Goal: Task Accomplishment & Management: Manage account settings

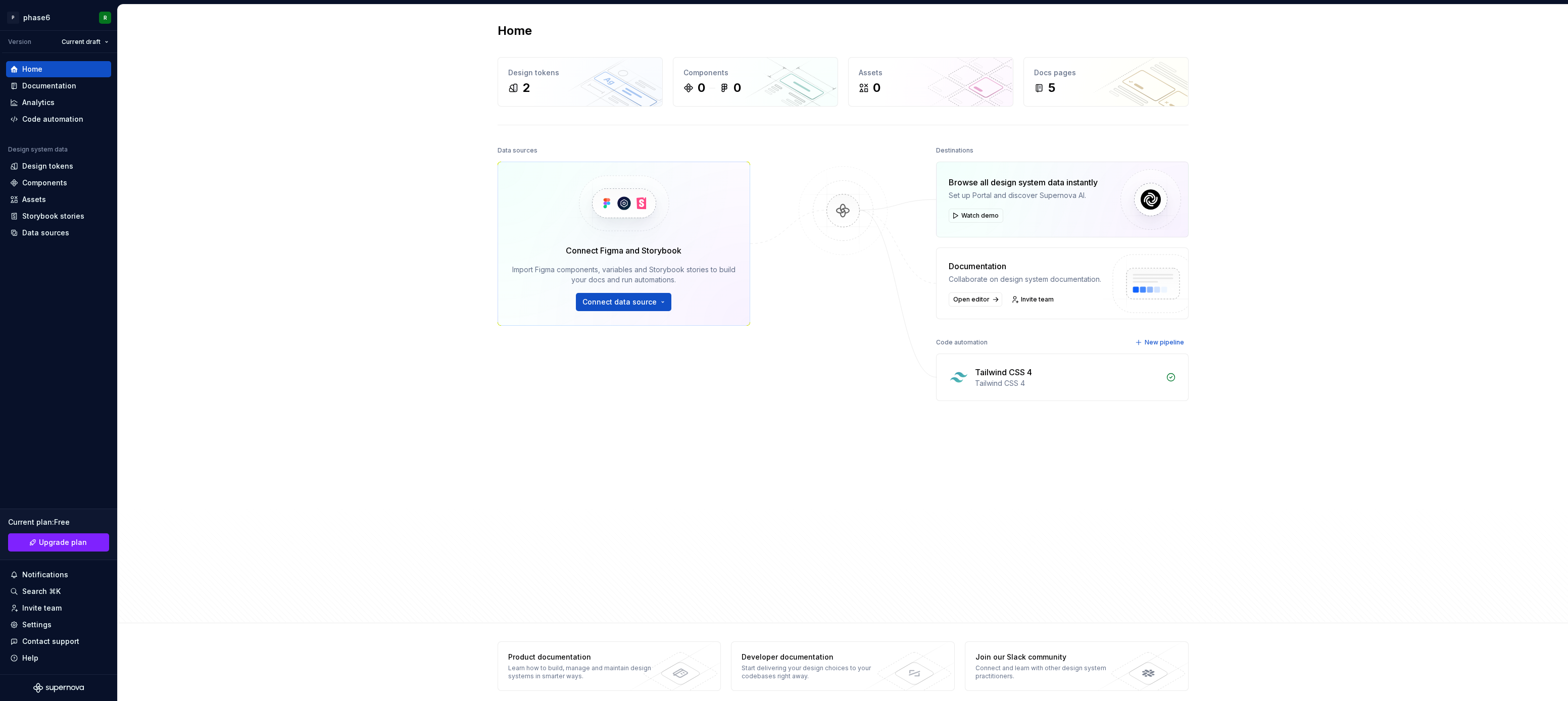
click at [287, 368] on div "Home Design tokens 2 Components 0 0 Assets 0 Docs pages 5 Data sources Connect …" at bounding box center [842, 314] width 1450 height 619
click at [287, 349] on div "Home Design tokens 2 Components 0 0 Assets 0 Docs pages 5 Data sources Connect …" at bounding box center [842, 314] width 1450 height 619
click at [282, 383] on div "Home Design tokens 2 Components 0 0 Assets 0 Docs pages 5 Data sources Connect …" at bounding box center [842, 314] width 1450 height 619
click at [282, 357] on div "Home Design tokens 2 Components 0 0 Assets 0 Docs pages 5 Data sources Connect …" at bounding box center [842, 314] width 1450 height 619
click at [64, 116] on div "Code automation" at bounding box center [52, 119] width 61 height 10
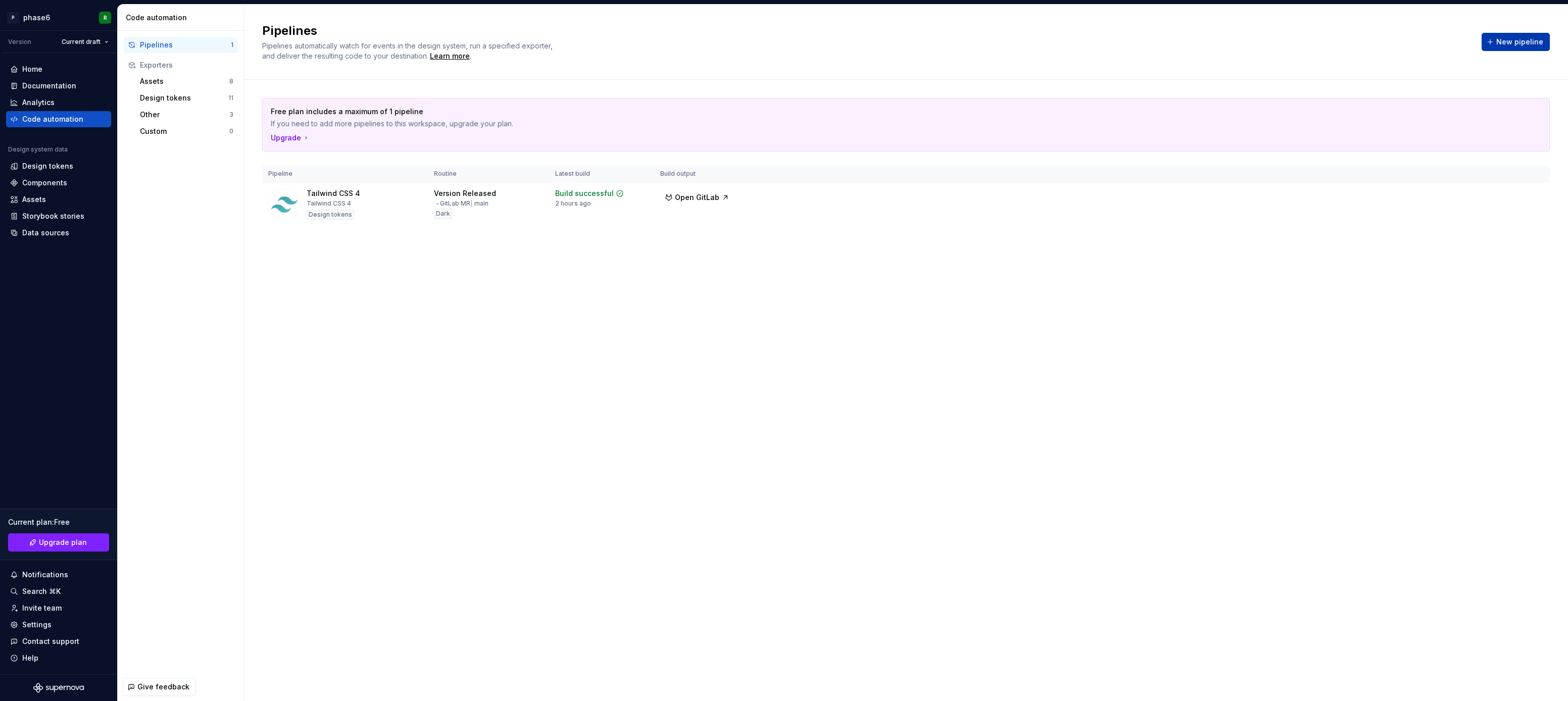
click at [1511, 43] on span "New pipeline" at bounding box center [1520, 41] width 47 height 10
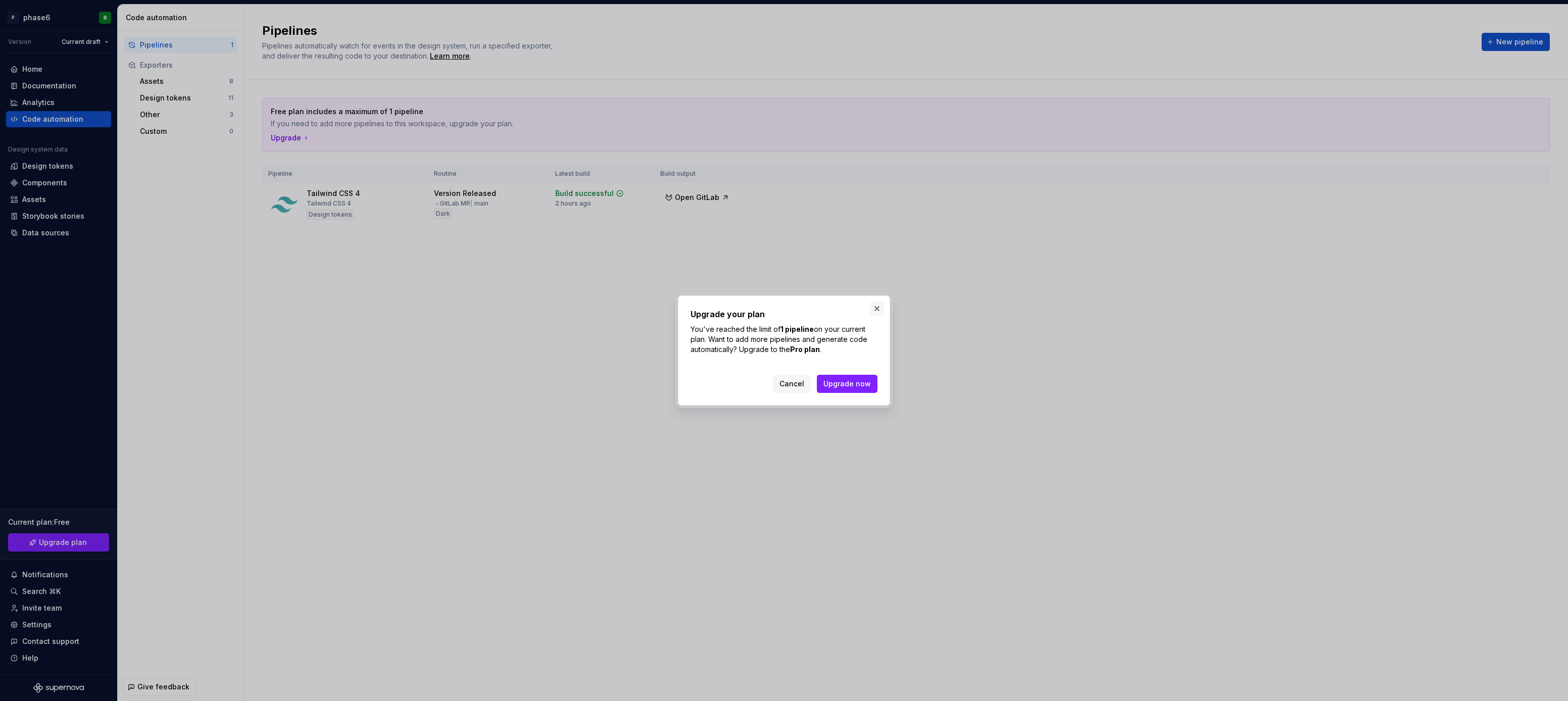
click at [881, 302] on button "button" at bounding box center [876, 308] width 14 height 14
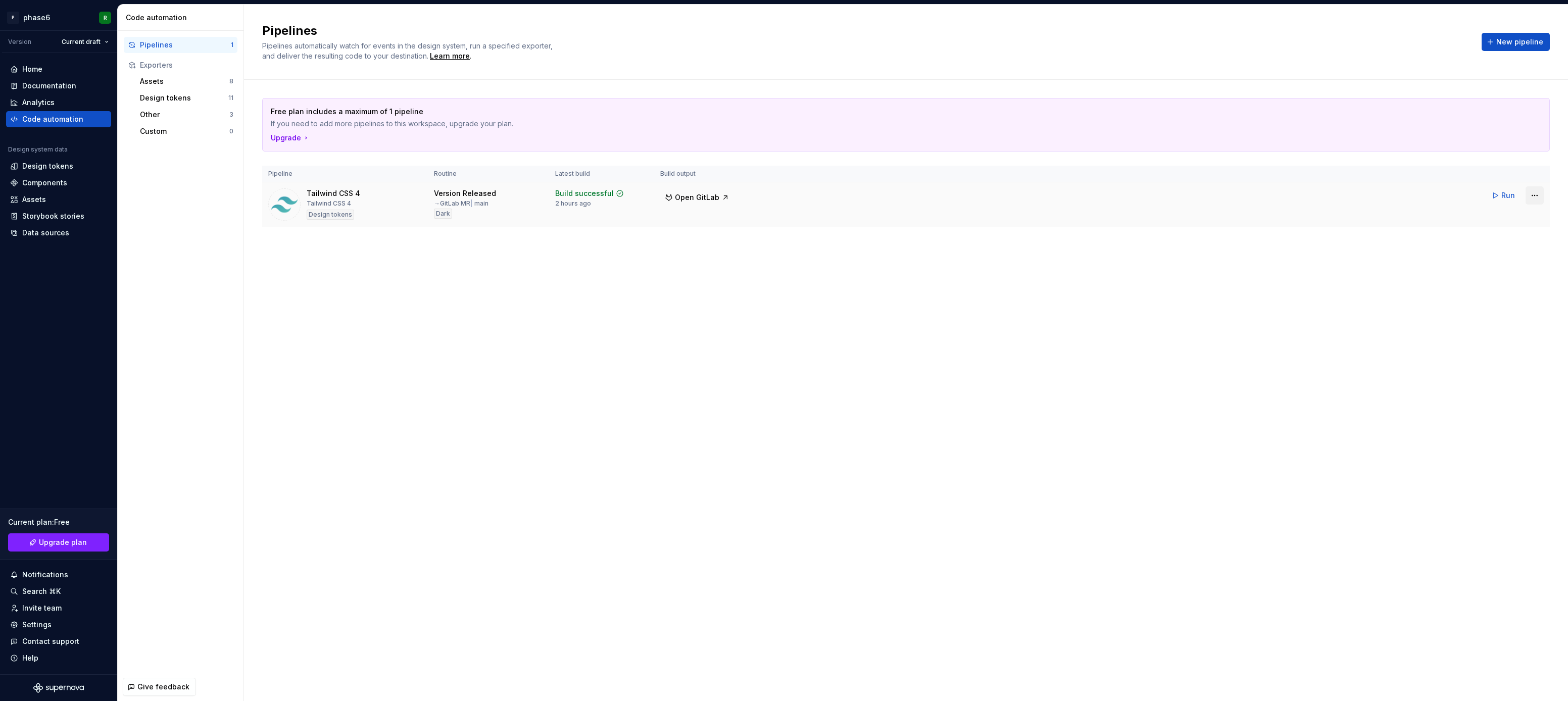
click at [1538, 193] on html "P phase6 R Version Current draft Home Documentation Analytics Code automation D…" at bounding box center [784, 350] width 1568 height 701
click at [1498, 216] on div "Edit pipeline" at bounding box center [1521, 216] width 87 height 10
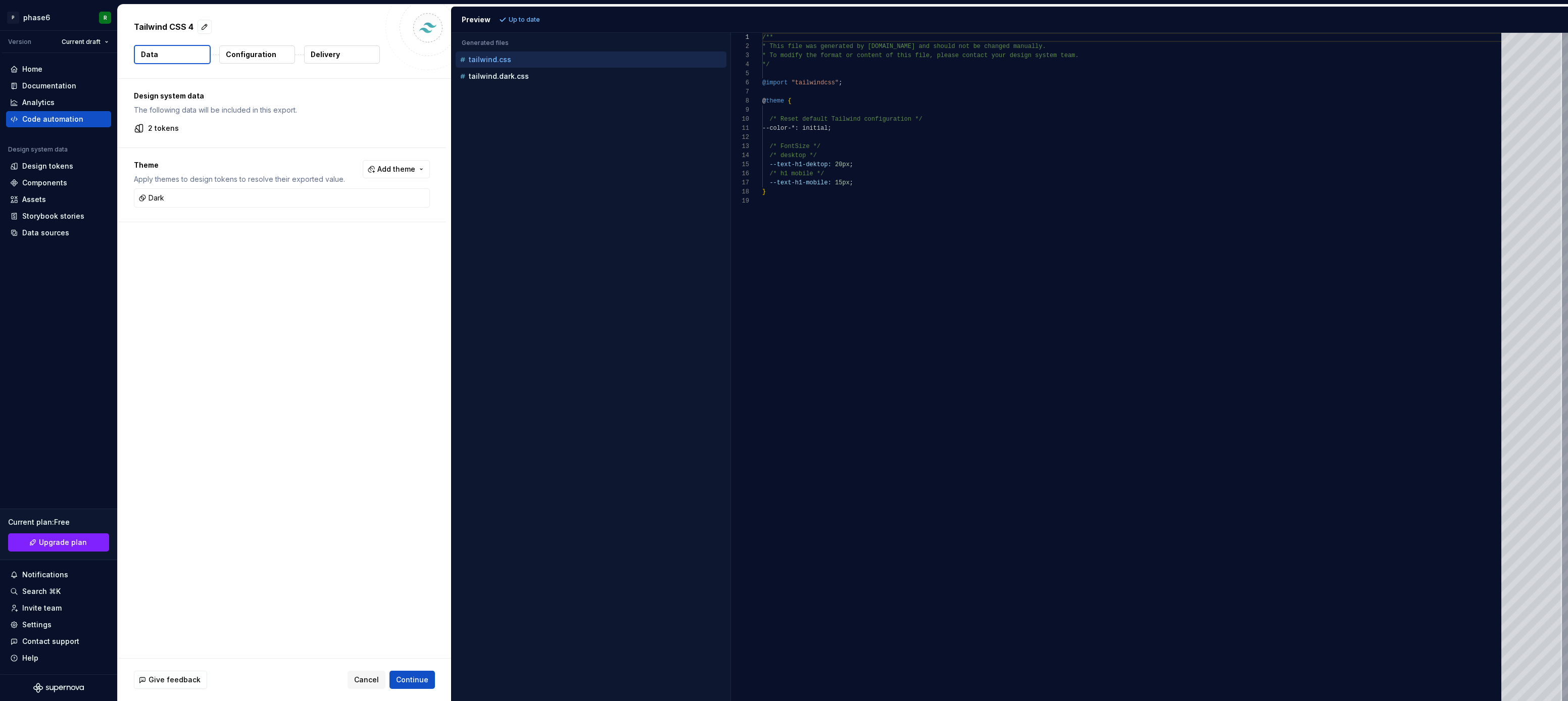
click at [259, 50] on p "Configuration" at bounding box center [250, 54] width 50 height 10
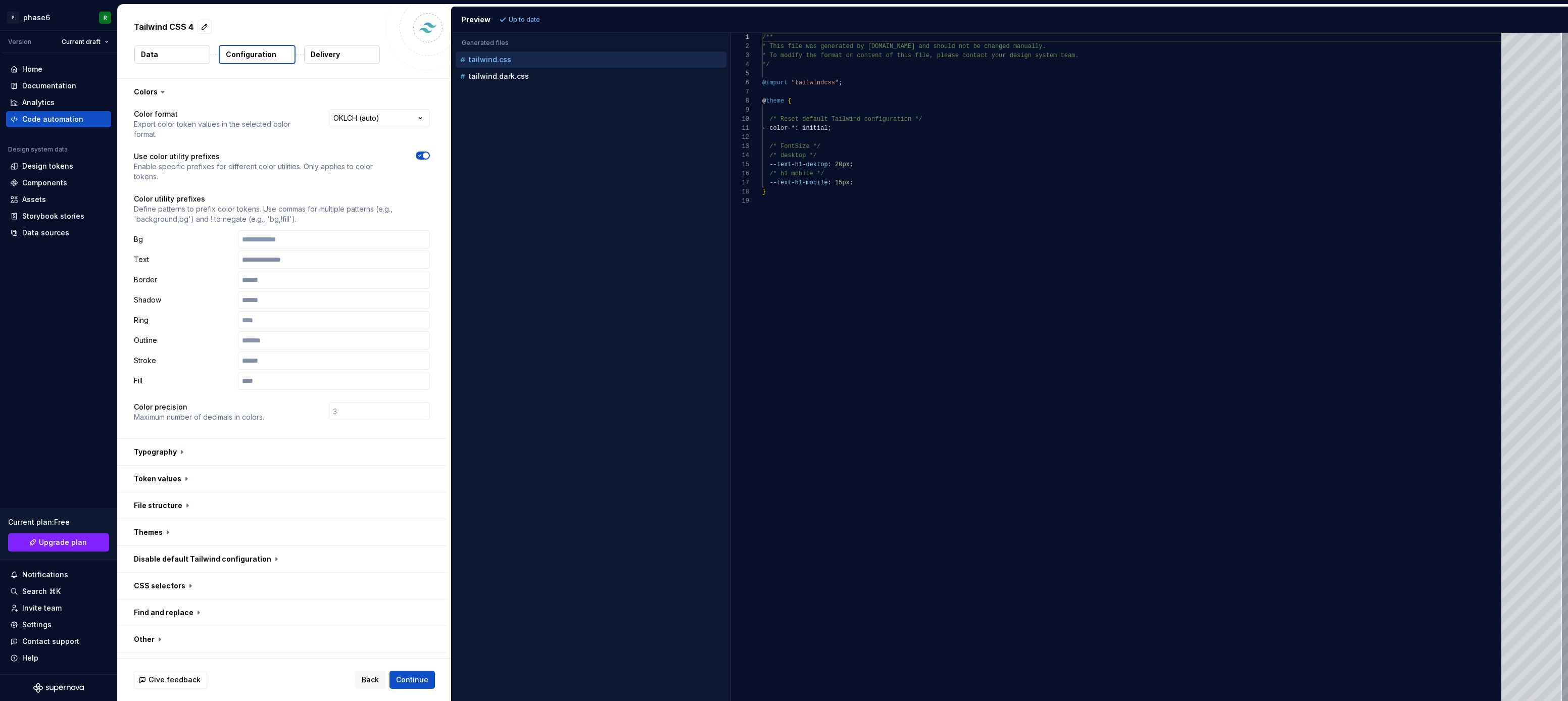
scroll to position [2, 0]
click at [206, 518] on button "button" at bounding box center [282, 530] width 329 height 26
click at [247, 545] on button "button" at bounding box center [282, 558] width 329 height 26
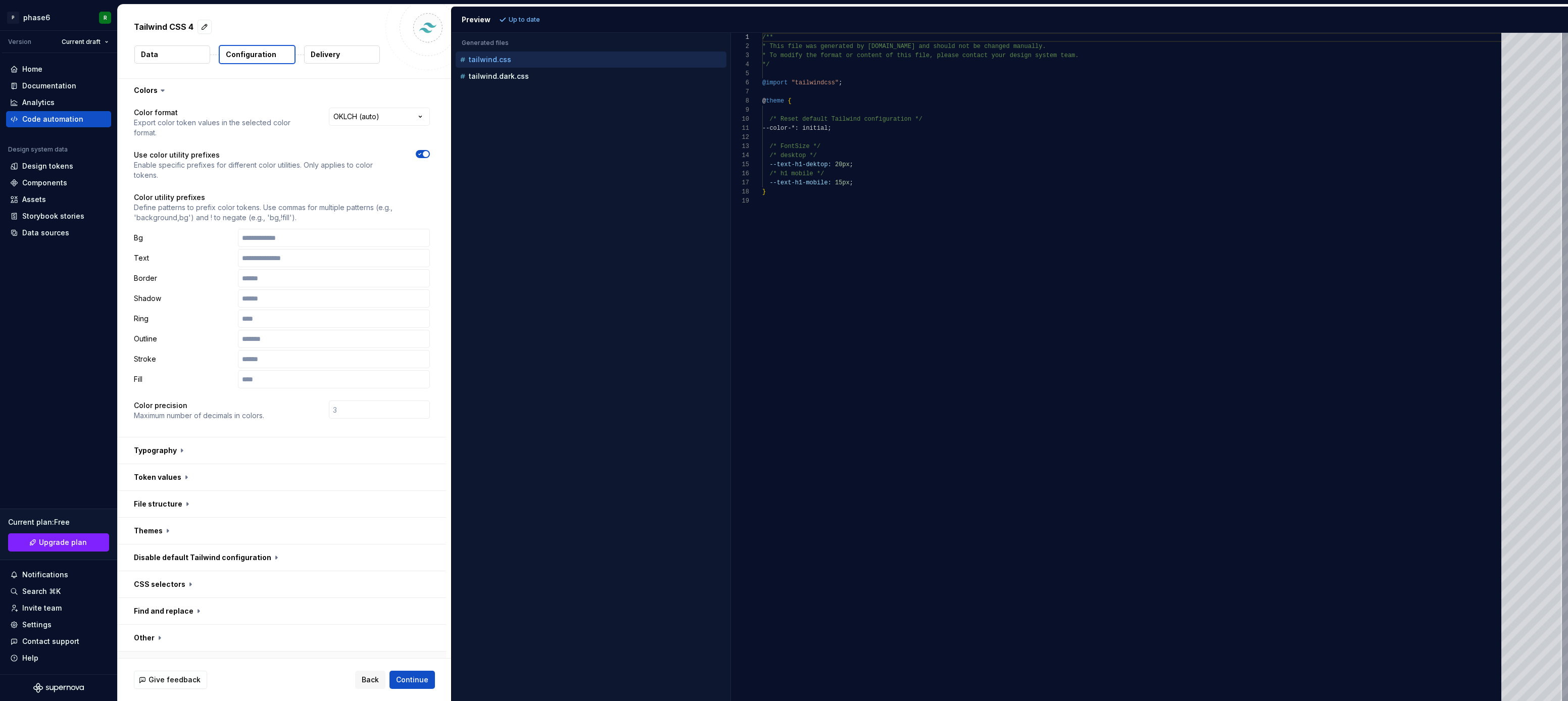
click at [238, 652] on button "button" at bounding box center [282, 664] width 329 height 26
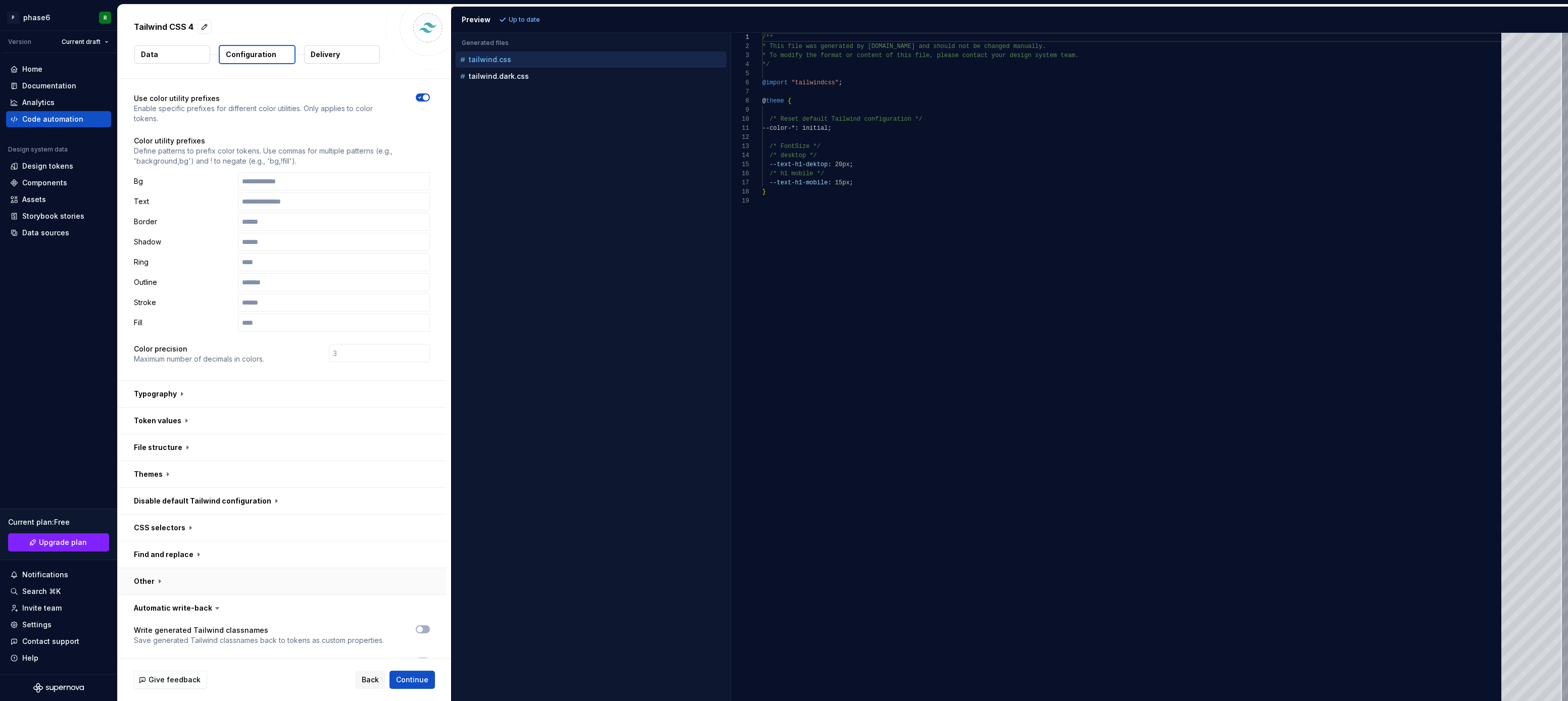
scroll to position [74, 0]
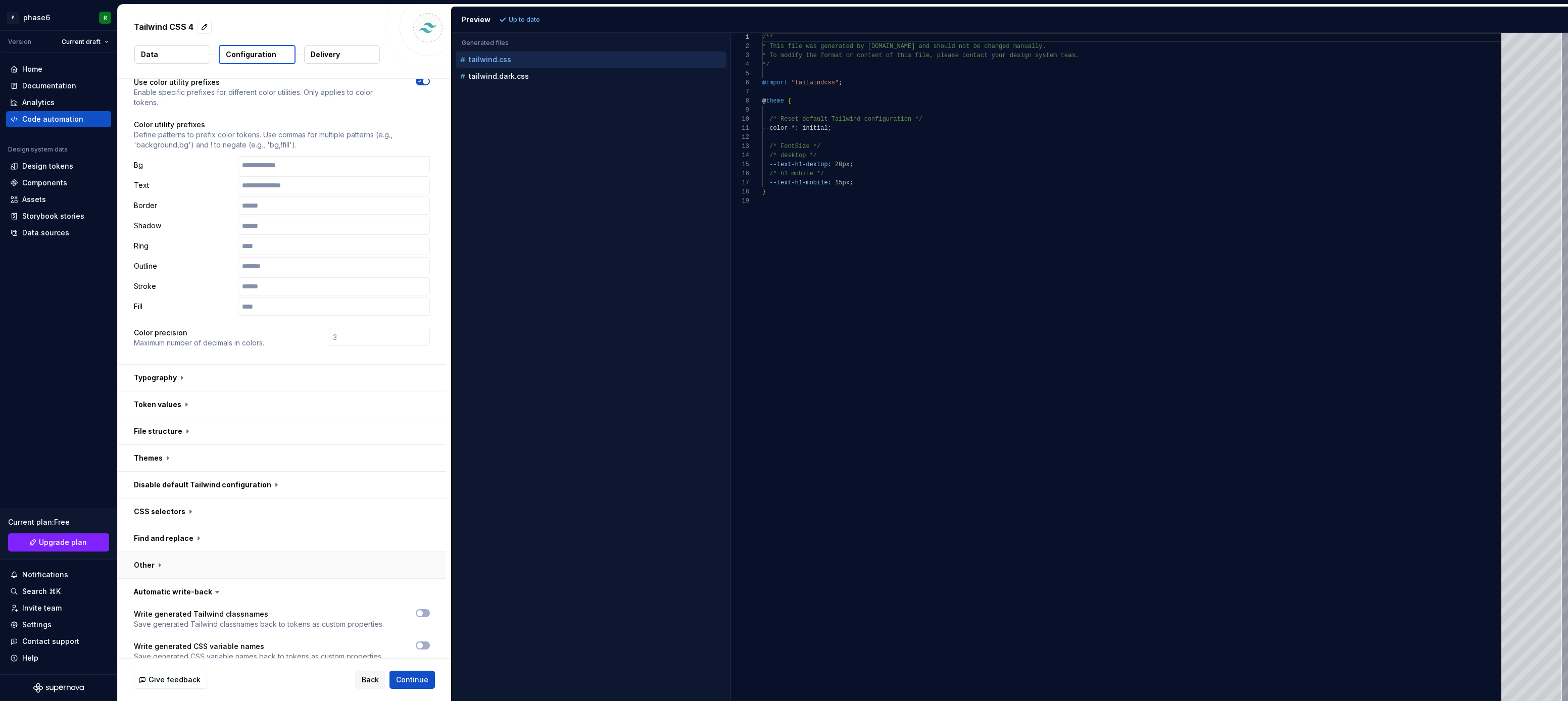
click at [192, 552] on button "button" at bounding box center [282, 565] width 329 height 26
click at [197, 552] on button "button" at bounding box center [282, 565] width 329 height 26
click at [202, 552] on button "button" at bounding box center [282, 565] width 329 height 26
click at [52, 120] on div "Code automation" at bounding box center [52, 119] width 61 height 10
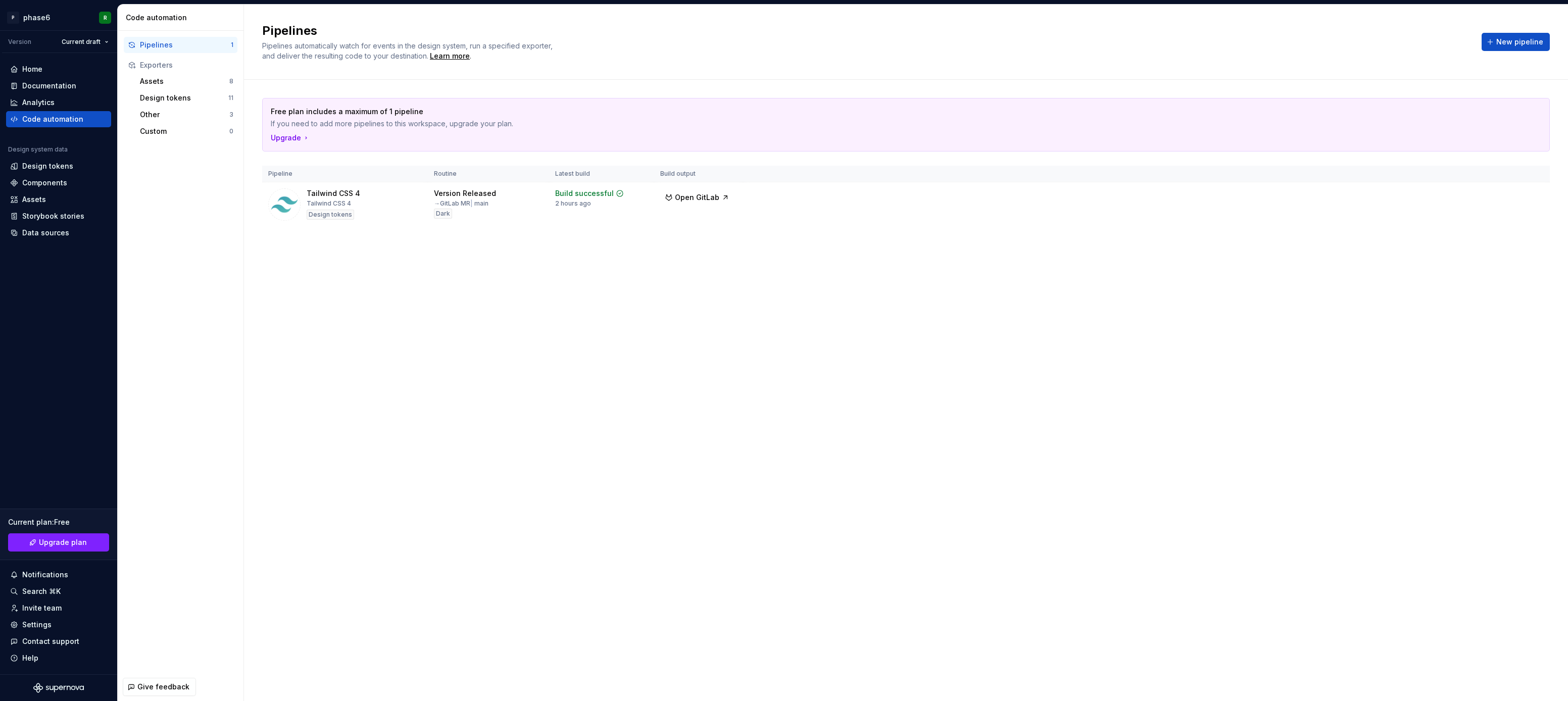
click at [301, 418] on div "Pipelines Pipelines automatically watch for events in the design system, run a …" at bounding box center [905, 352] width 1324 height 696
click at [455, 55] on div "Learn more" at bounding box center [450, 56] width 40 height 10
click at [511, 258] on div "Free plan includes a maximum of 1 pipeline If you need to add more pipelines to…" at bounding box center [905, 172] width 1288 height 185
click at [168, 85] on div "Assets" at bounding box center [184, 81] width 89 height 10
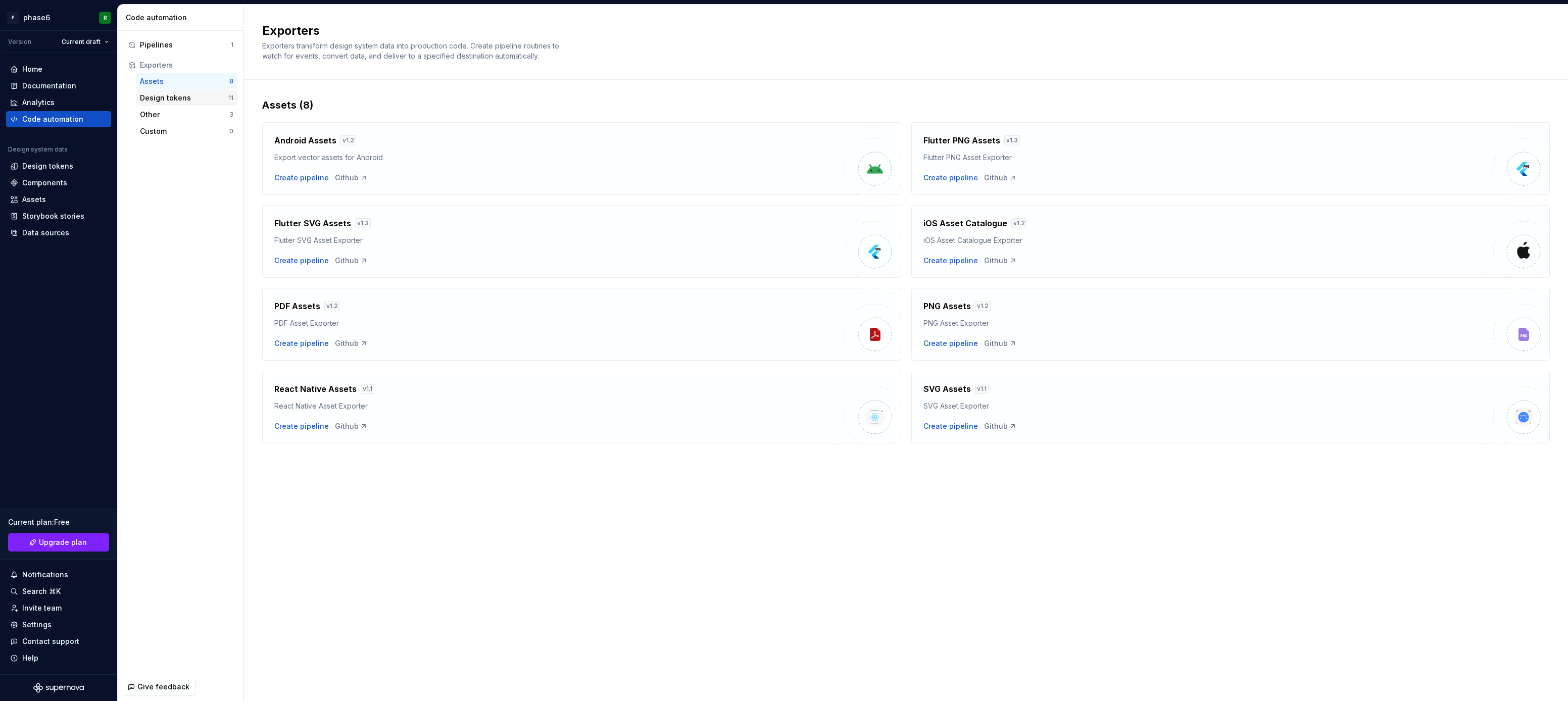
click at [166, 93] on div "Design tokens" at bounding box center [183, 98] width 89 height 10
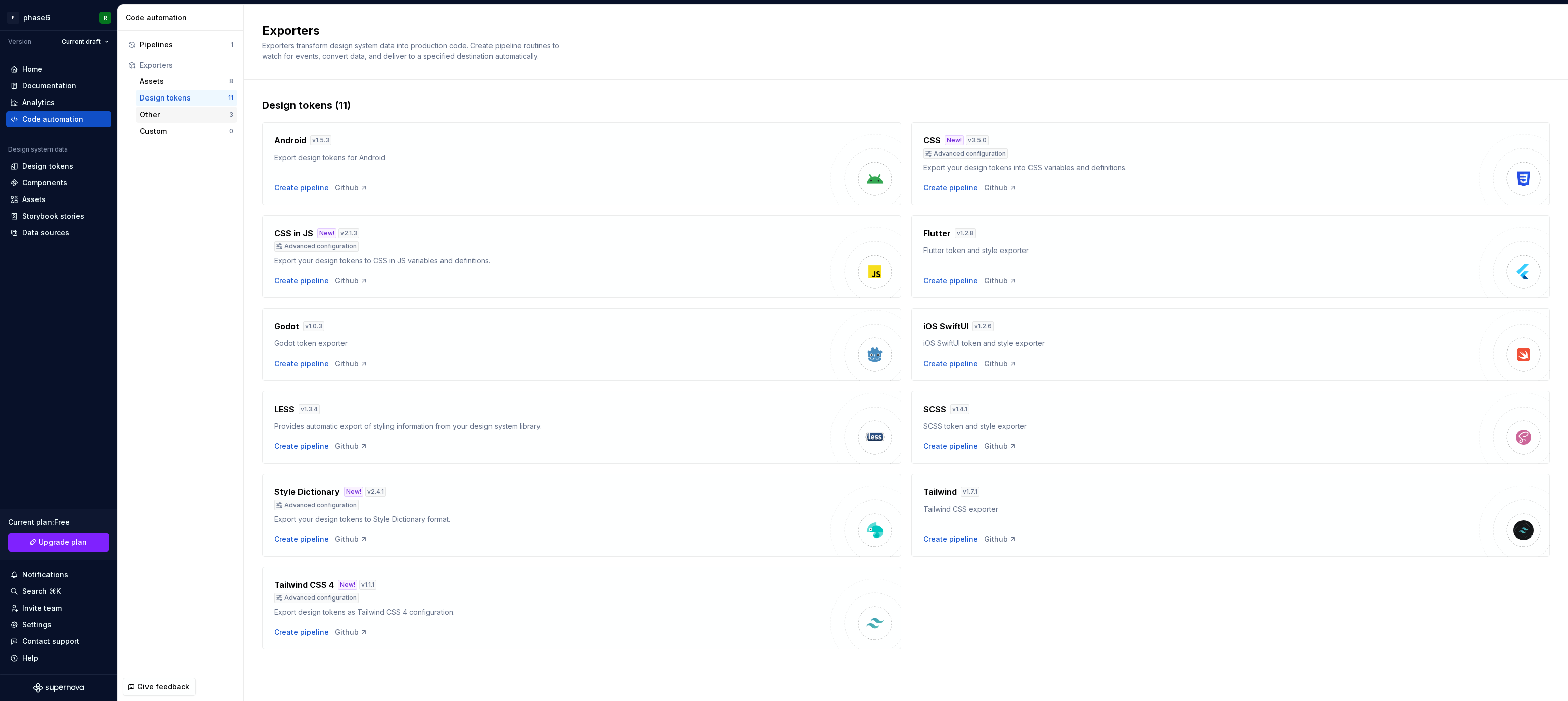
click at [161, 114] on div "Other" at bounding box center [184, 114] width 89 height 10
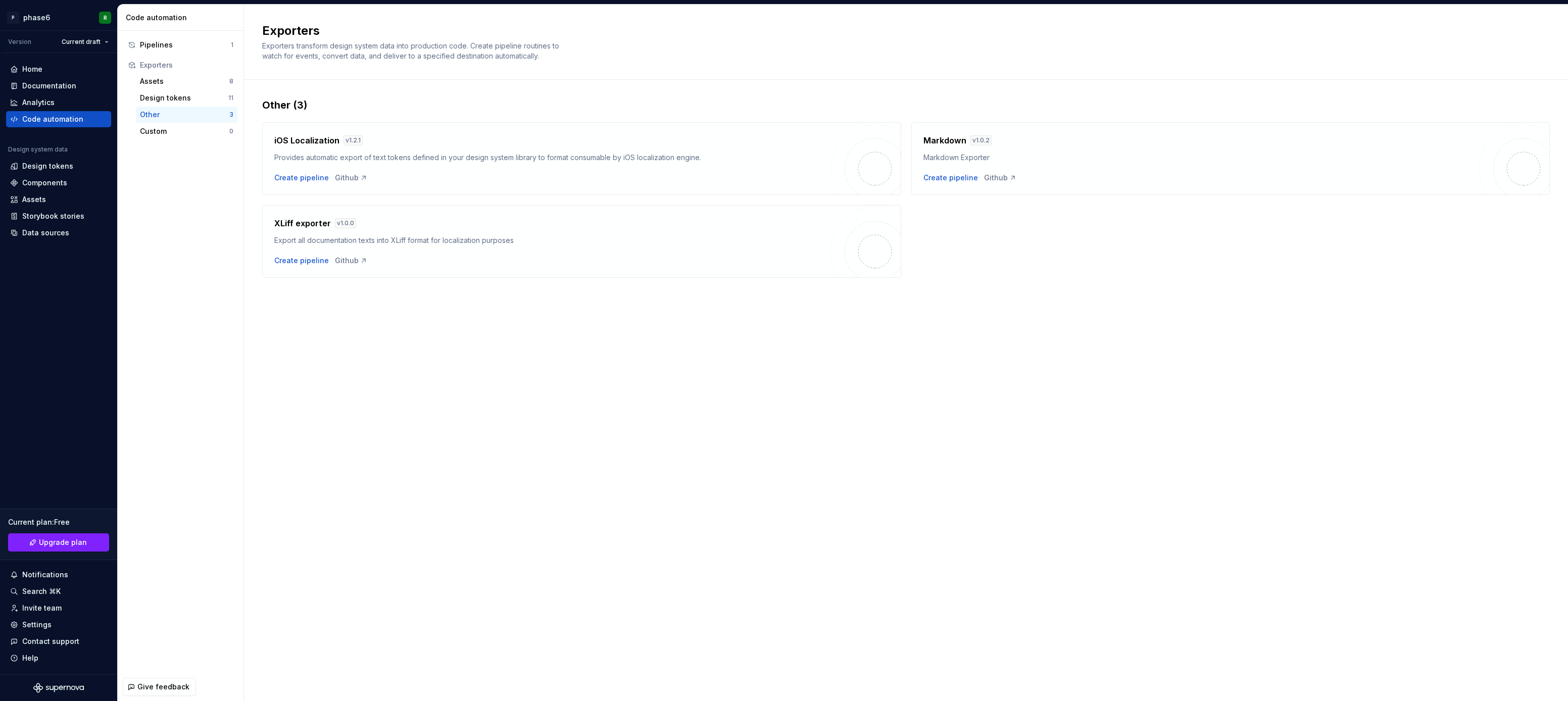
click at [161, 114] on div "Other" at bounding box center [184, 114] width 89 height 10
click at [172, 99] on div "Design tokens" at bounding box center [183, 98] width 89 height 10
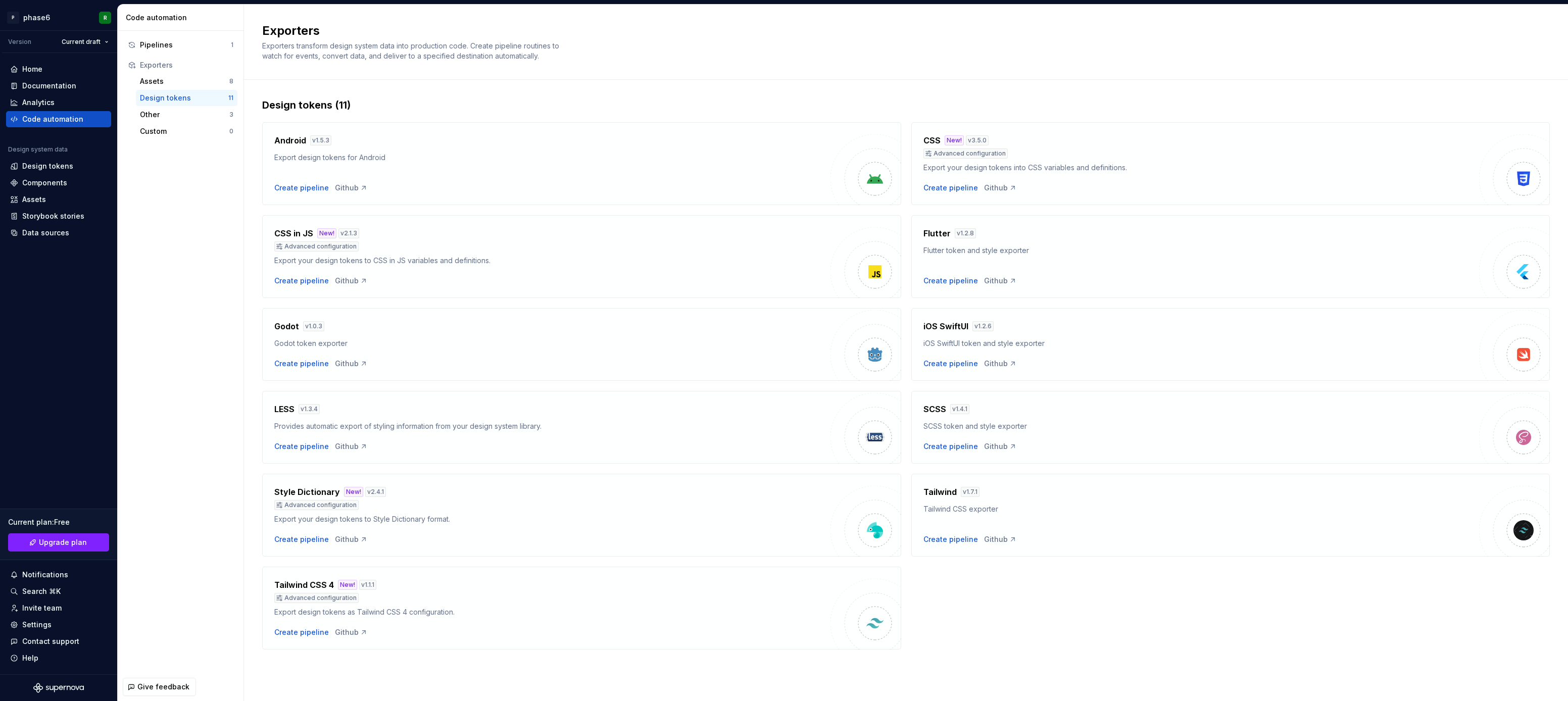
click at [196, 369] on div "Pipelines 1 Exporters Assets 8 Design tokens 11 Other 3 Custom 0" at bounding box center [181, 352] width 126 height 643
click at [198, 328] on div "Pipelines 1 Exporters Assets 8 Design tokens 11 Other 3 Custom 0" at bounding box center [181, 352] width 126 height 643
click at [162, 47] on div "Pipelines" at bounding box center [185, 45] width 91 height 10
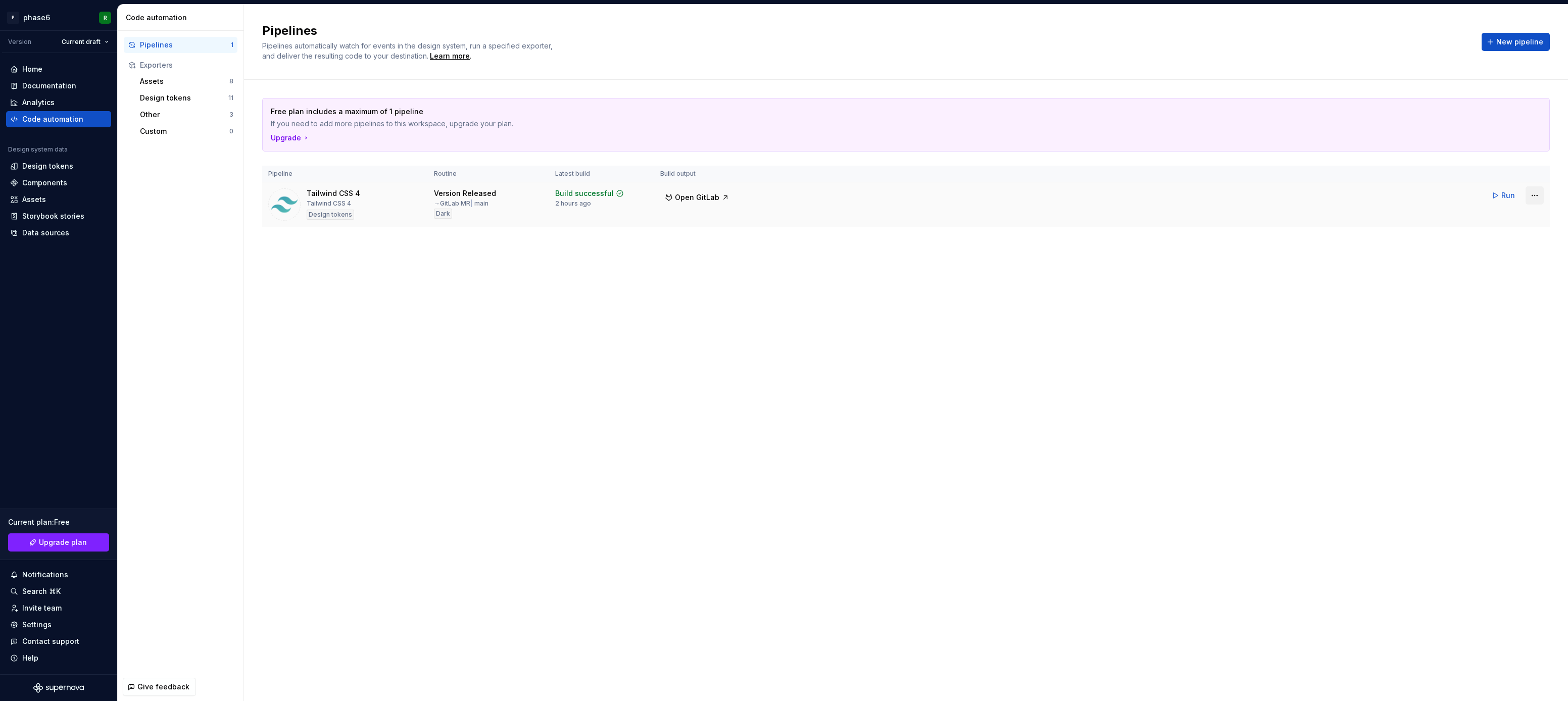
click at [1536, 194] on html "P phase6 R Version Current draft Home Documentation Analytics Code automation D…" at bounding box center [784, 350] width 1568 height 701
click at [1503, 287] on div "Delete pipeline" at bounding box center [1521, 286] width 87 height 10
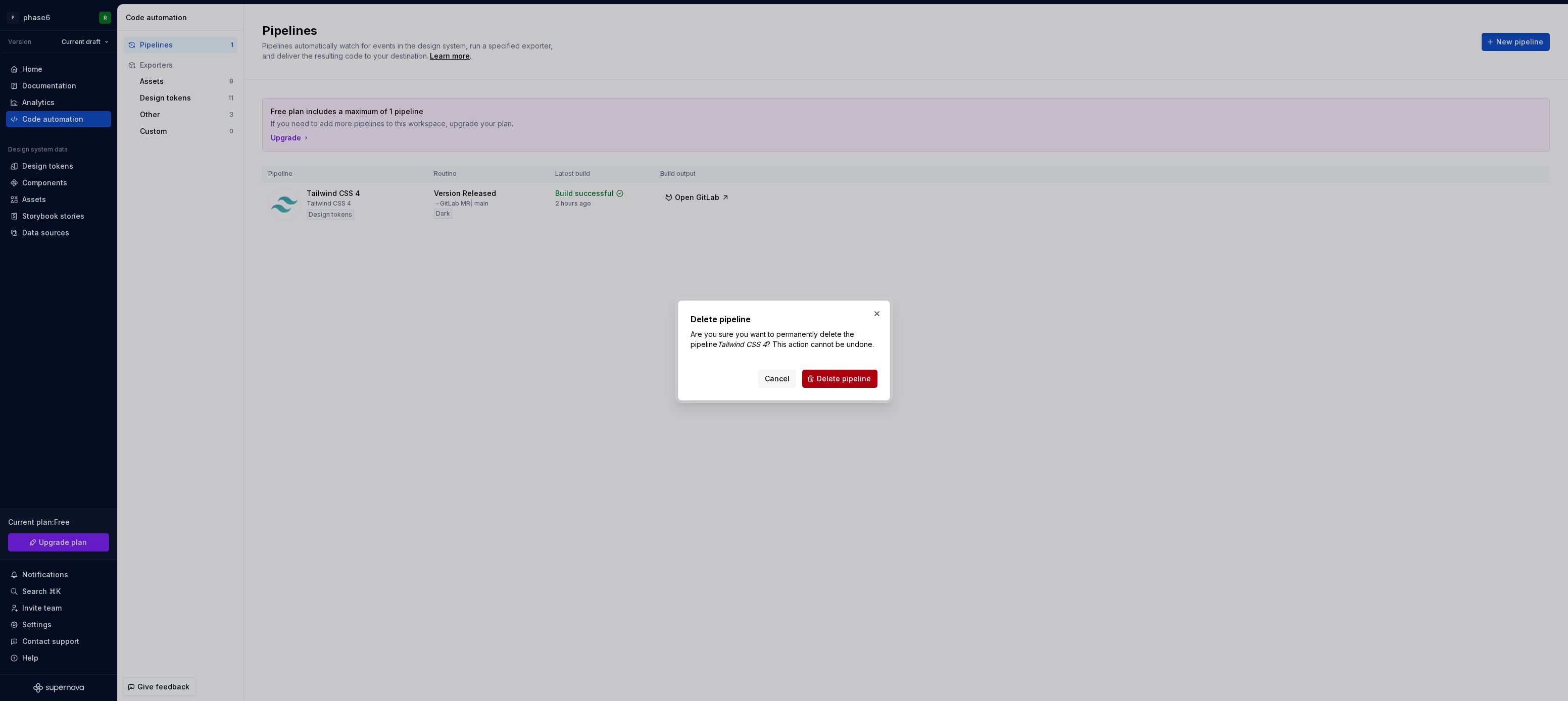
click at [856, 380] on span "Delete pipeline" at bounding box center [843, 379] width 54 height 10
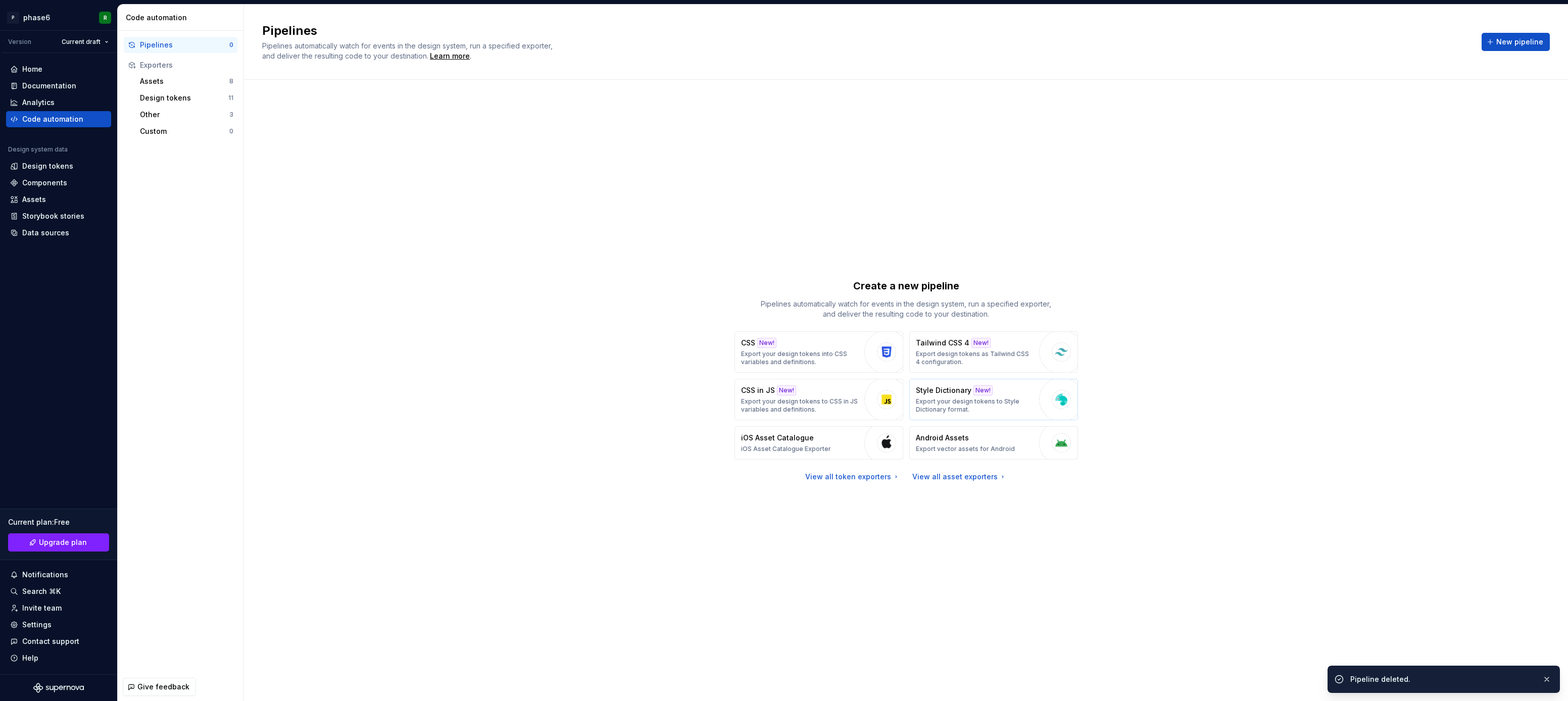
click at [954, 394] on p "Style Dictionary" at bounding box center [944, 390] width 56 height 10
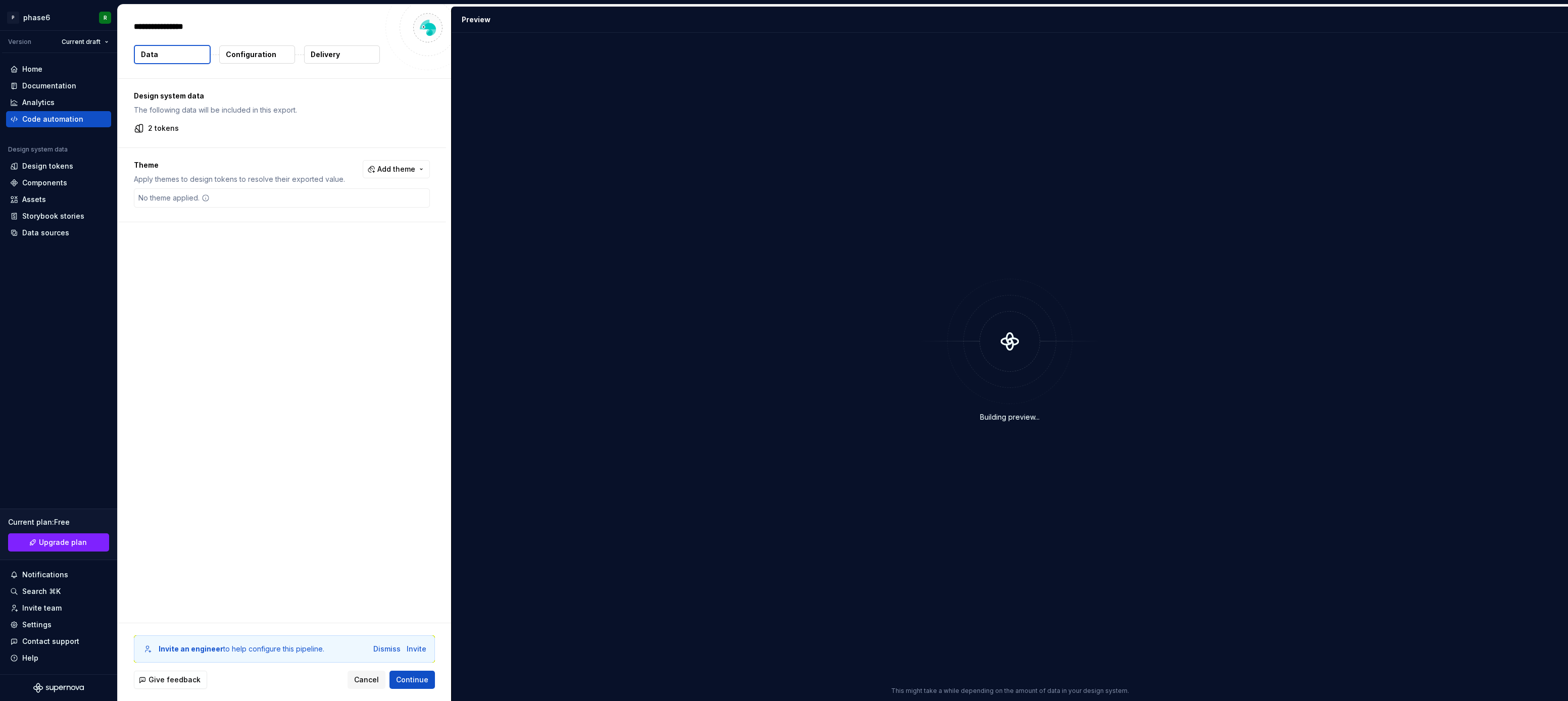
type textarea "*"
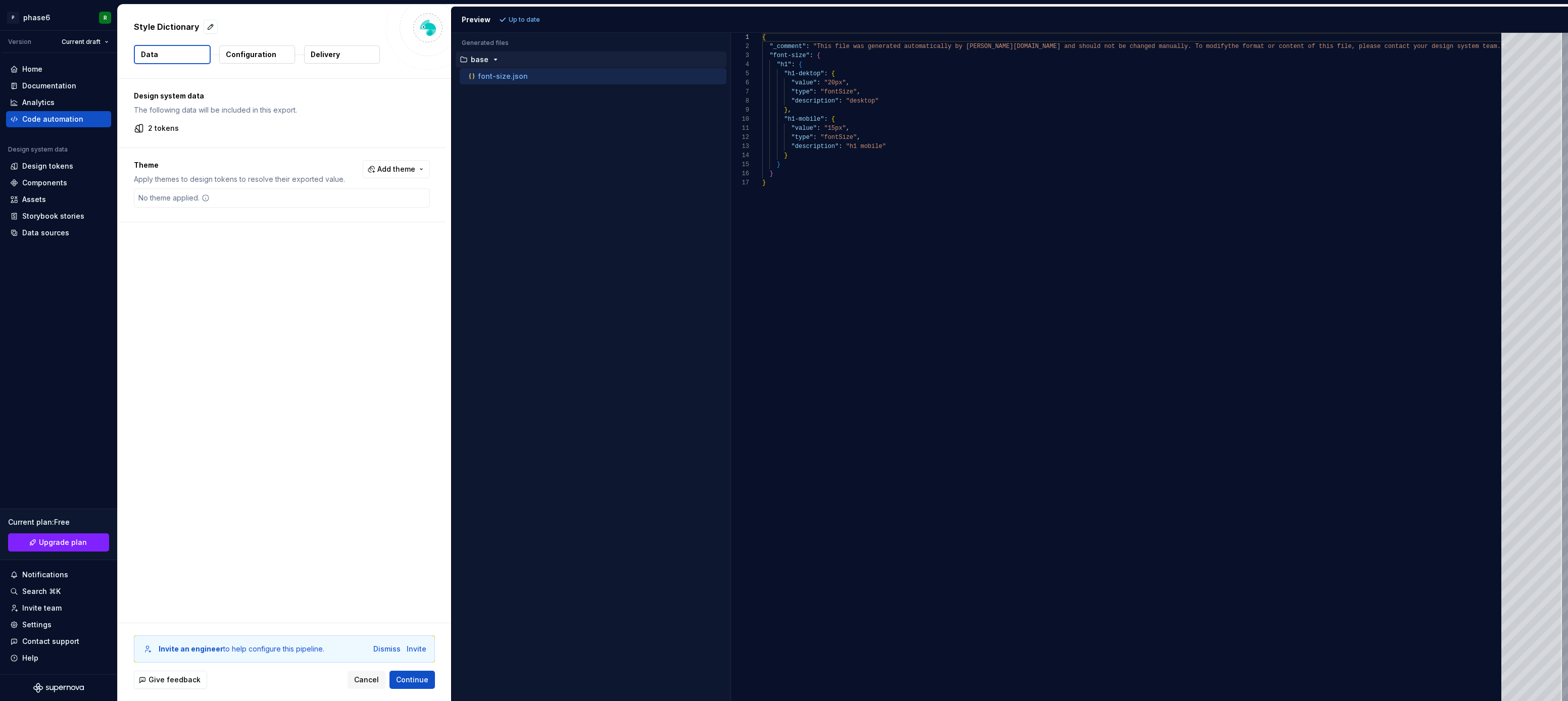
click at [224, 199] on div "No theme applied." at bounding box center [282, 197] width 296 height 19
click at [206, 181] on p "Apply themes to design tokens to resolve their exported value." at bounding box center [239, 179] width 211 height 10
click at [240, 181] on p "Apply themes to design tokens to resolve their exported value." at bounding box center [239, 179] width 211 height 10
click at [410, 173] on button "Add theme" at bounding box center [396, 169] width 68 height 18
click at [324, 210] on div "Suggestions" at bounding box center [324, 209] width 8 height 8
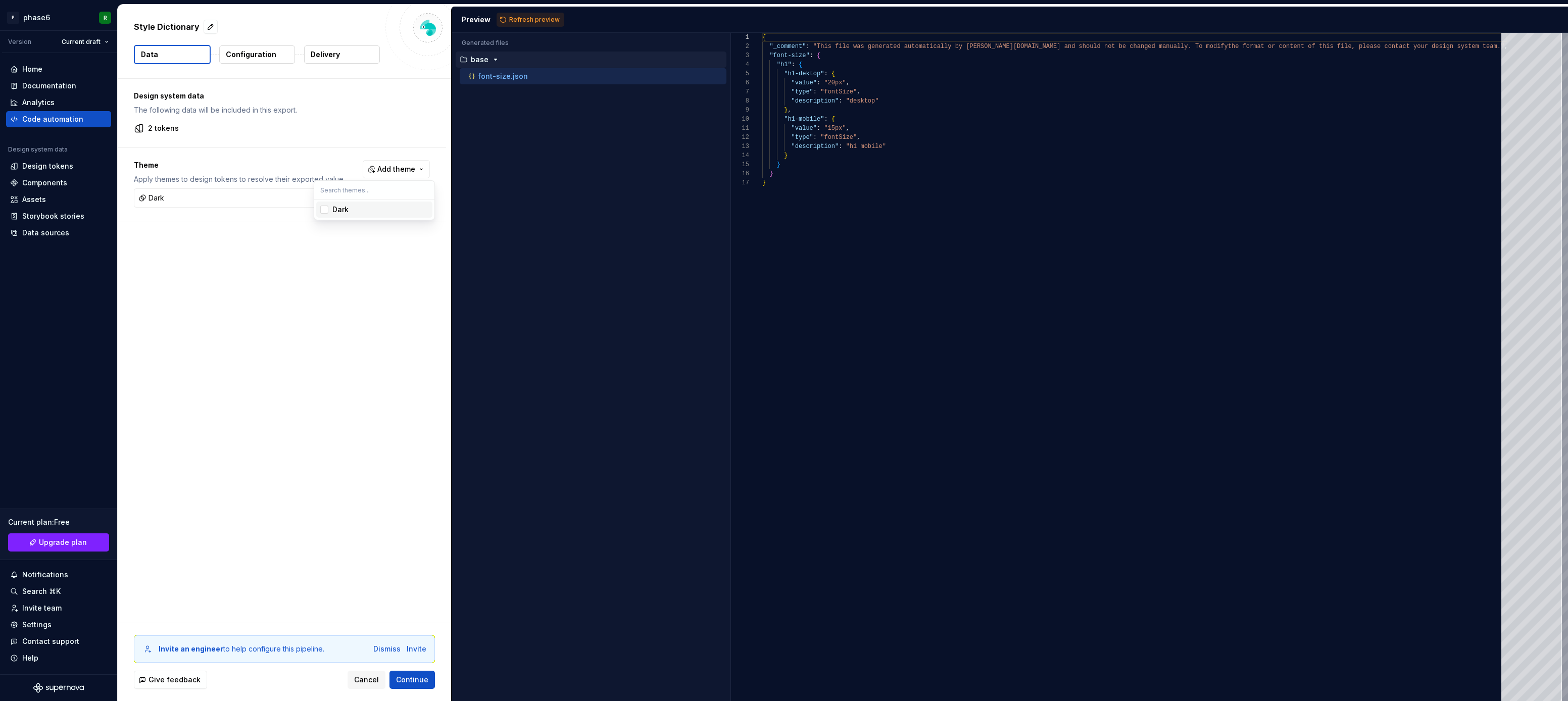
click at [272, 298] on html "P phase6 R Version Current draft Home Documentation Analytics Code automation D…" at bounding box center [784, 350] width 1568 height 701
click at [253, 55] on p "Configuration" at bounding box center [250, 54] width 50 height 10
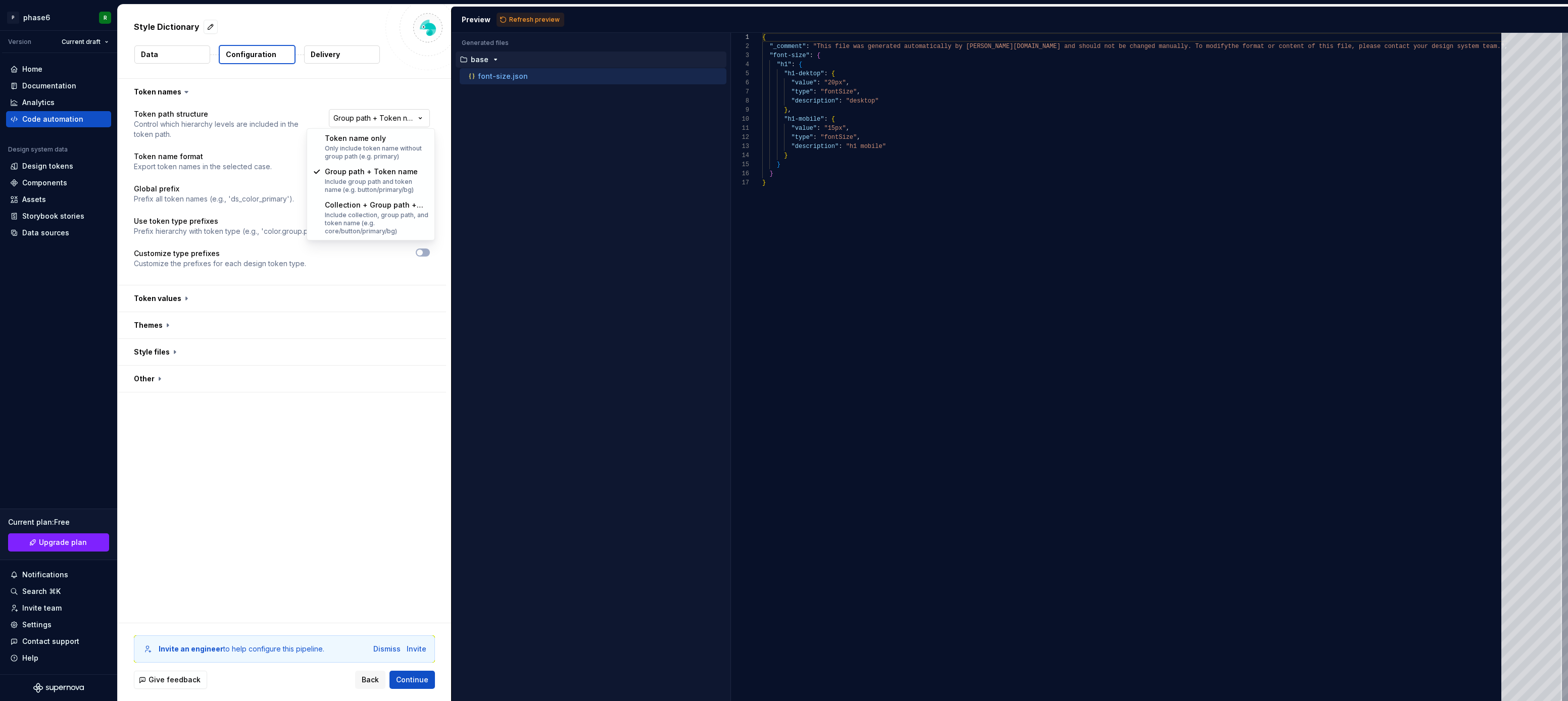
click at [405, 117] on html "**********" at bounding box center [784, 350] width 1568 height 701
select select "********"
click at [527, 20] on span "Refresh preview" at bounding box center [534, 19] width 50 height 8
type textarea "**********"
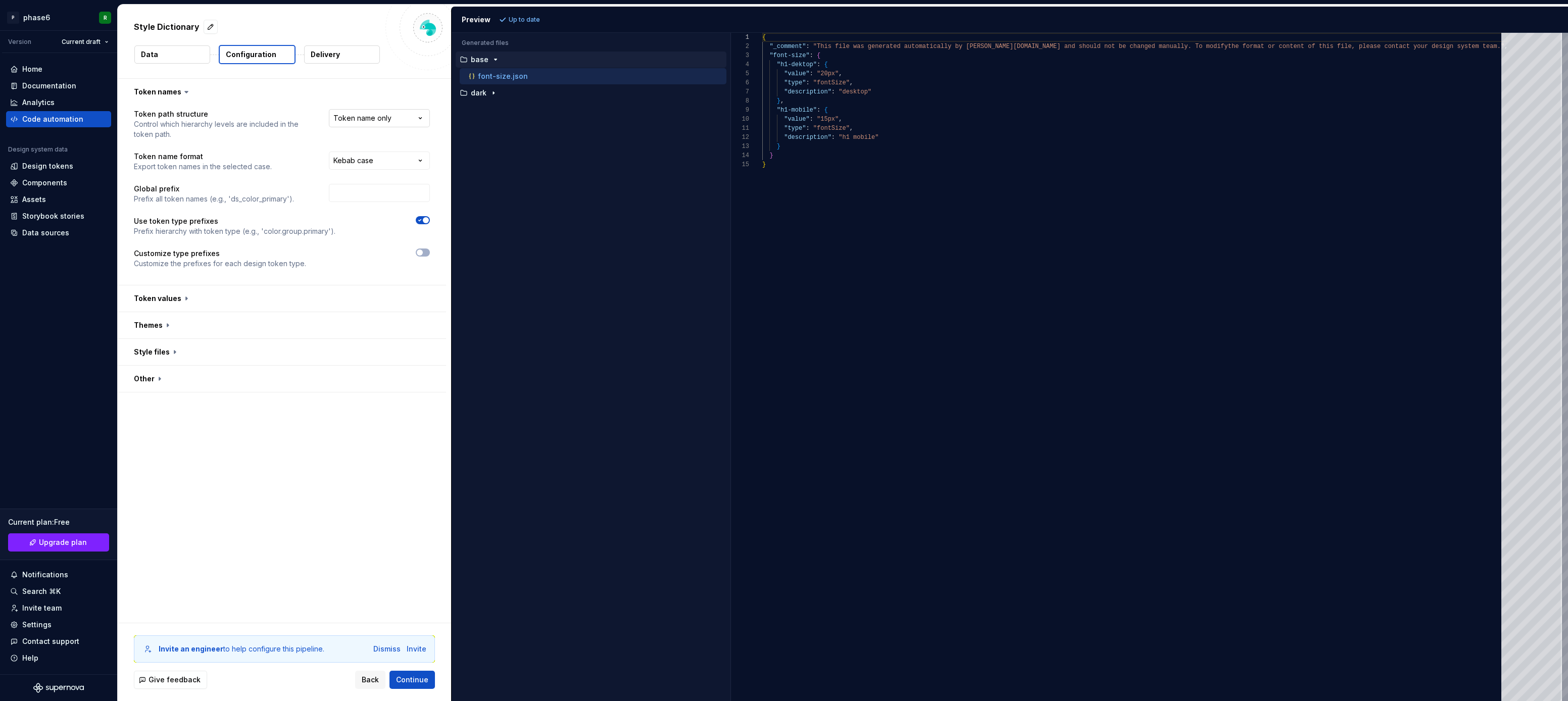
click at [409, 124] on html "**********" at bounding box center [784, 350] width 1568 height 701
select select "**********"
click at [521, 25] on button "Refresh preview" at bounding box center [530, 19] width 68 height 14
type textarea "**********"
click at [520, 242] on div "Accessibility guide for tree . Navigate the tree with the arrow keys. Common tr…" at bounding box center [591, 375] width 279 height 653
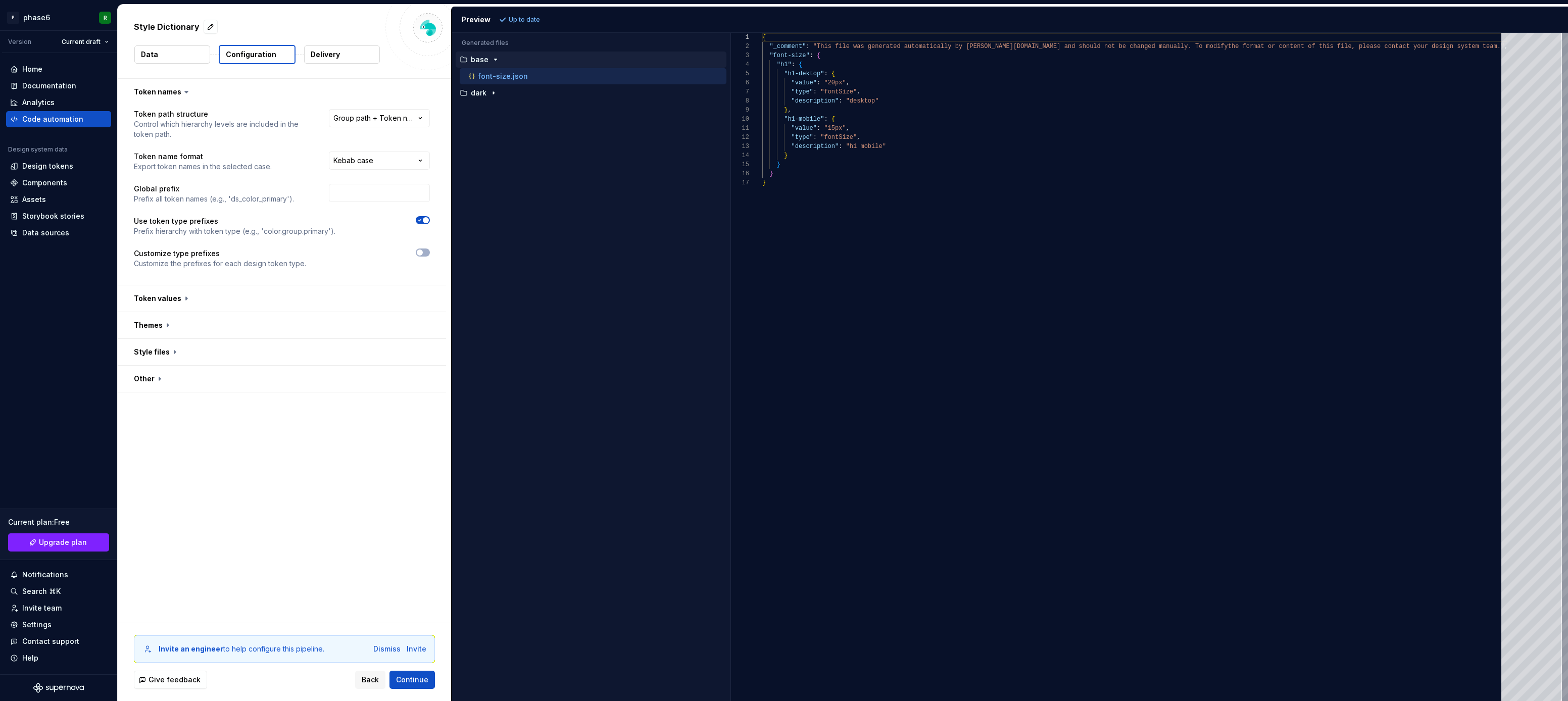
click at [539, 202] on div "Accessibility guide for tree . Navigate the tree with the arrow keys. Common tr…" at bounding box center [591, 375] width 279 height 653
click at [195, 298] on button "button" at bounding box center [282, 298] width 329 height 26
click at [187, 319] on button "button" at bounding box center [282, 325] width 329 height 26
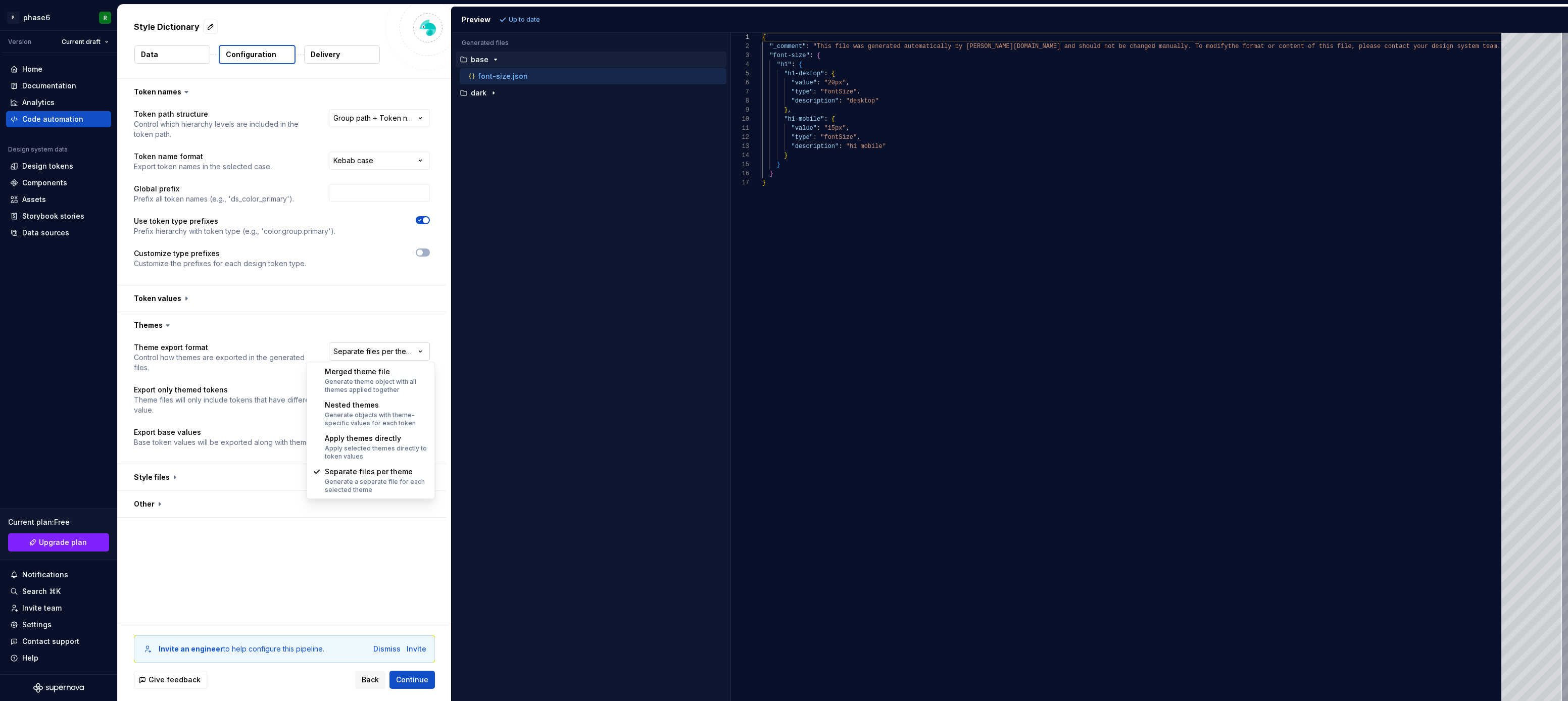
click at [382, 346] on html "**********" at bounding box center [784, 350] width 1568 height 701
click at [196, 330] on html "**********" at bounding box center [784, 350] width 1568 height 701
click at [167, 329] on icon at bounding box center [167, 325] width 10 height 10
click at [168, 325] on icon at bounding box center [167, 326] width 3 height 2
click at [163, 326] on icon at bounding box center [167, 325] width 10 height 10
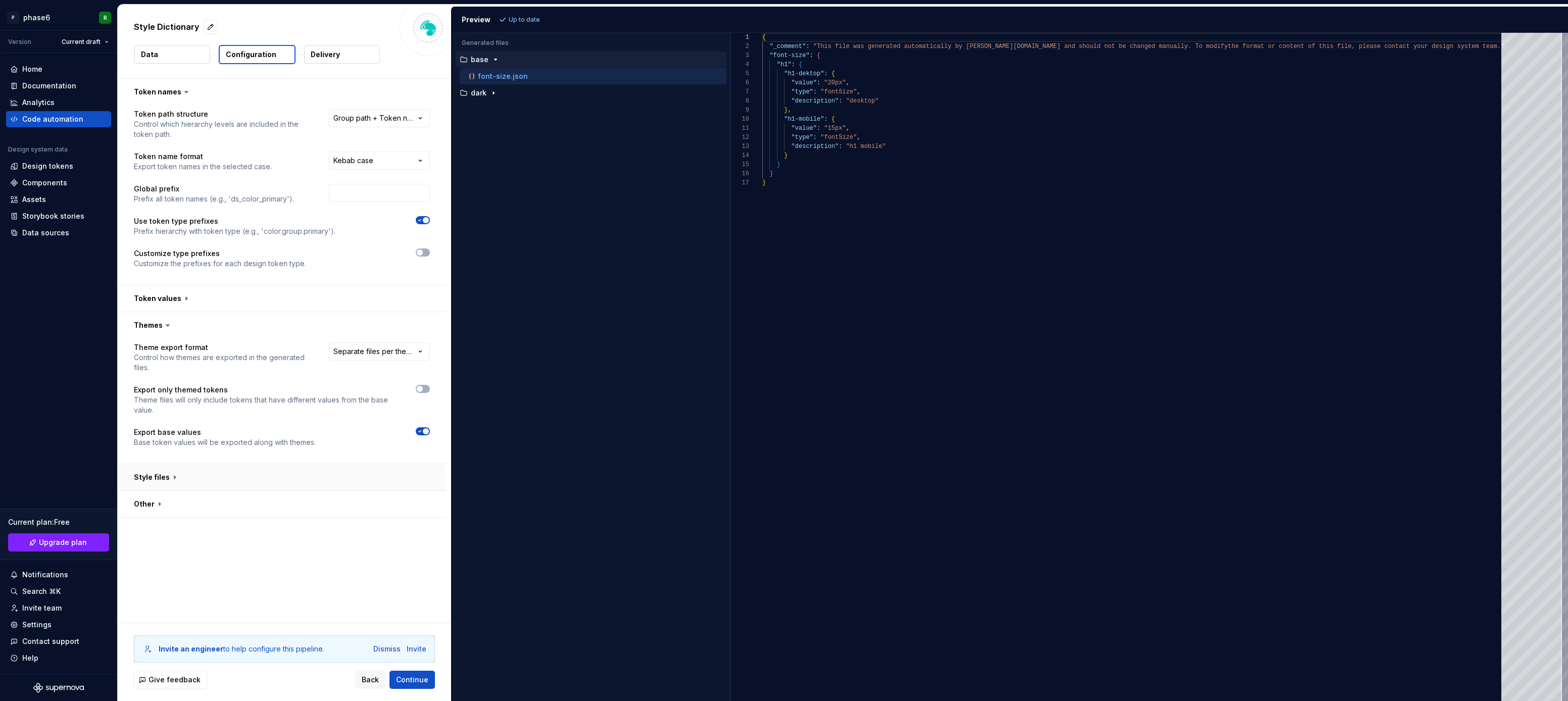
click at [200, 476] on button "button" at bounding box center [282, 477] width 329 height 26
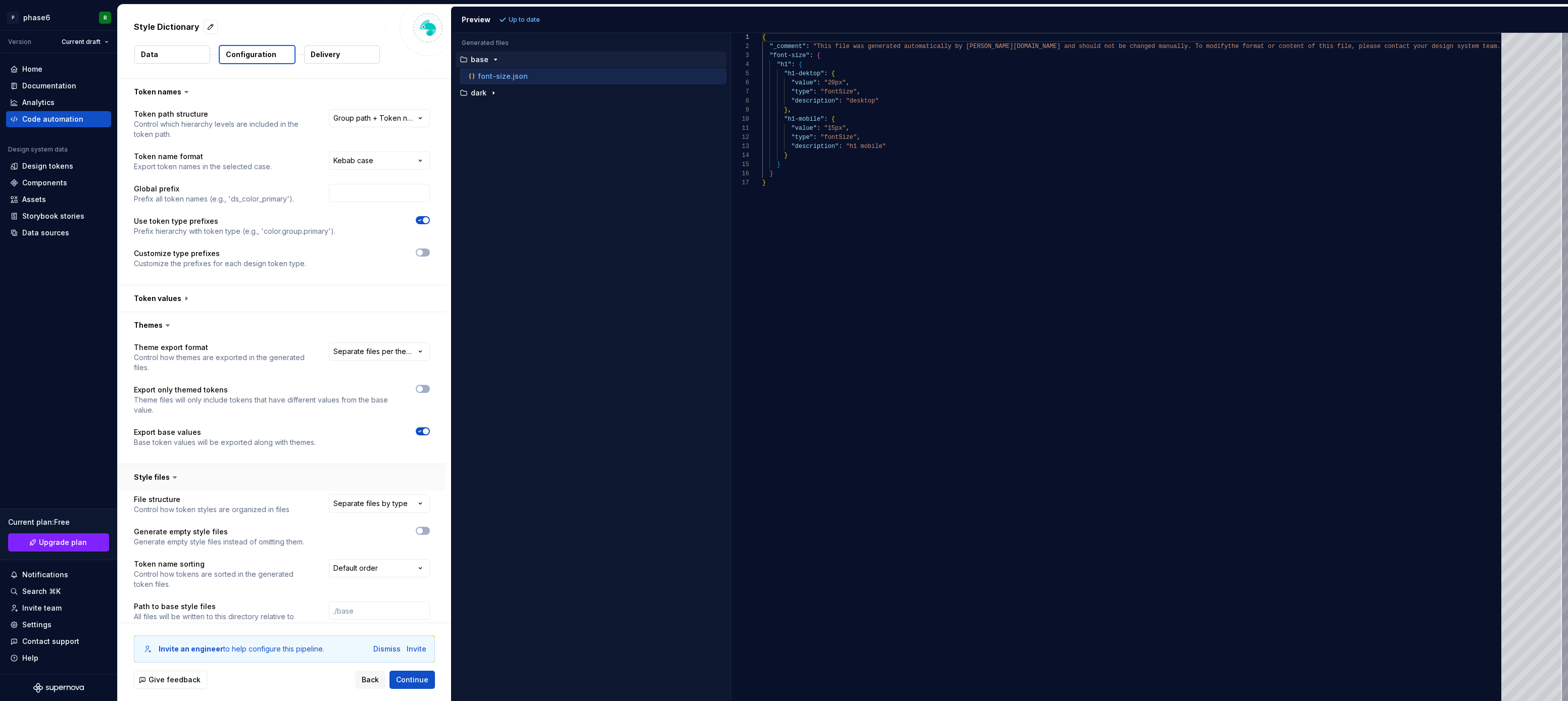
click at [200, 476] on button "button" at bounding box center [282, 477] width 329 height 26
click at [168, 507] on button "button" at bounding box center [282, 504] width 329 height 26
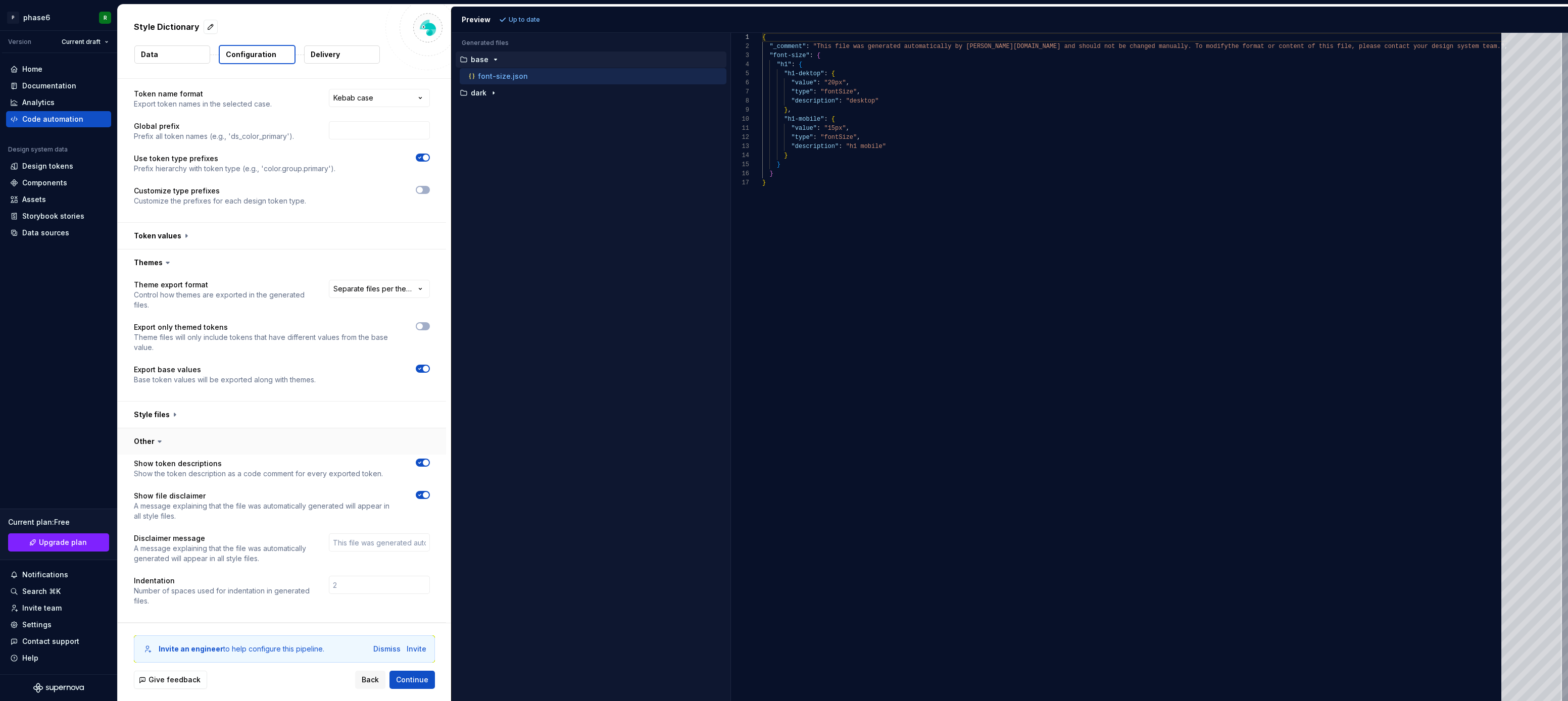
scroll to position [0, 0]
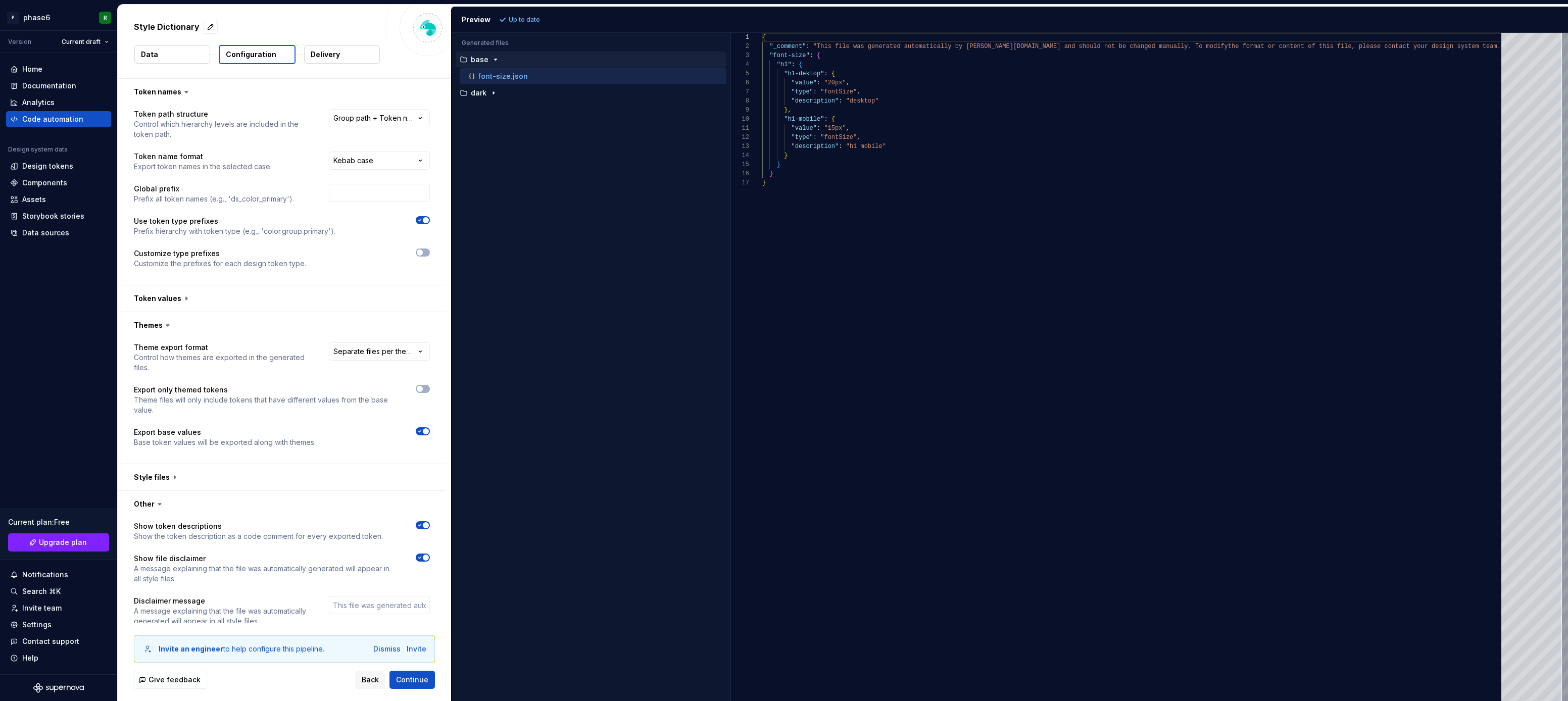
click at [327, 59] on button "Delivery" at bounding box center [341, 55] width 76 height 18
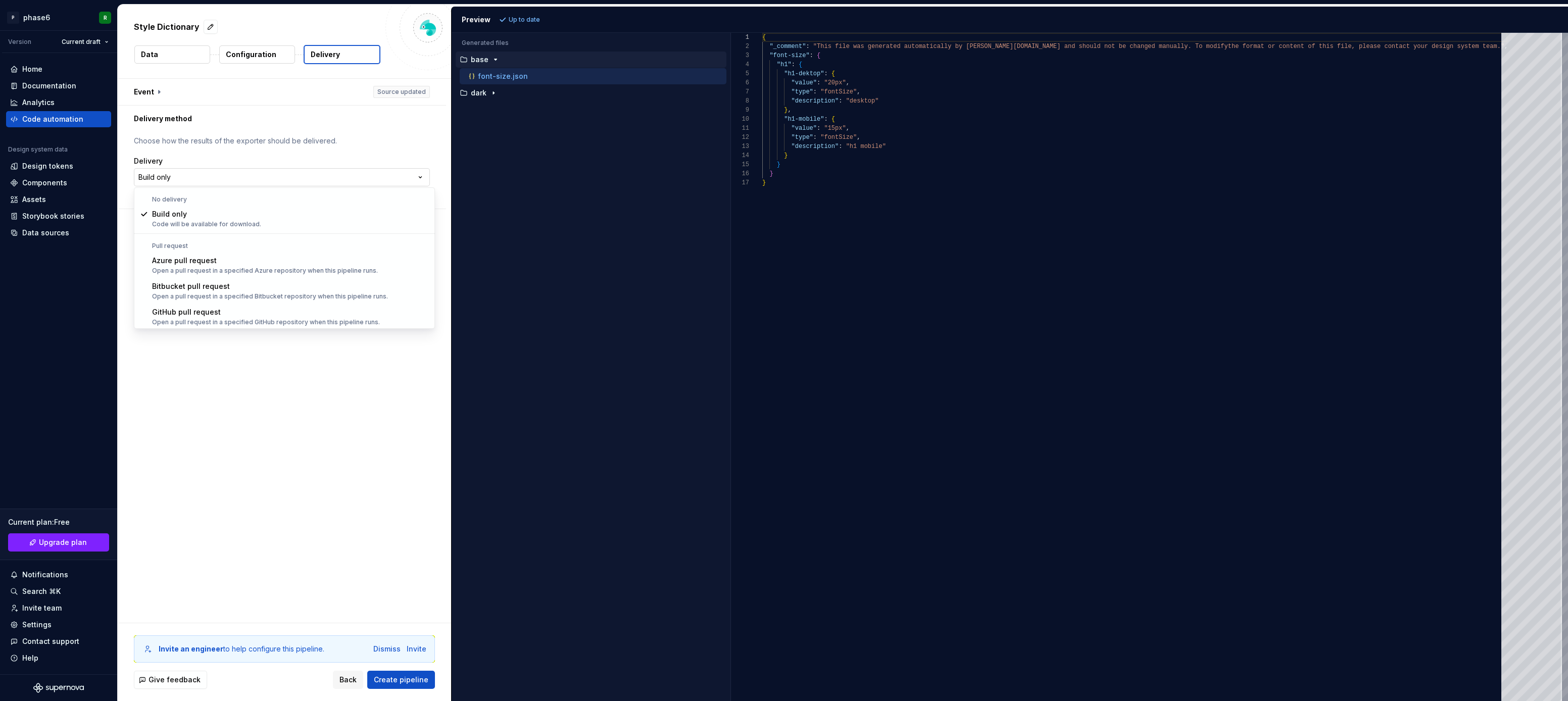
click at [311, 177] on html "**********" at bounding box center [784, 350] width 1568 height 701
click at [158, 86] on html "**********" at bounding box center [784, 350] width 1568 height 701
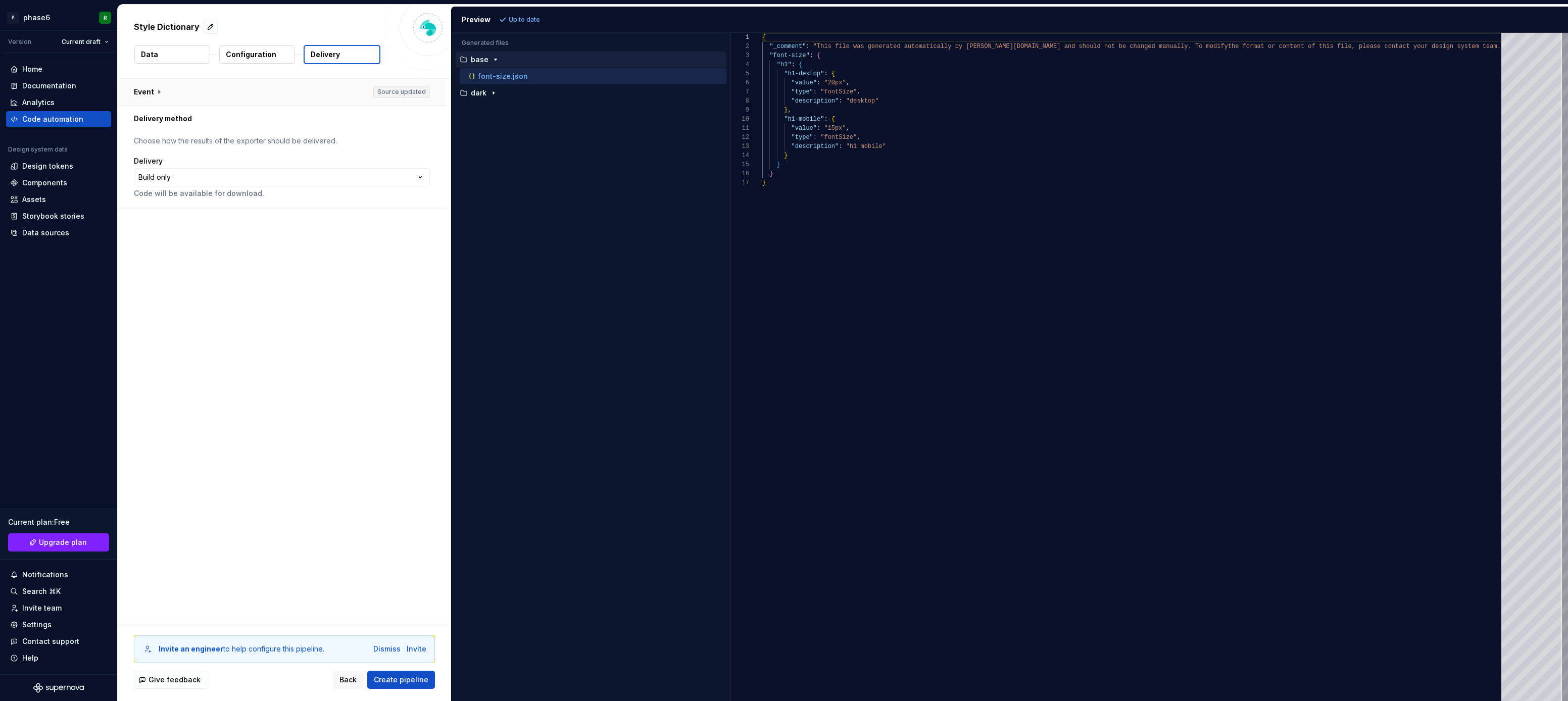
click at [158, 90] on button "button" at bounding box center [282, 91] width 329 height 26
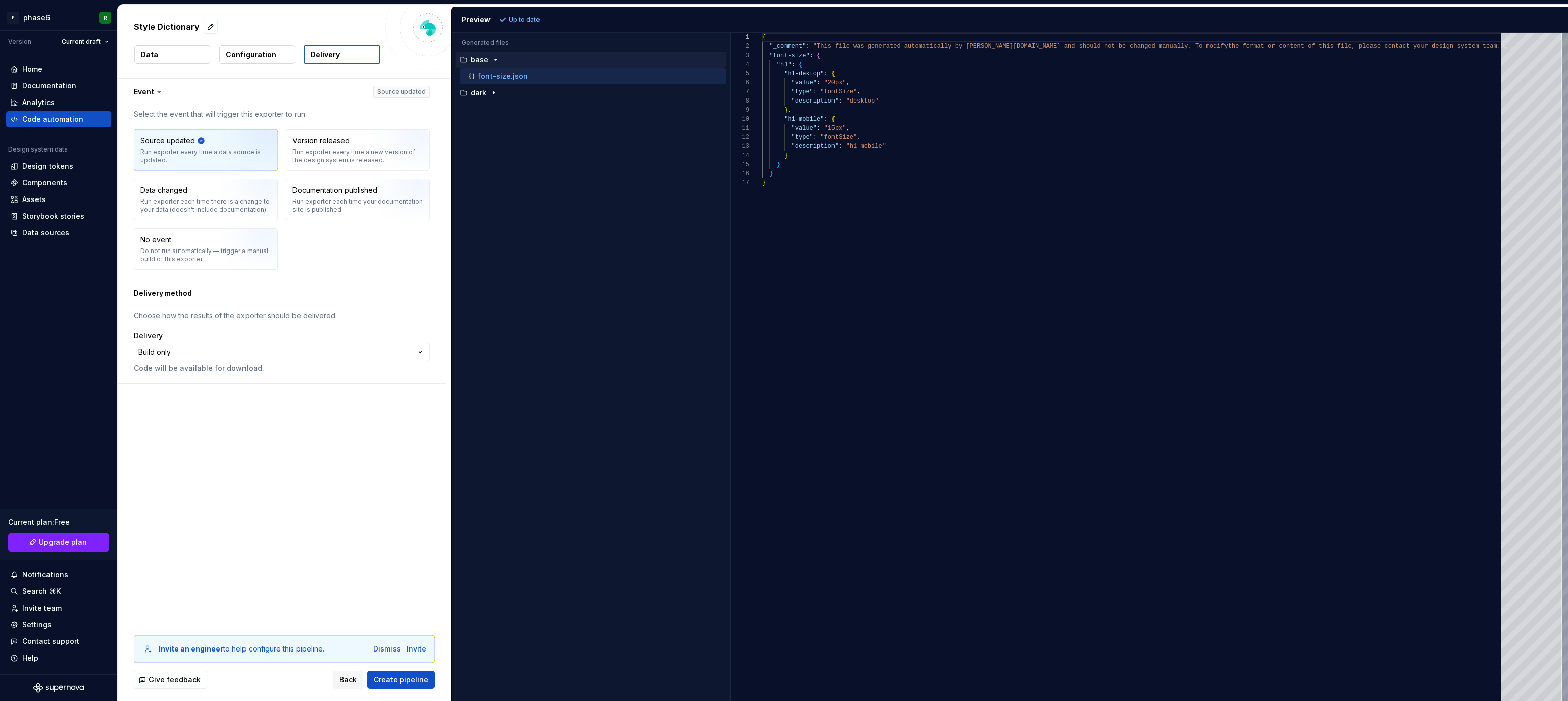
click at [268, 496] on div "**********" at bounding box center [284, 350] width 333 height 544
click at [284, 476] on div "**********" at bounding box center [284, 350] width 333 height 544
click at [346, 150] on div "Run exporter every time a new version of the design system is released." at bounding box center [358, 156] width 131 height 16
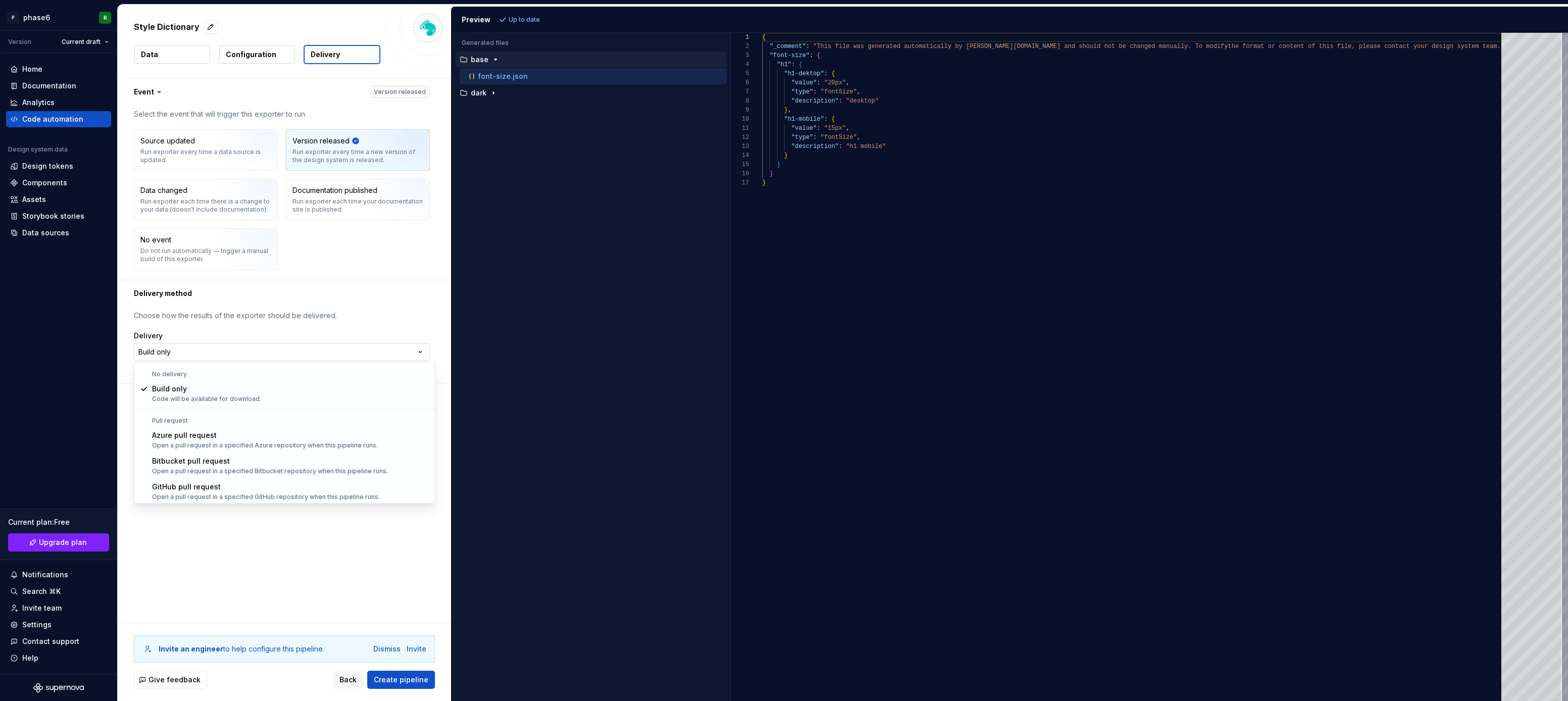
click at [305, 351] on html "**********" at bounding box center [784, 350] width 1568 height 701
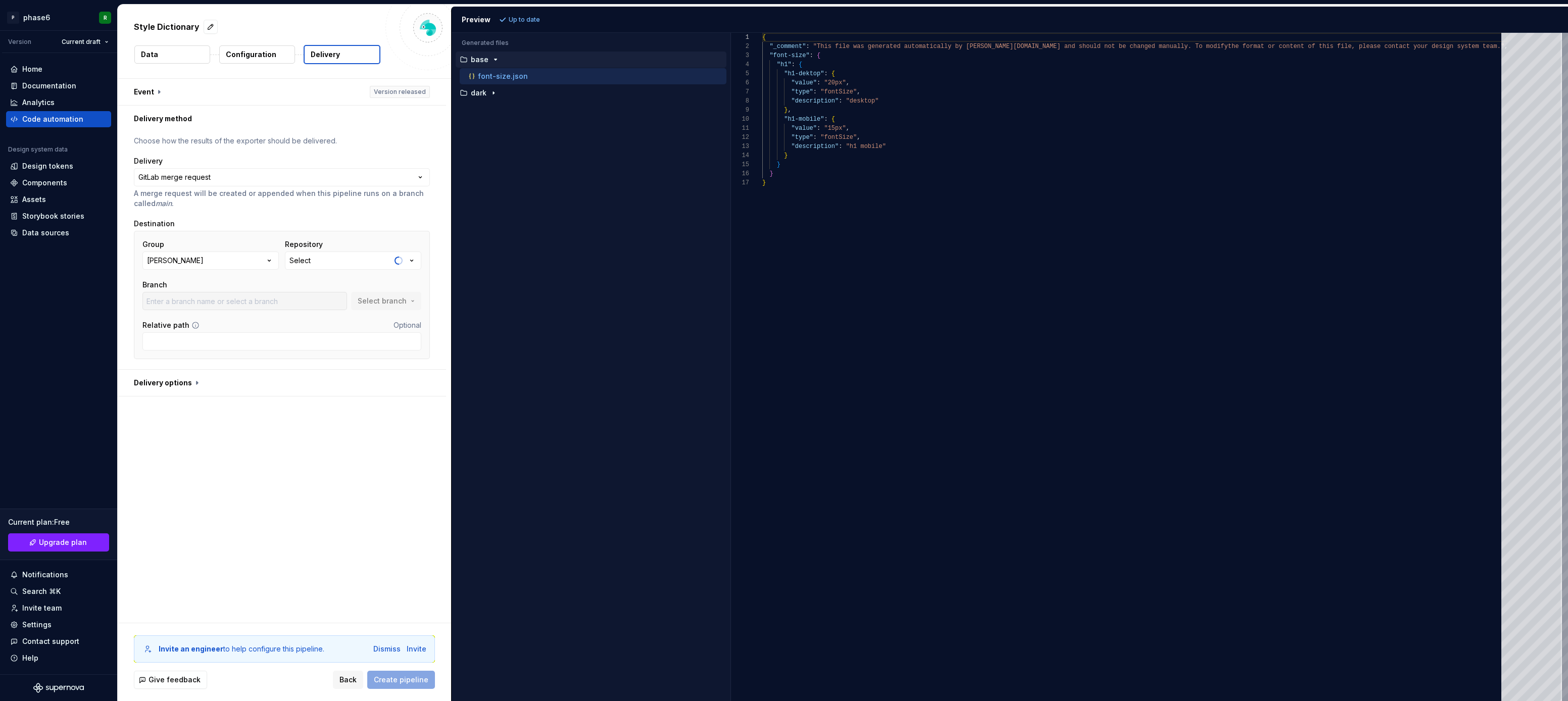
click at [256, 458] on div "**********" at bounding box center [284, 350] width 333 height 544
click at [273, 458] on div "**********" at bounding box center [284, 350] width 333 height 544
type input "main"
click at [287, 452] on div "**********" at bounding box center [284, 350] width 333 height 544
click at [272, 456] on div "**********" at bounding box center [284, 350] width 333 height 544
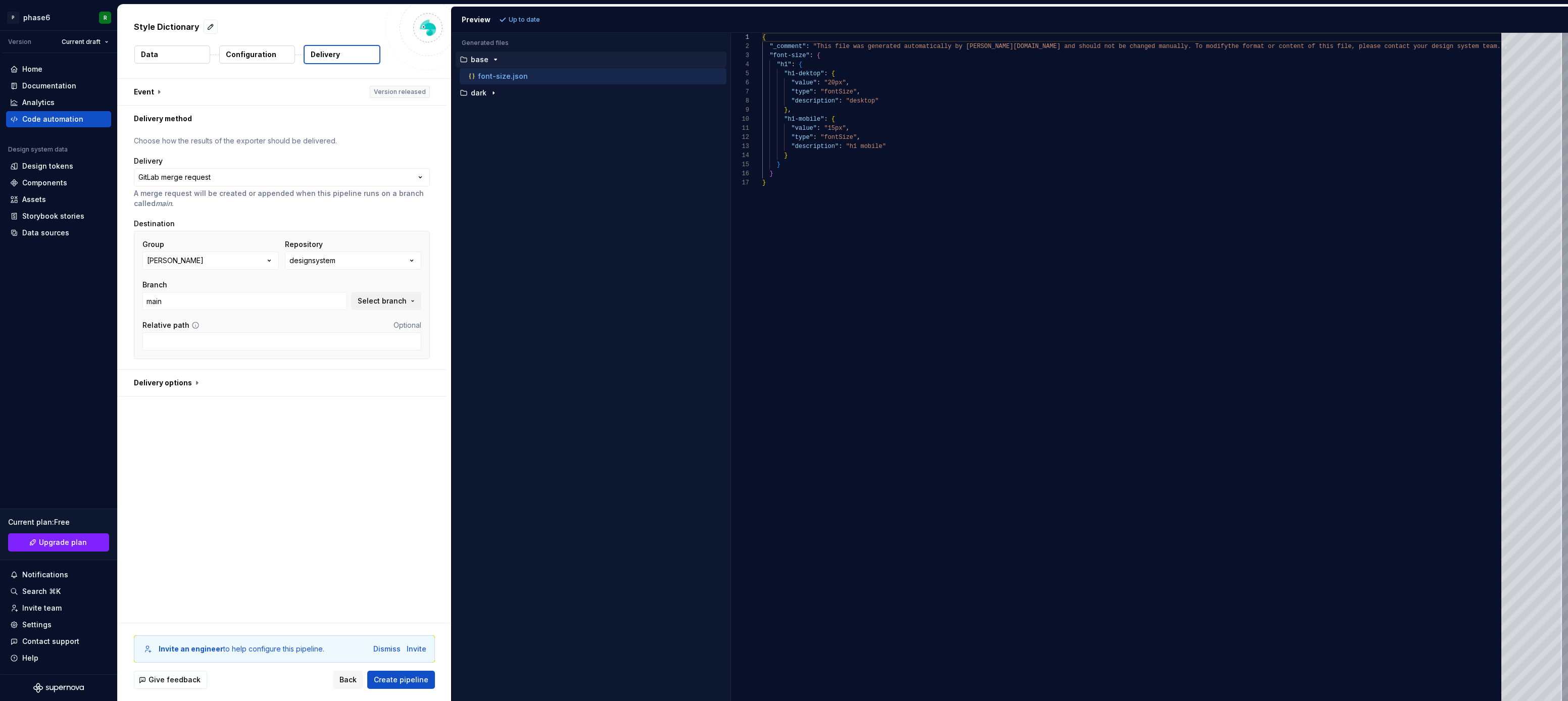
click at [288, 456] on div "**********" at bounding box center [284, 350] width 333 height 544
click at [183, 383] on button "button" at bounding box center [282, 382] width 329 height 26
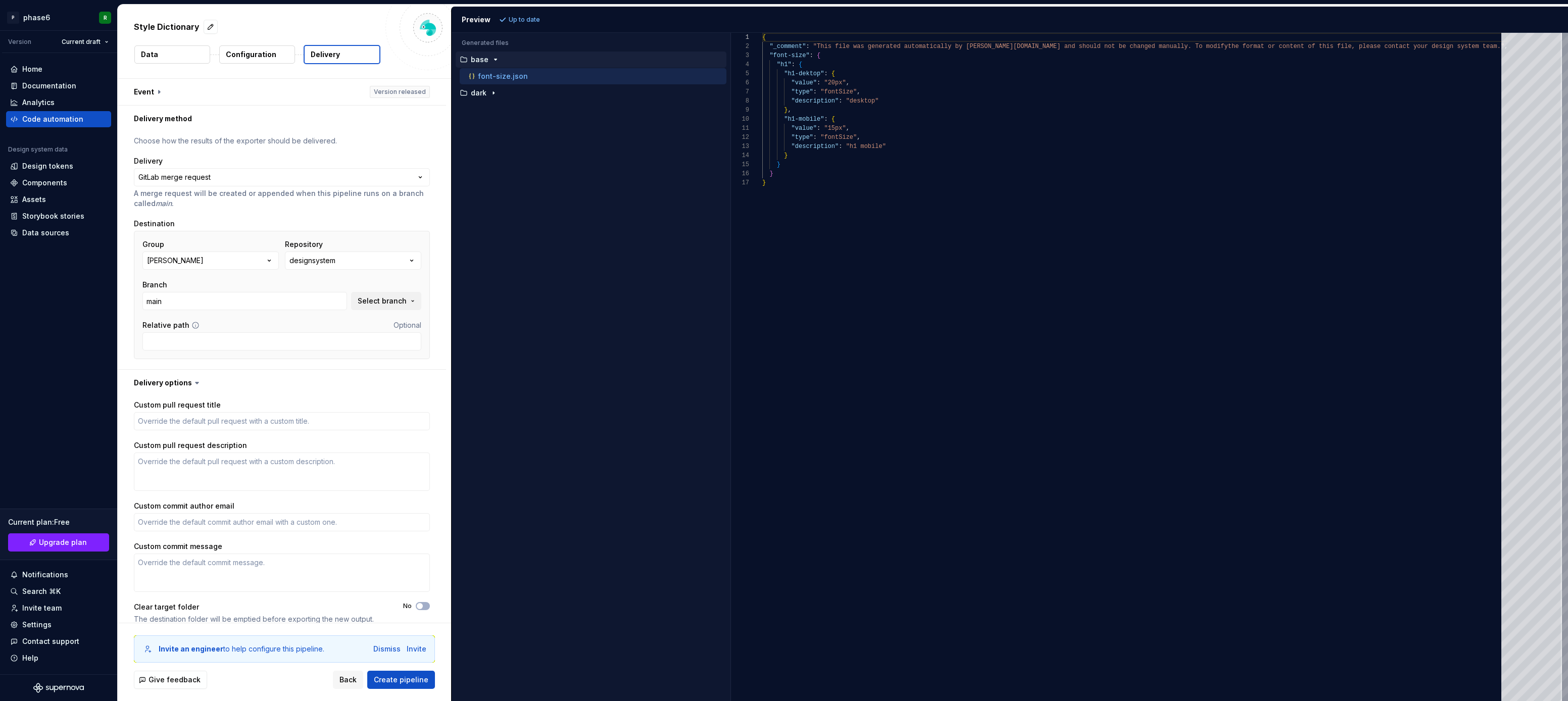
scroll to position [0, 0]
click at [493, 92] on icon "button" at bounding box center [493, 93] width 1 height 3
type textarea "*"
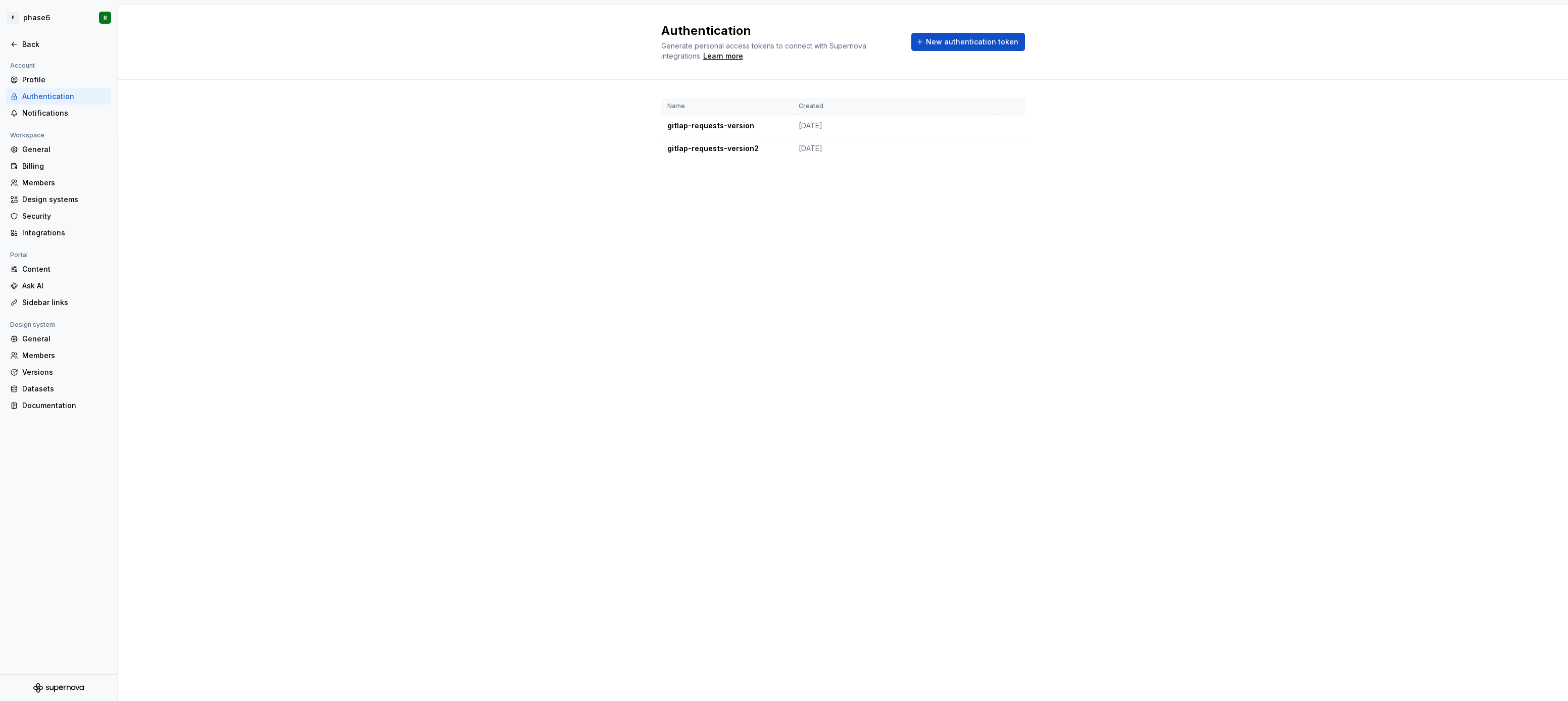
click at [332, 259] on div "Authentication Generate personal access tokens to connect with Supernova integr…" at bounding box center [842, 352] width 1450 height 696
click at [389, 172] on div "Name Created gitlap-requests-version [DATE] gitlap-requests-version2 [DATE]" at bounding box center [842, 139] width 1450 height 119
click at [37, 371] on div "Versions" at bounding box center [64, 371] width 85 height 10
click at [423, 291] on div "Versions Versions are read-only snapshots of your design system data and docume…" at bounding box center [842, 352] width 1450 height 696
click at [423, 229] on div "Versions Versions are read-only snapshots of your design system data and docume…" at bounding box center [842, 352] width 1450 height 696
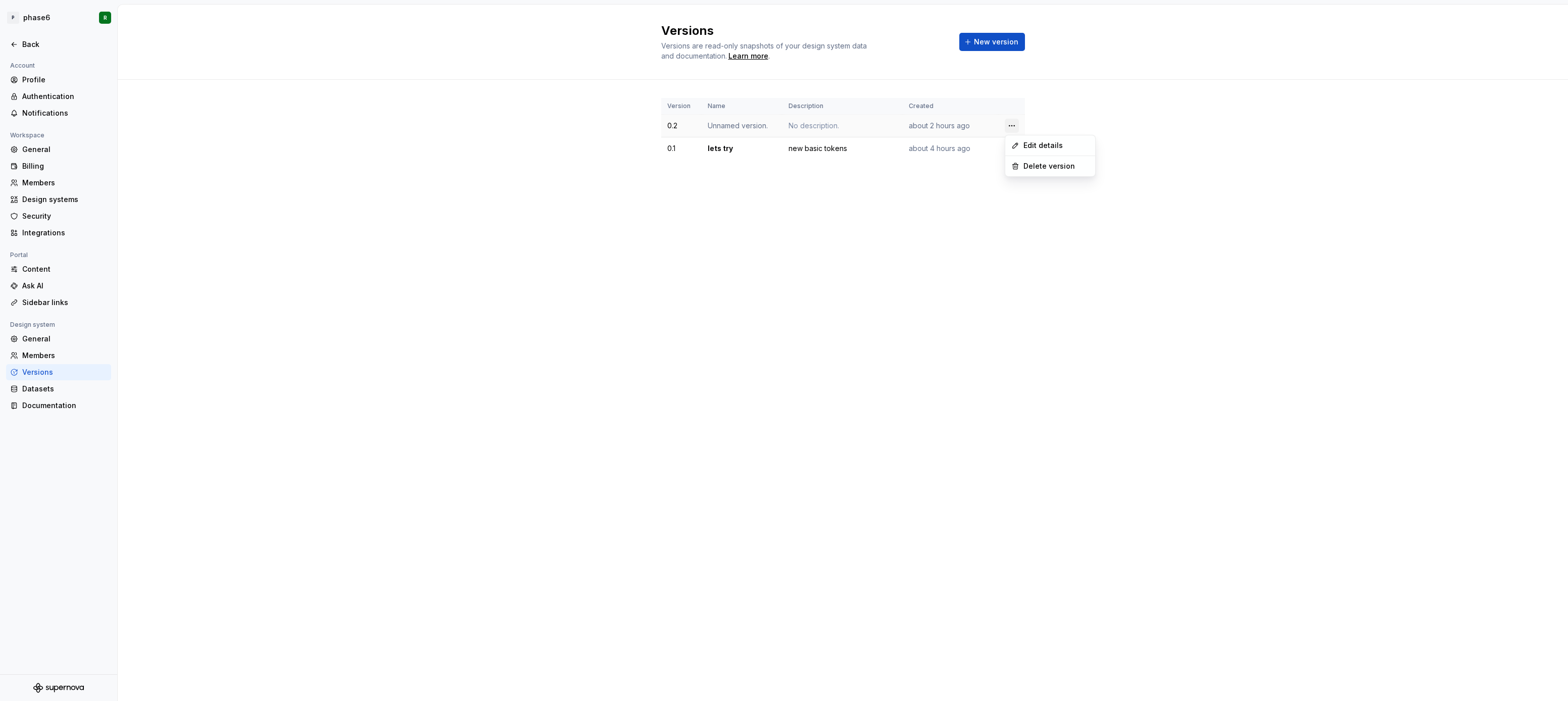
click at [1009, 122] on html "P phase6 R Back Account Profile Authentication Notifications Workspace General …" at bounding box center [784, 350] width 1568 height 701
click at [1032, 143] on div "Edit details" at bounding box center [1056, 145] width 66 height 10
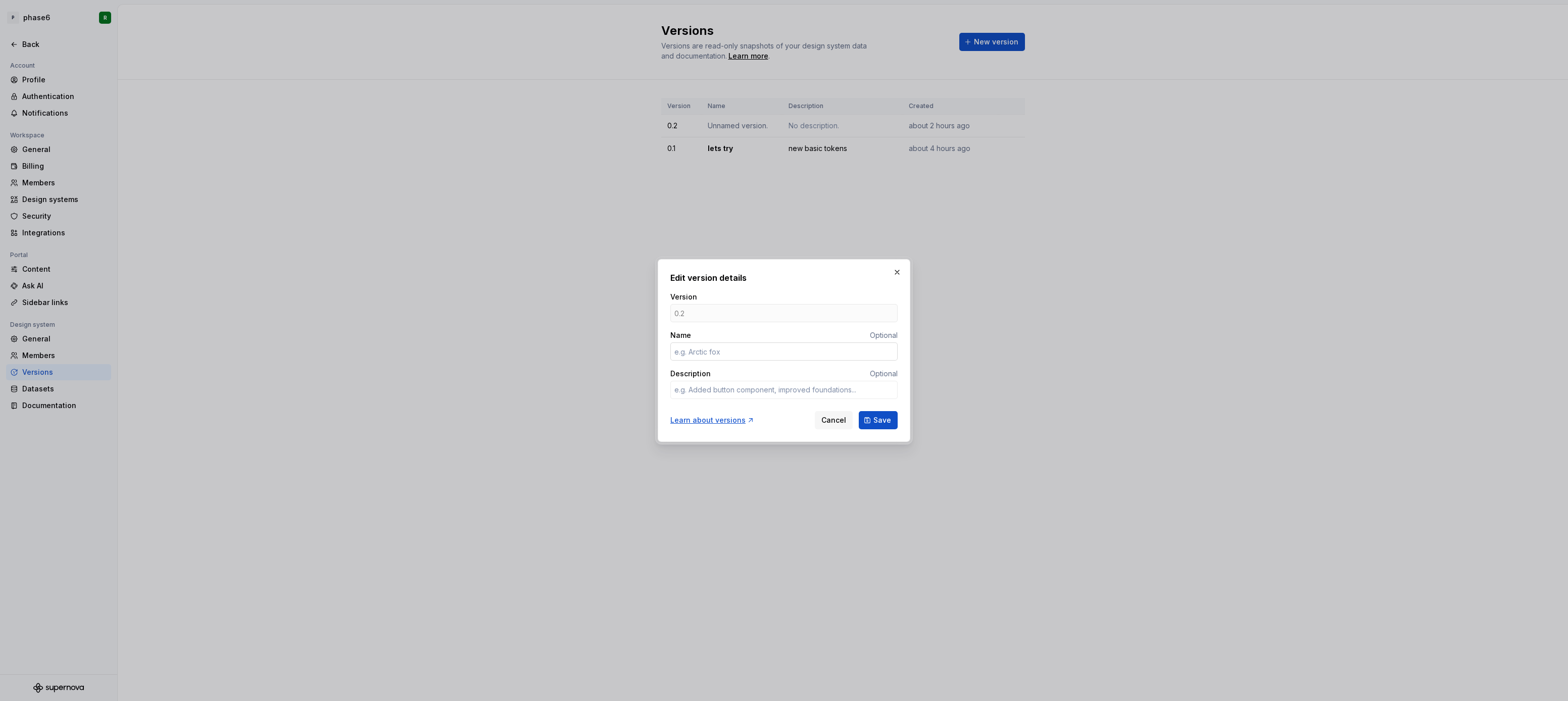
click at [702, 349] on input "Name" at bounding box center [784, 351] width 227 height 18
type input "v"
type textarea "*"
type input "version 0.2"
click at [885, 424] on span "Save" at bounding box center [882, 420] width 17 height 10
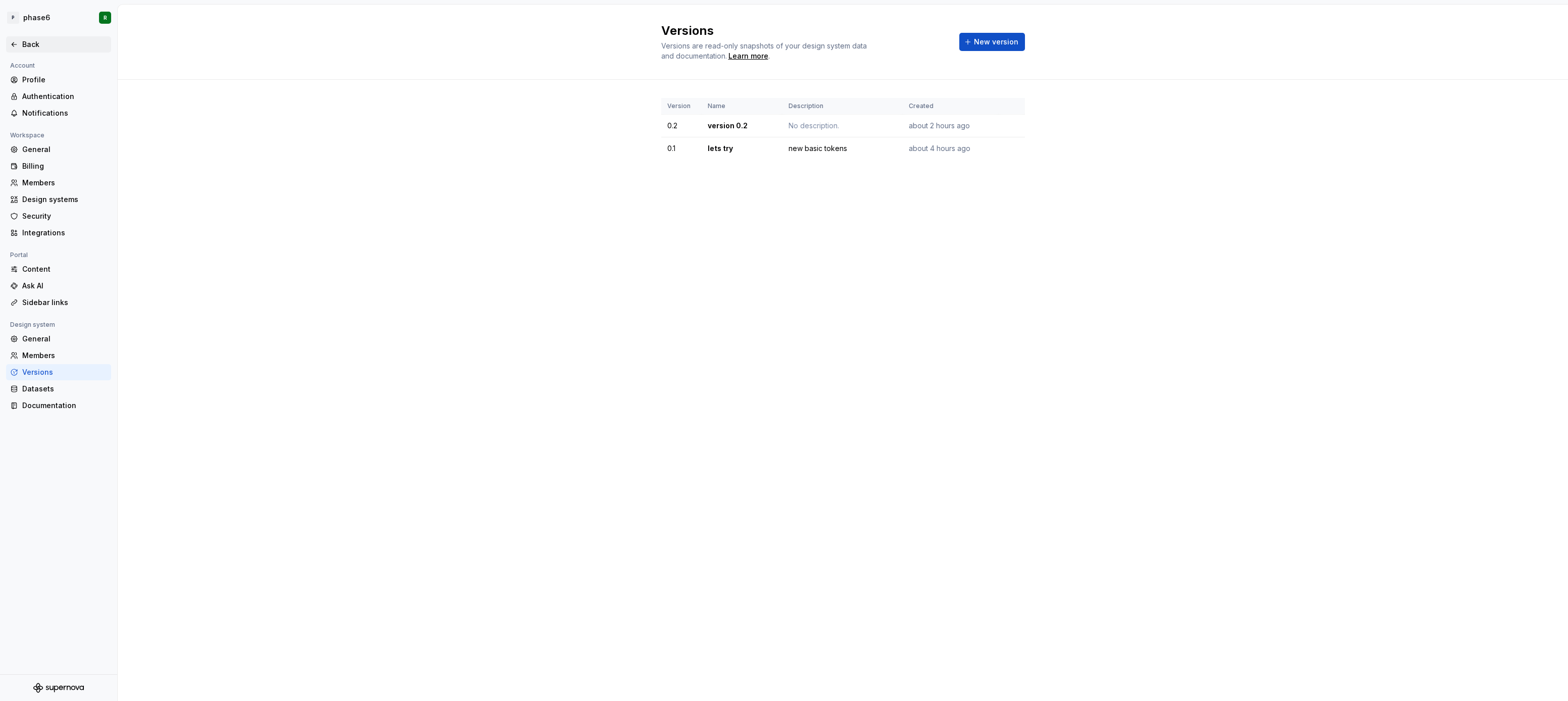
click at [22, 45] on div "Back" at bounding box center [64, 44] width 85 height 10
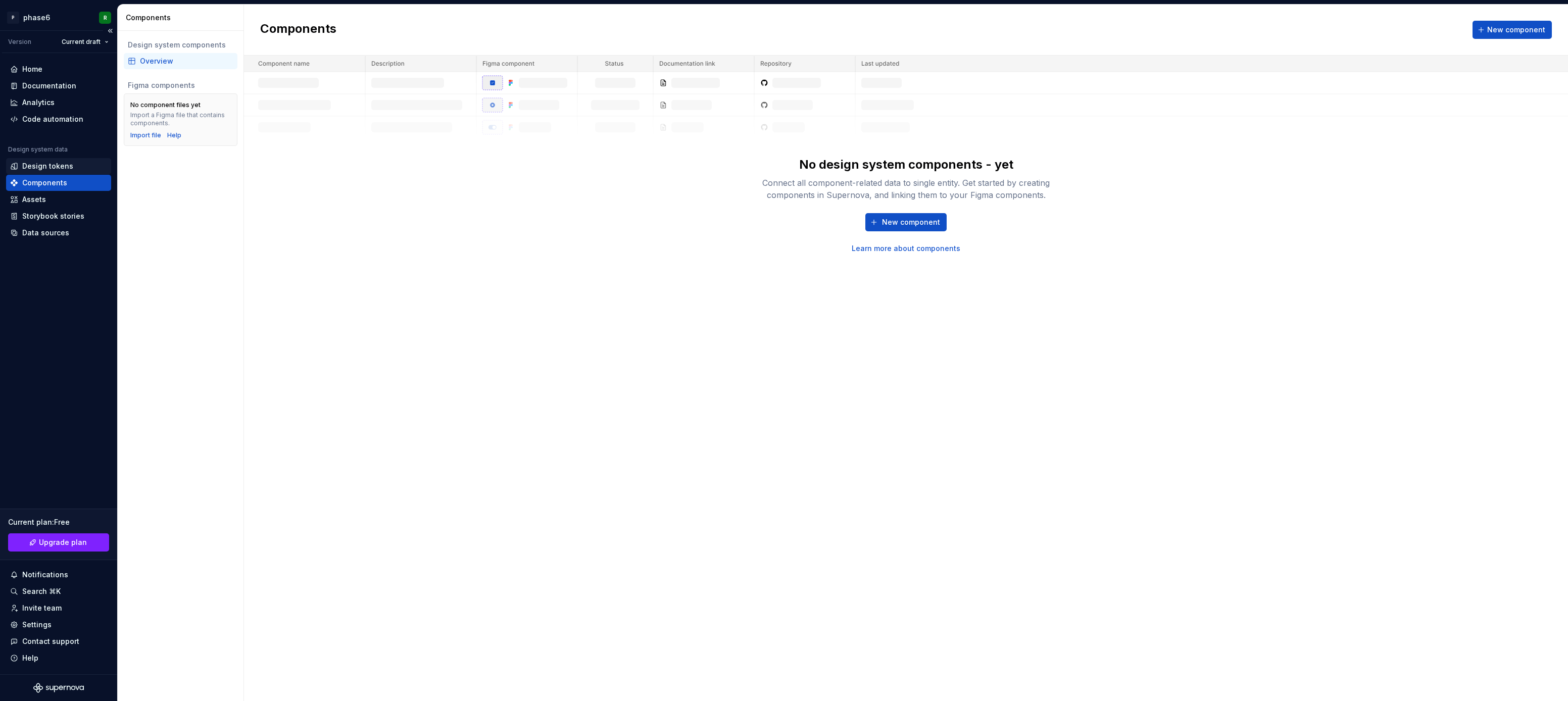
click at [55, 167] on div "Design tokens" at bounding box center [47, 166] width 51 height 10
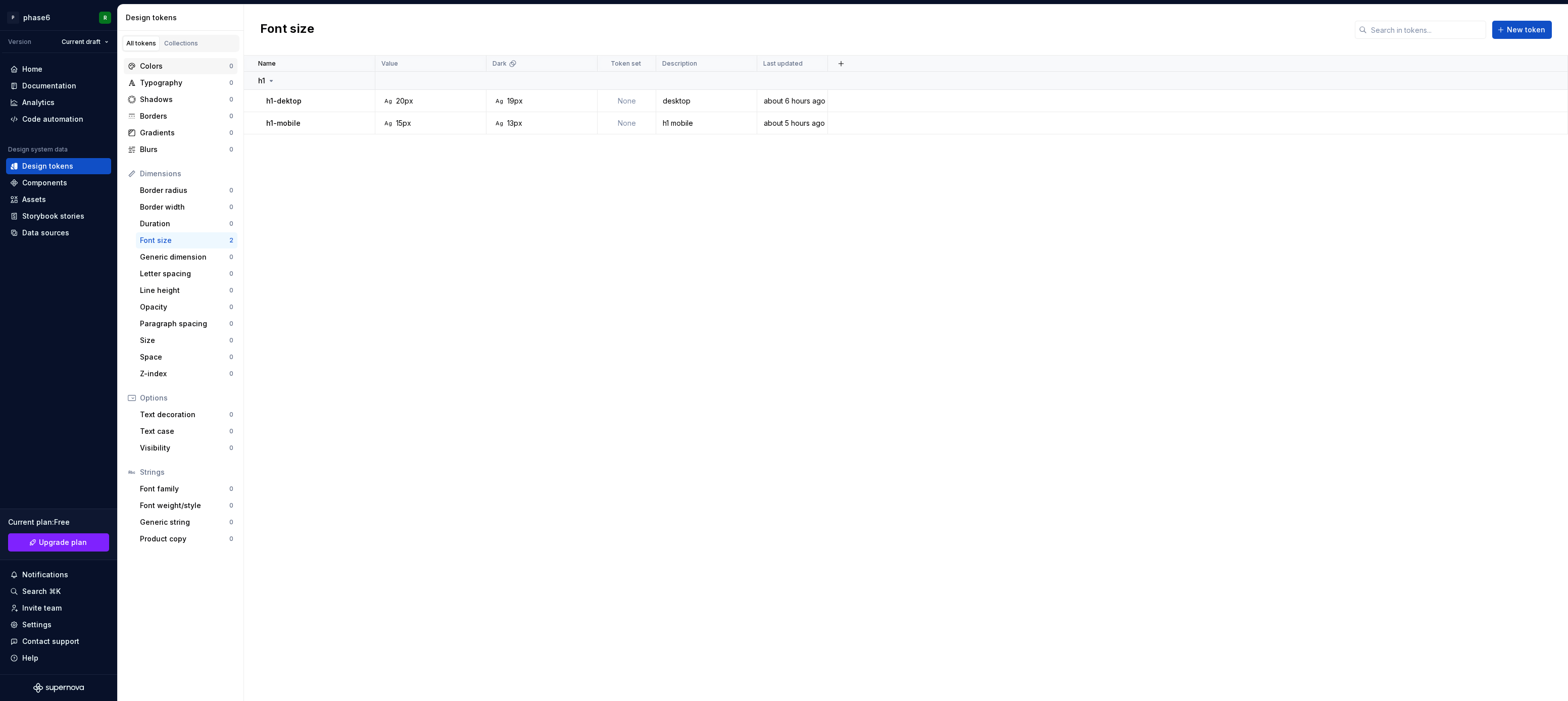
click at [152, 65] on div "Colors" at bounding box center [184, 66] width 89 height 10
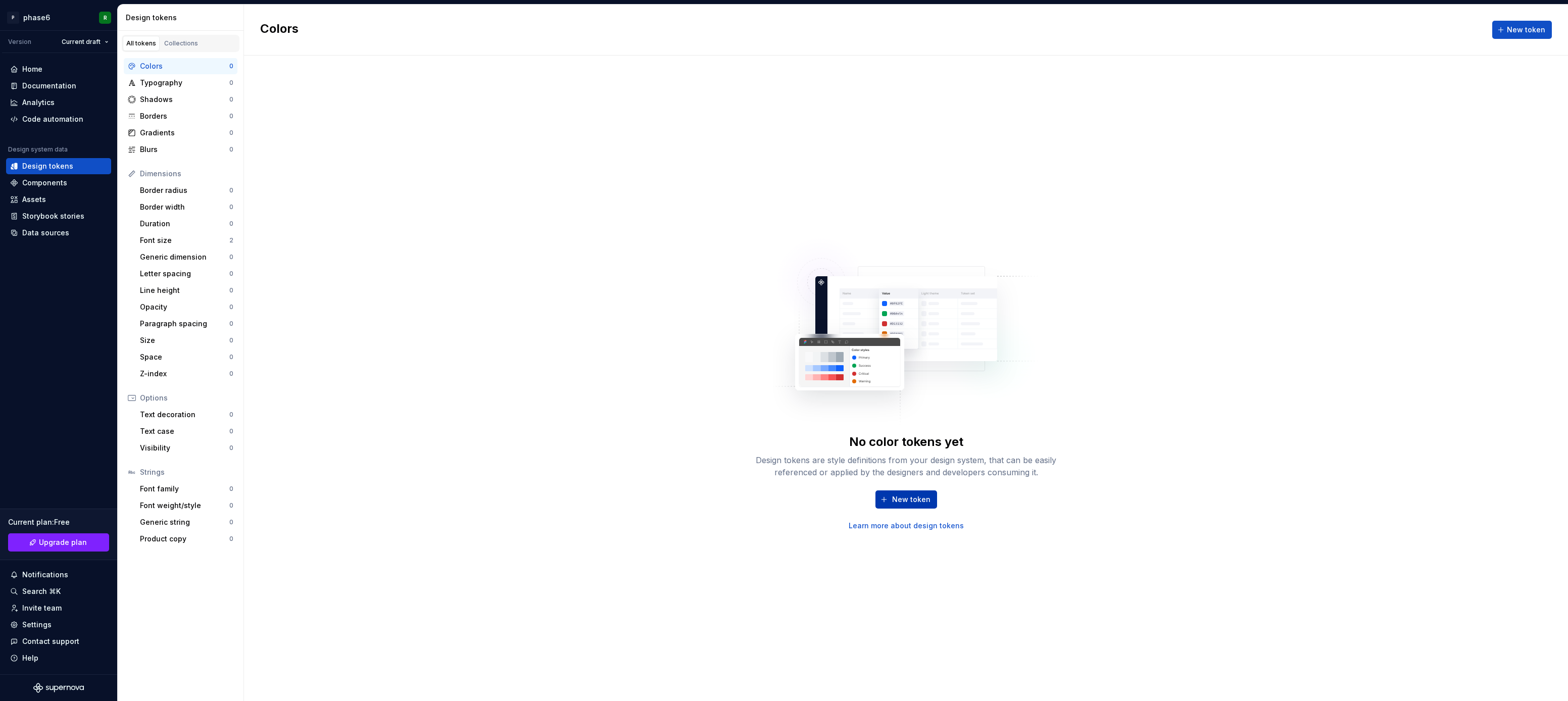
click at [923, 507] on button "New token" at bounding box center [906, 499] width 62 height 18
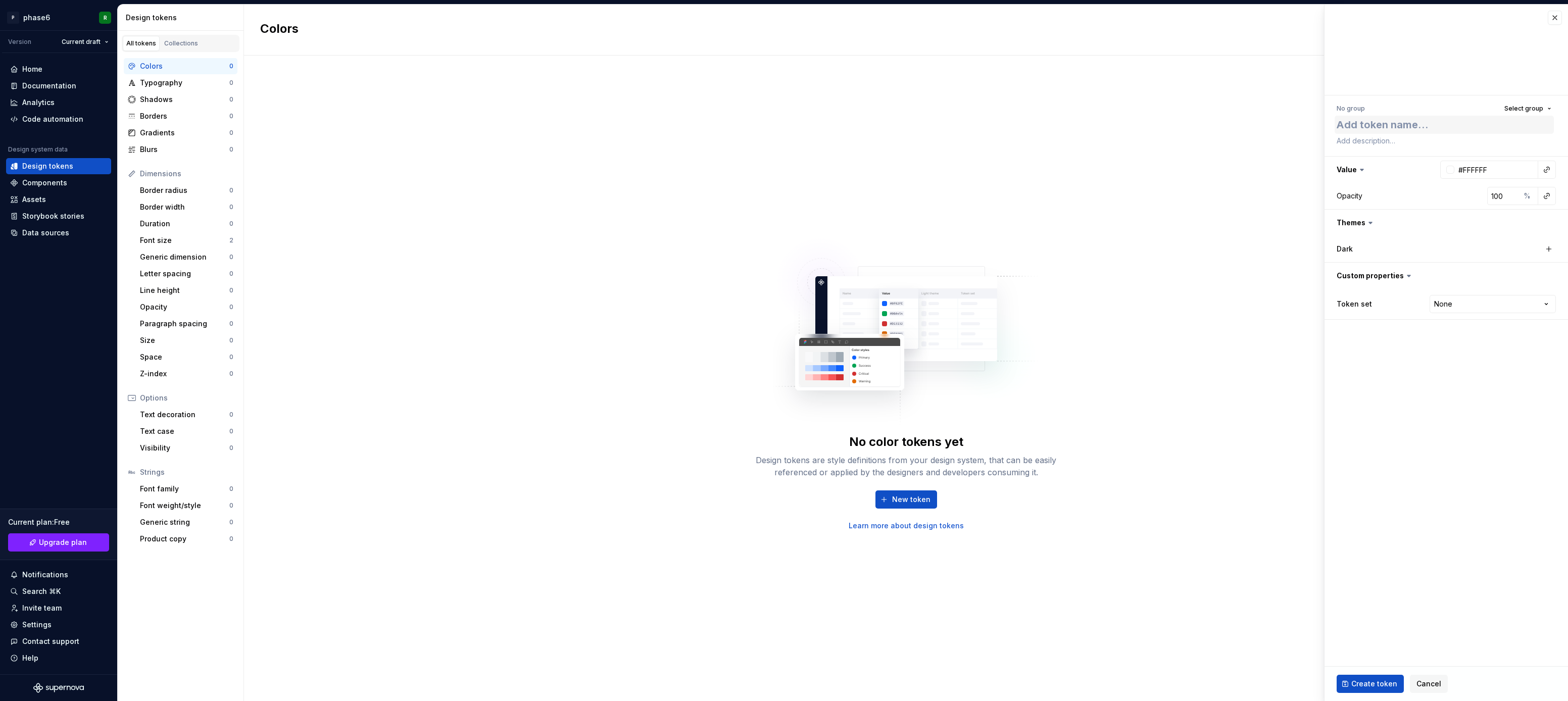
click at [1372, 122] on textarea at bounding box center [1444, 125] width 219 height 18
type textarea "*"
type textarea "p"
type textarea "*"
type textarea "ph"
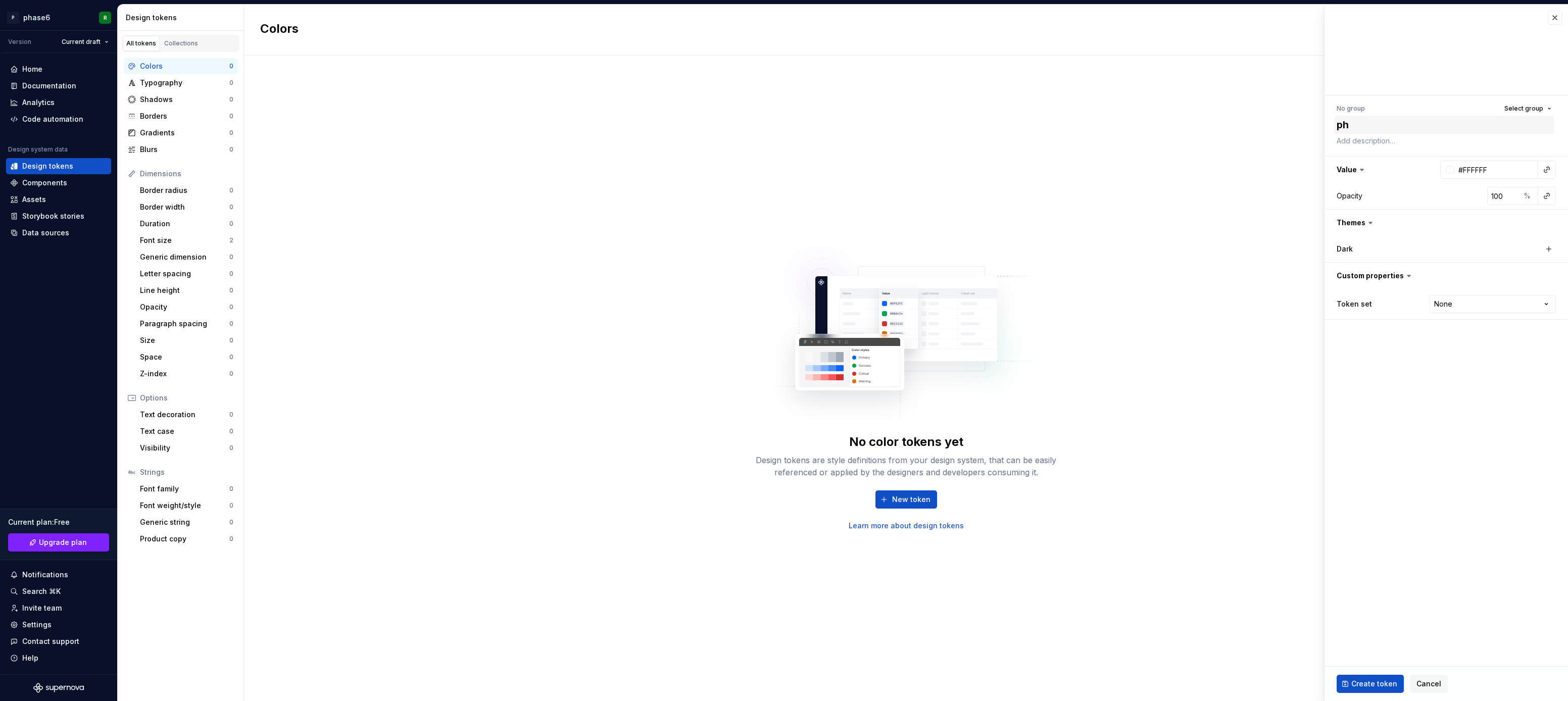
type textarea "*"
type textarea "pha"
type textarea "*"
type textarea "phas"
type textarea "*"
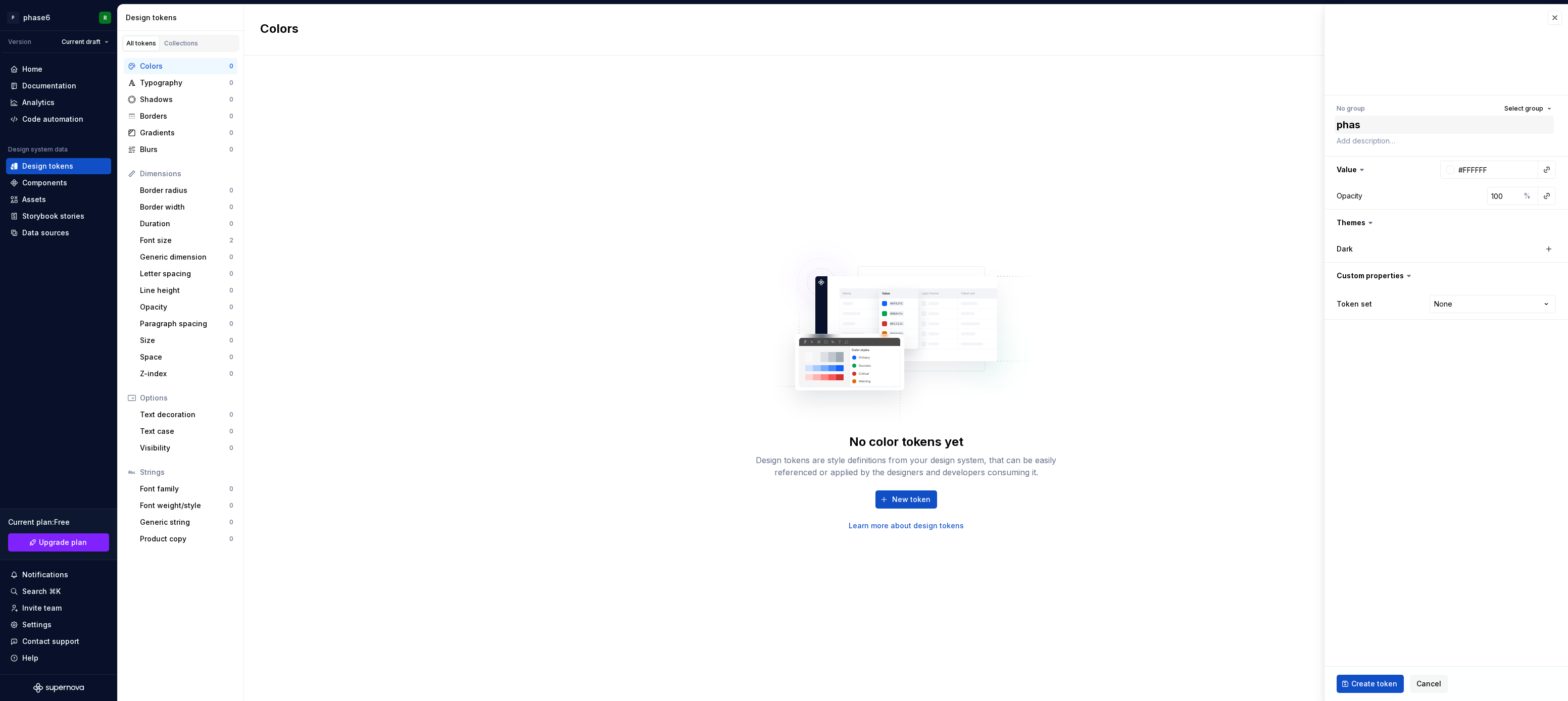
type textarea "phase"
type textarea "*"
type textarea "phaseB"
type textarea "*"
type textarea "phaseBa"
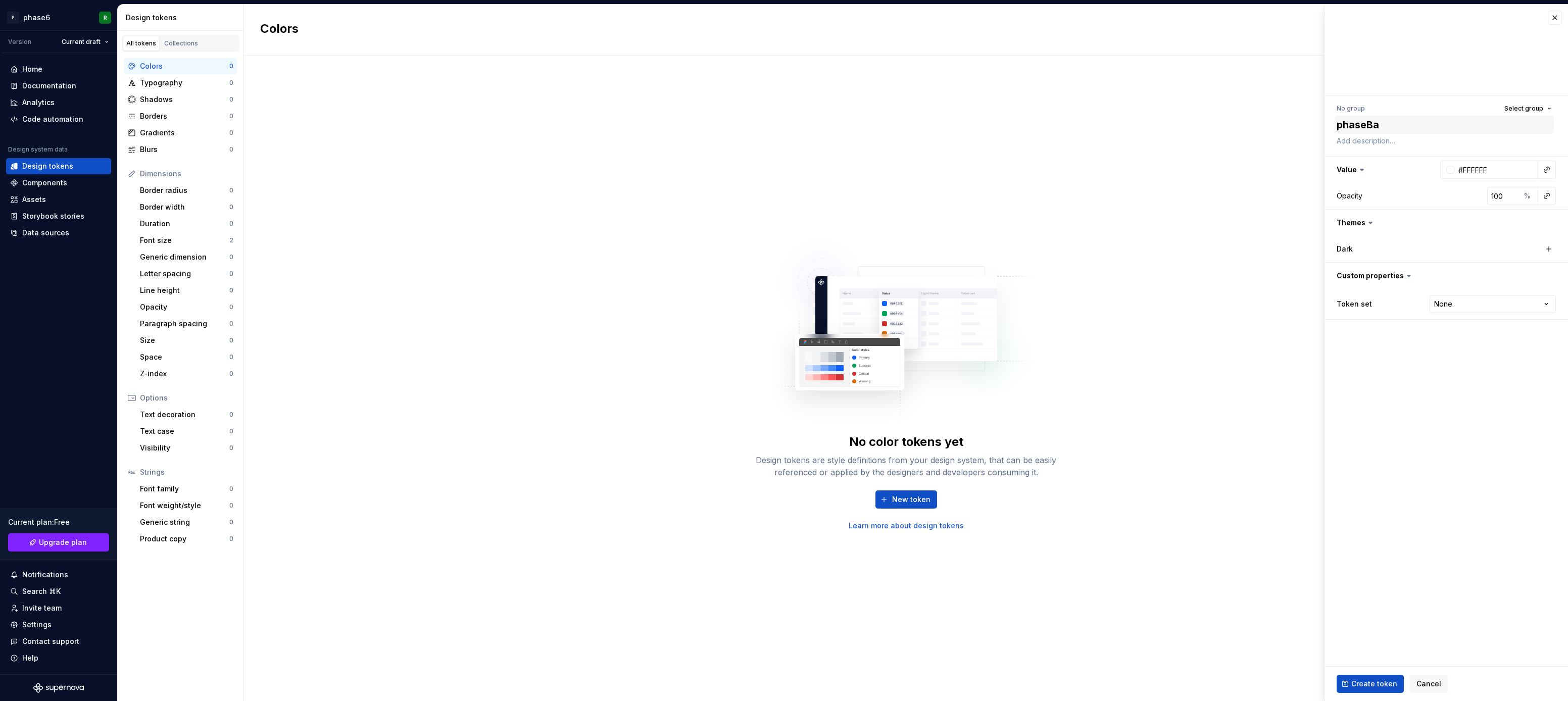
type textarea "*"
type textarea "phaseBac"
type textarea "*"
type textarea "phaseBa"
type textarea "*"
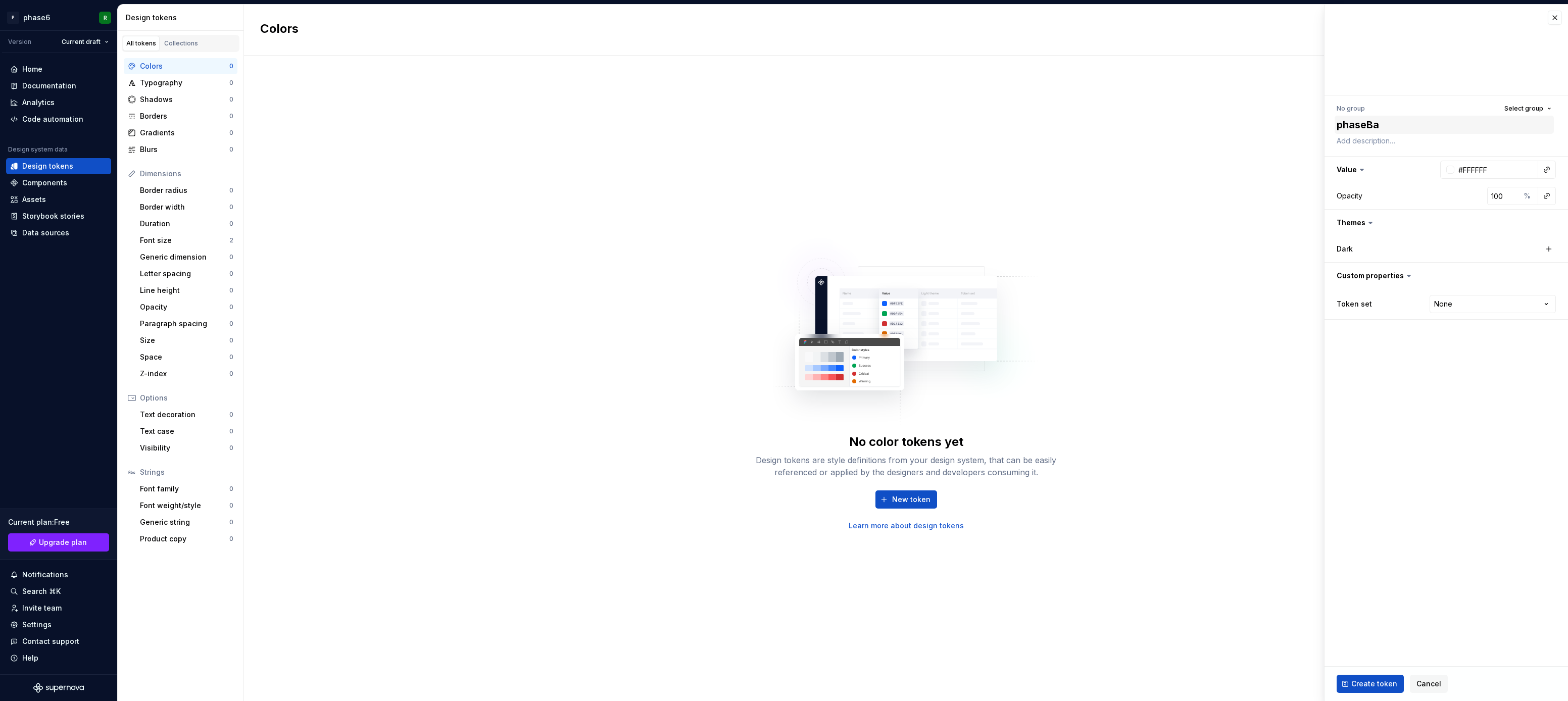
type textarea "phaseB"
type textarea "*"
type textarea "phase"
type textarea "*"
type textarea "phas"
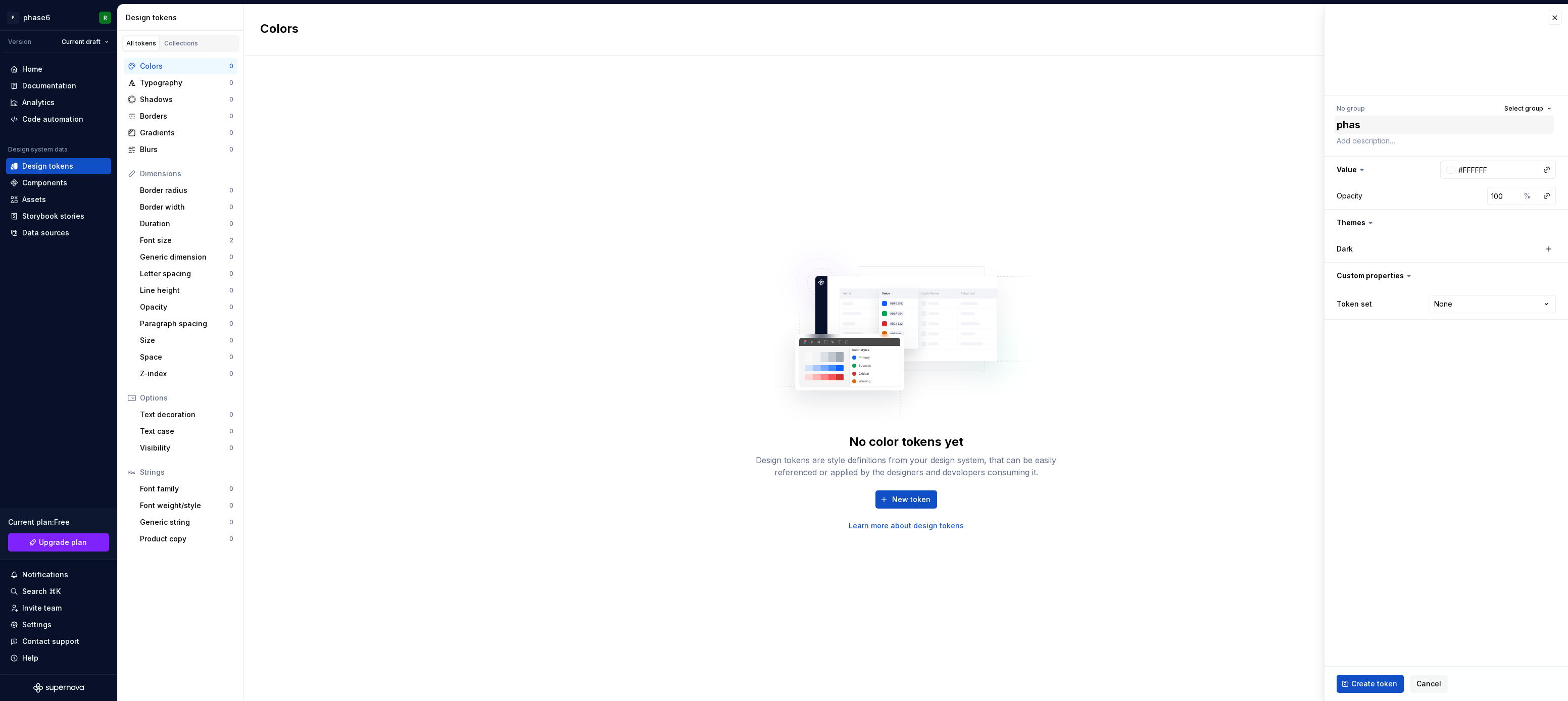
type textarea "*"
type textarea "pha"
type textarea "*"
type textarea "ph"
type textarea "*"
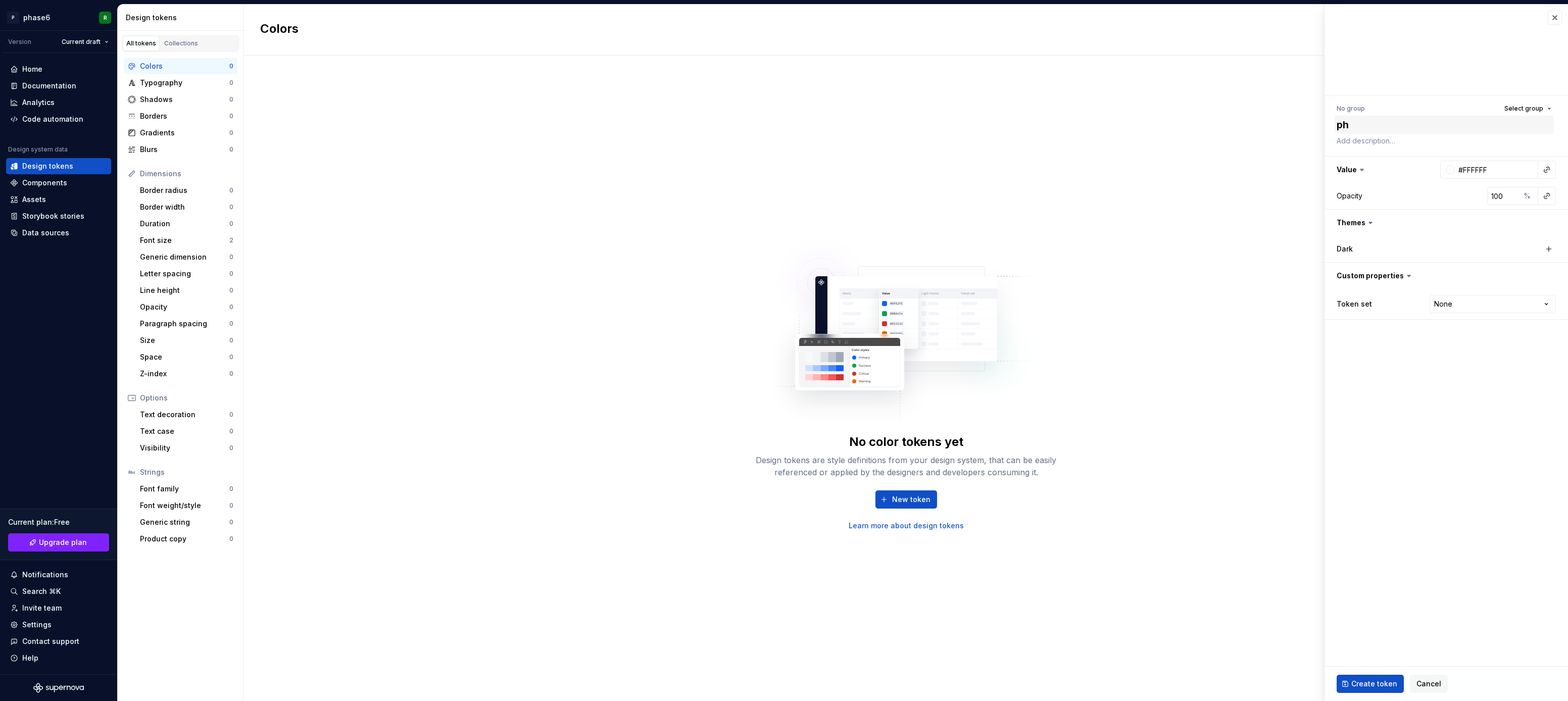
type textarea "p"
type textarea "*"
type textarea "p"
type textarea "*"
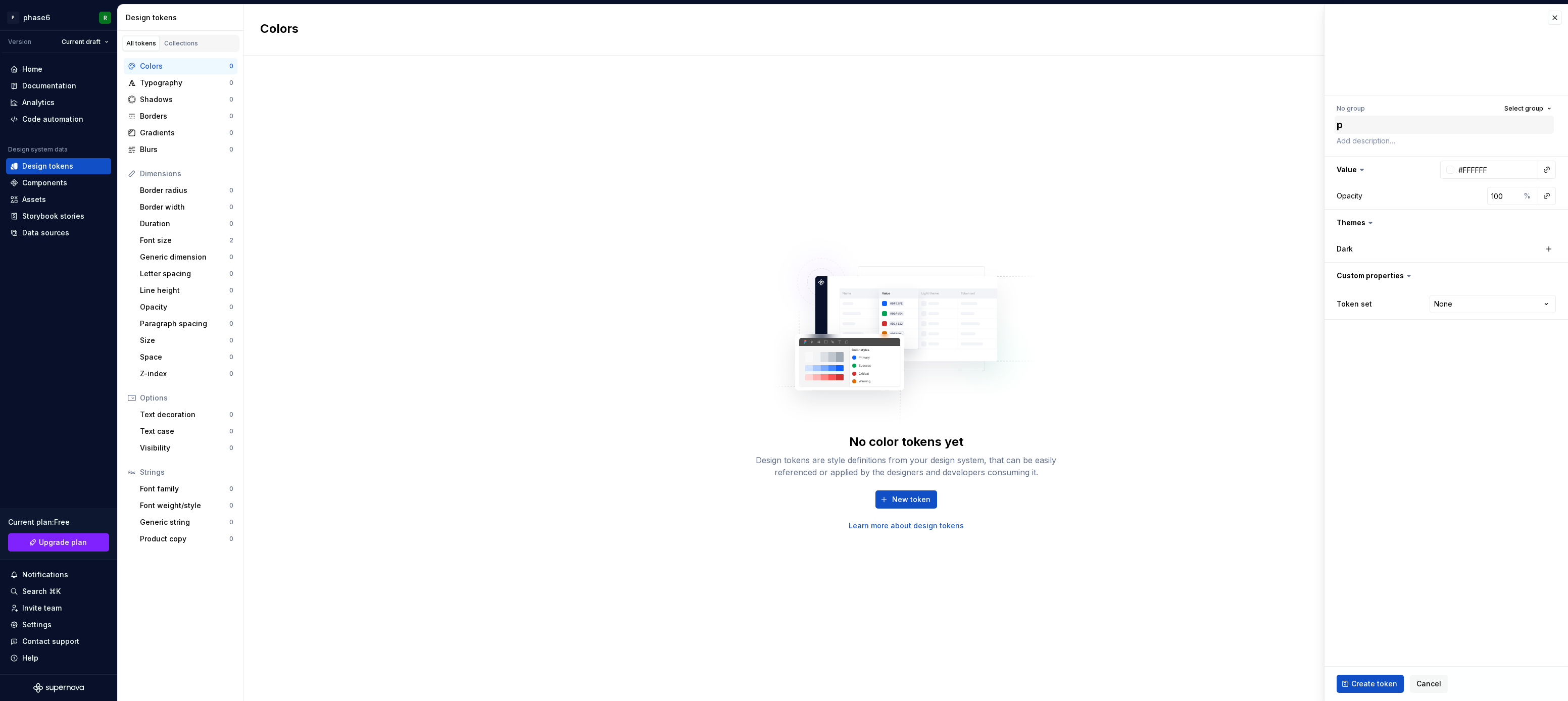
type textarea "pr"
type textarea "*"
type textarea "pri"
type textarea "*"
type textarea "prim"
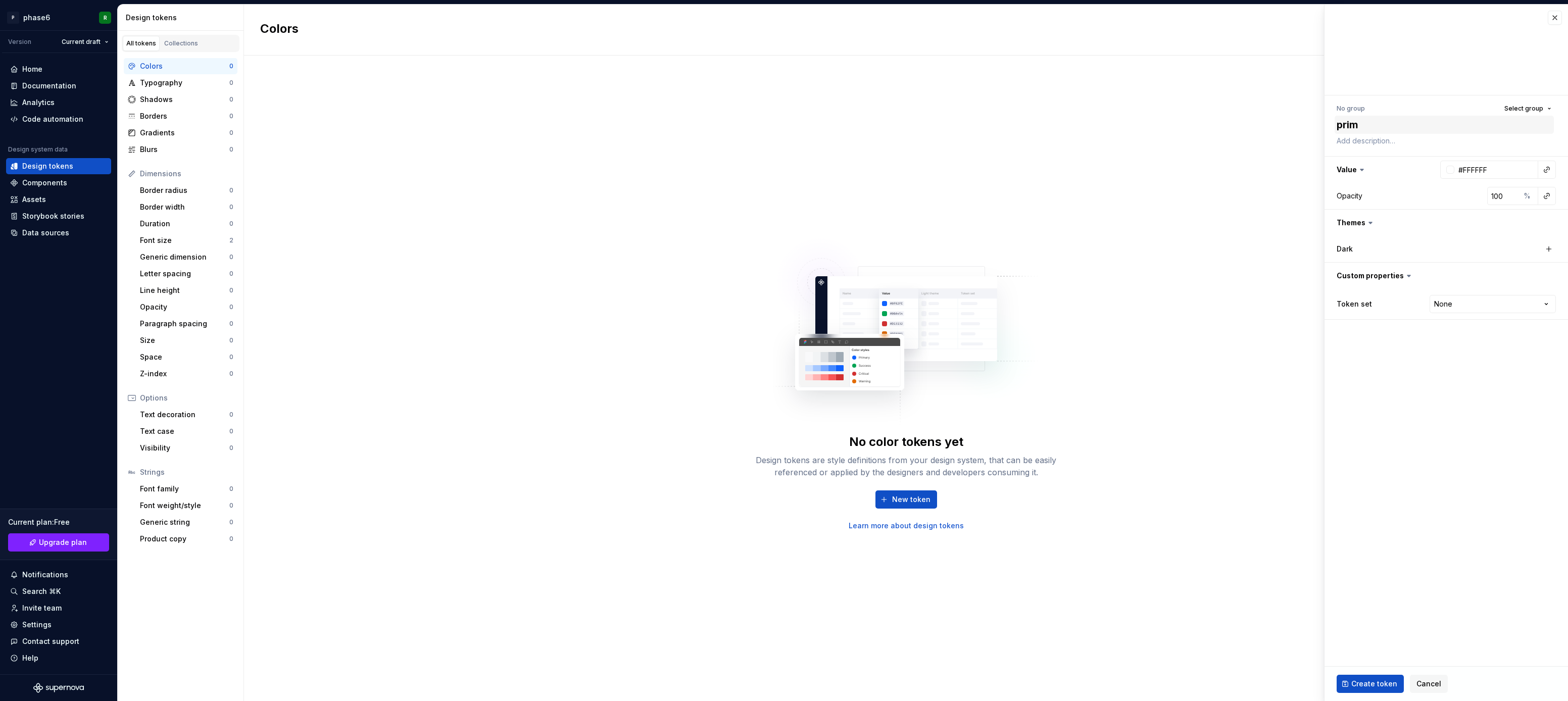
type textarea "*"
type textarea "primar"
type textarea "*"
type textarea "primary"
type textarea "*"
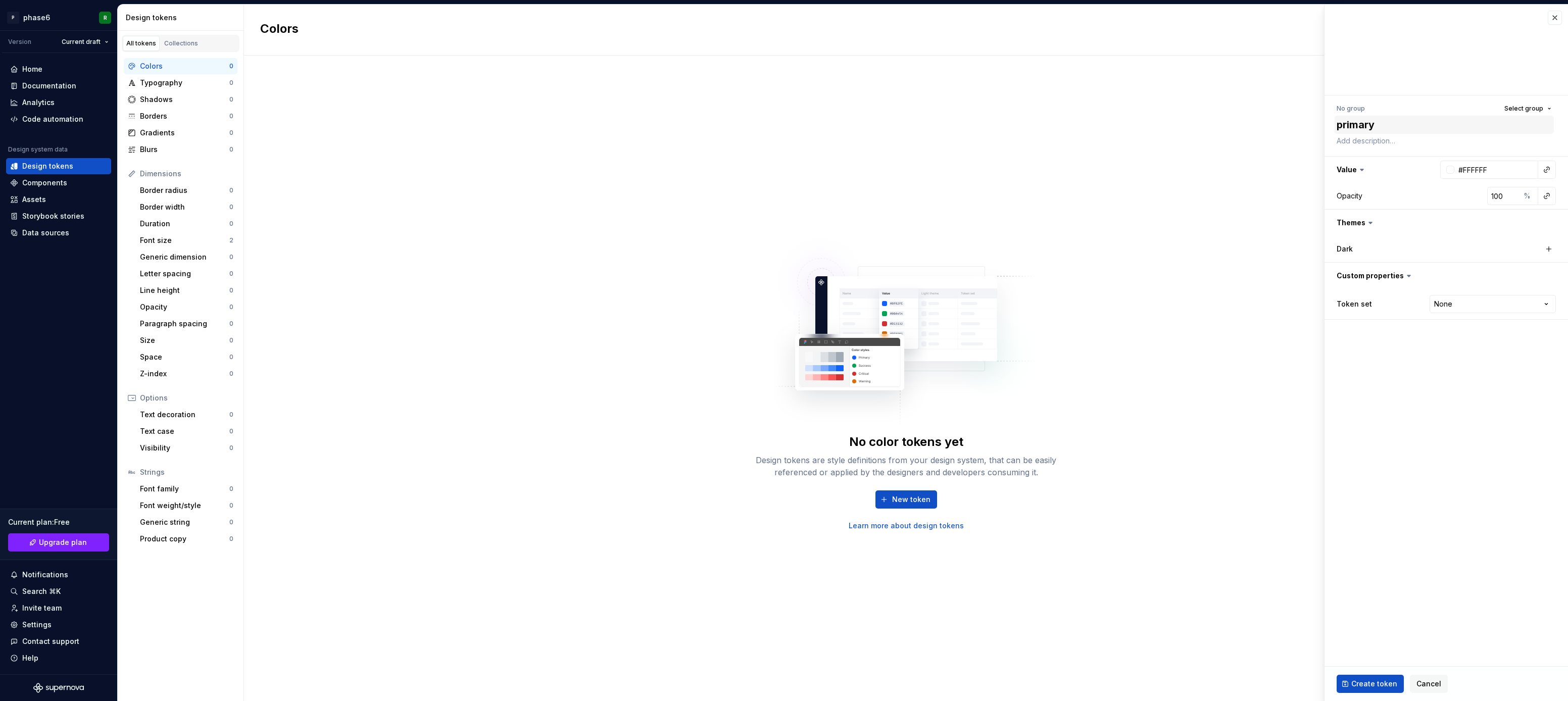
type textarea "primaryB"
type textarea "*"
type textarea "primaryBg"
click at [1498, 168] on input "#FFFFFF" at bounding box center [1497, 170] width 84 height 18
click at [1456, 171] on input "#FFFFFF" at bounding box center [1497, 170] width 84 height 18
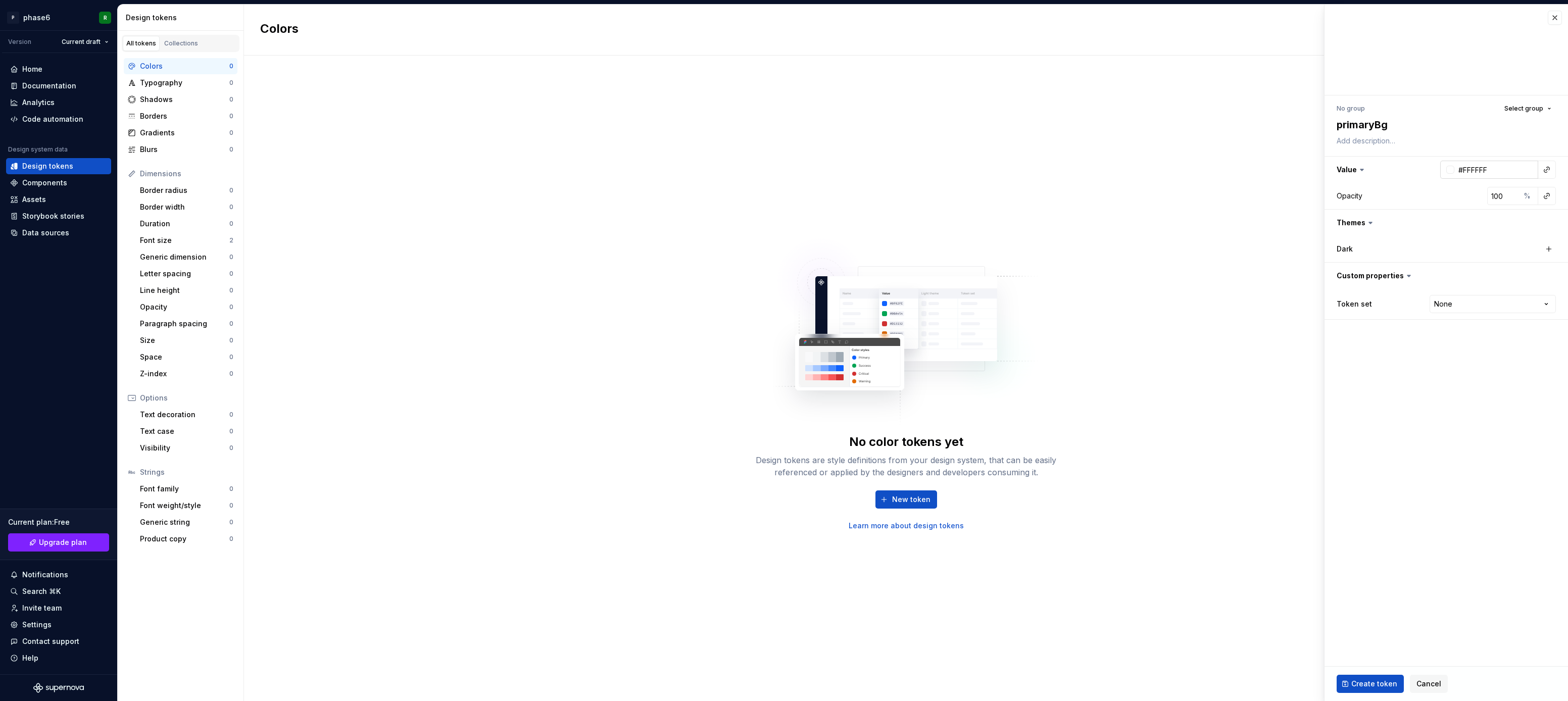
click at [1451, 170] on div at bounding box center [1450, 170] width 8 height 8
type textarea "*"
click at [1471, 236] on div at bounding box center [1496, 237] width 64 height 5
type input "#E8A725"
type input "*******"
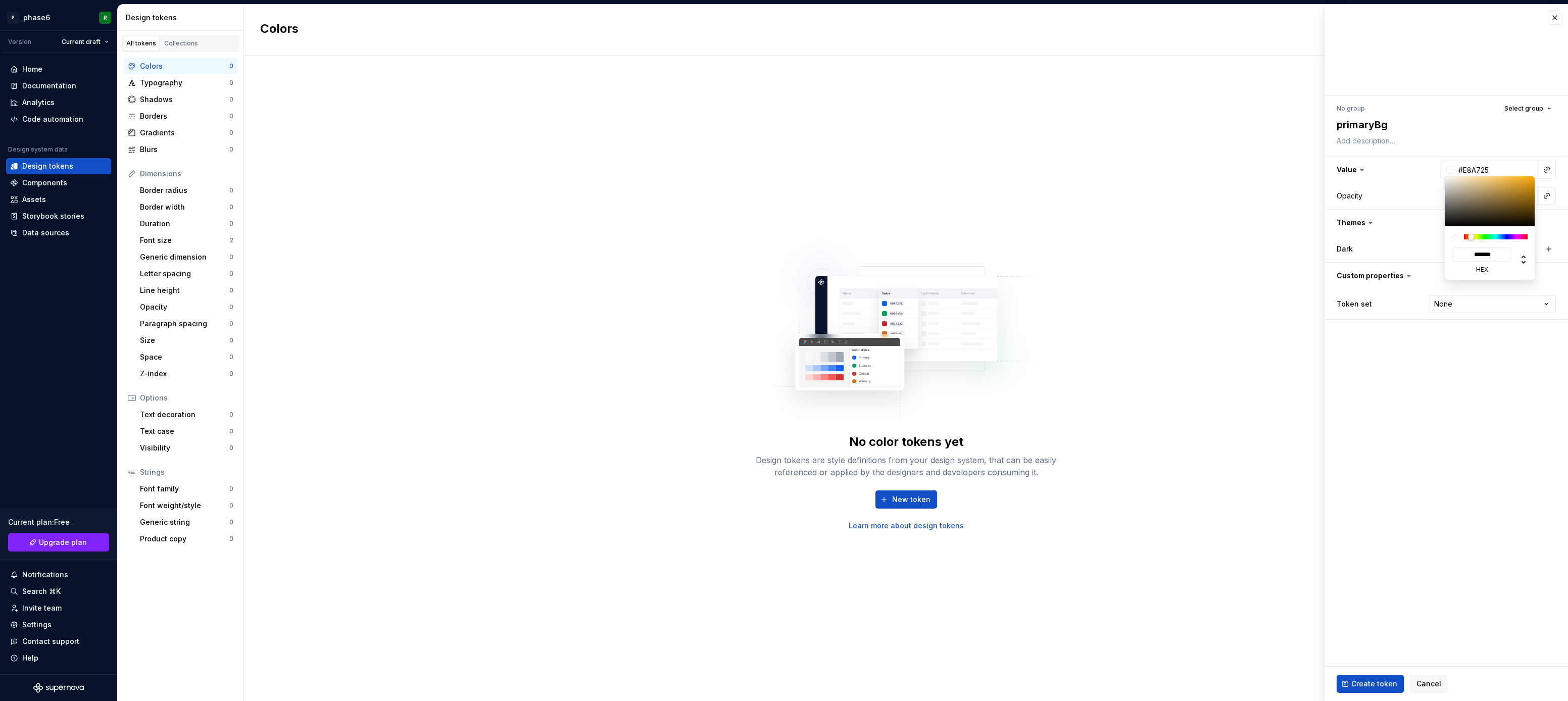
type input "#E8A724"
type input "*******"
type input "#E8A41C"
type input "*******"
type input "#EAA212"
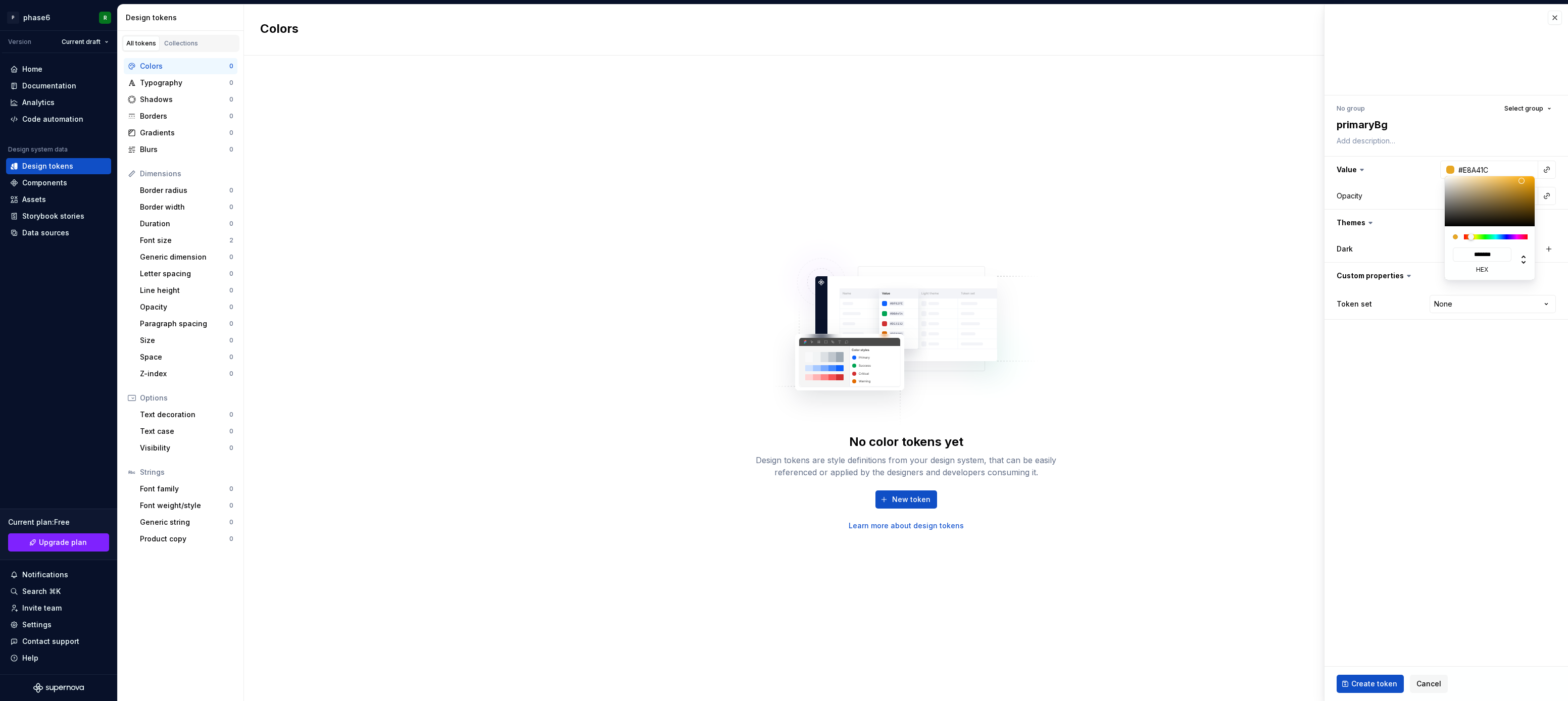
type input "*******"
type input "#EAA10D"
type input "*******"
type input "#EAA10C"
type input "*******"
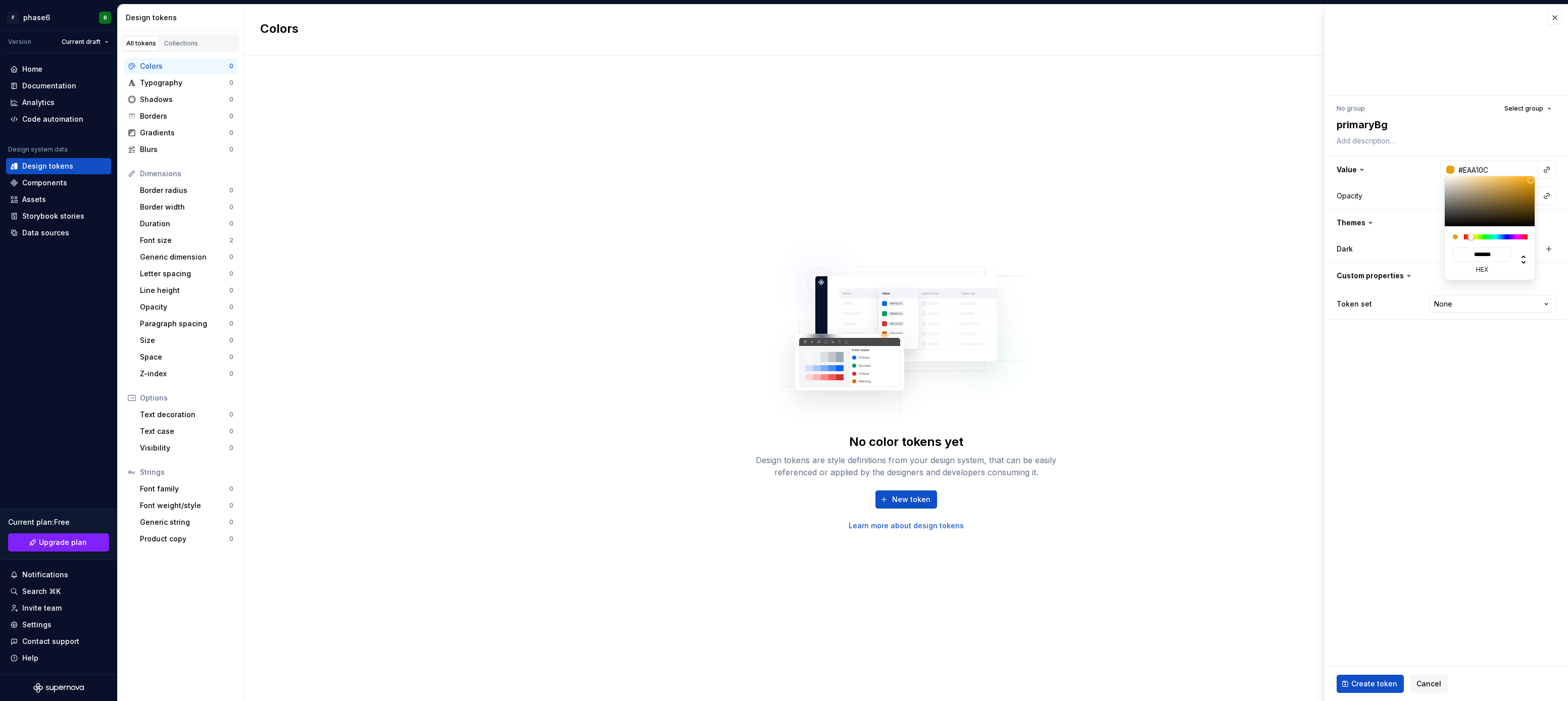
drag, startPoint x: 1521, startPoint y: 181, endPoint x: 1531, endPoint y: 181, distance: 10.0
click at [1531, 181] on div at bounding box center [1490, 201] width 91 height 50
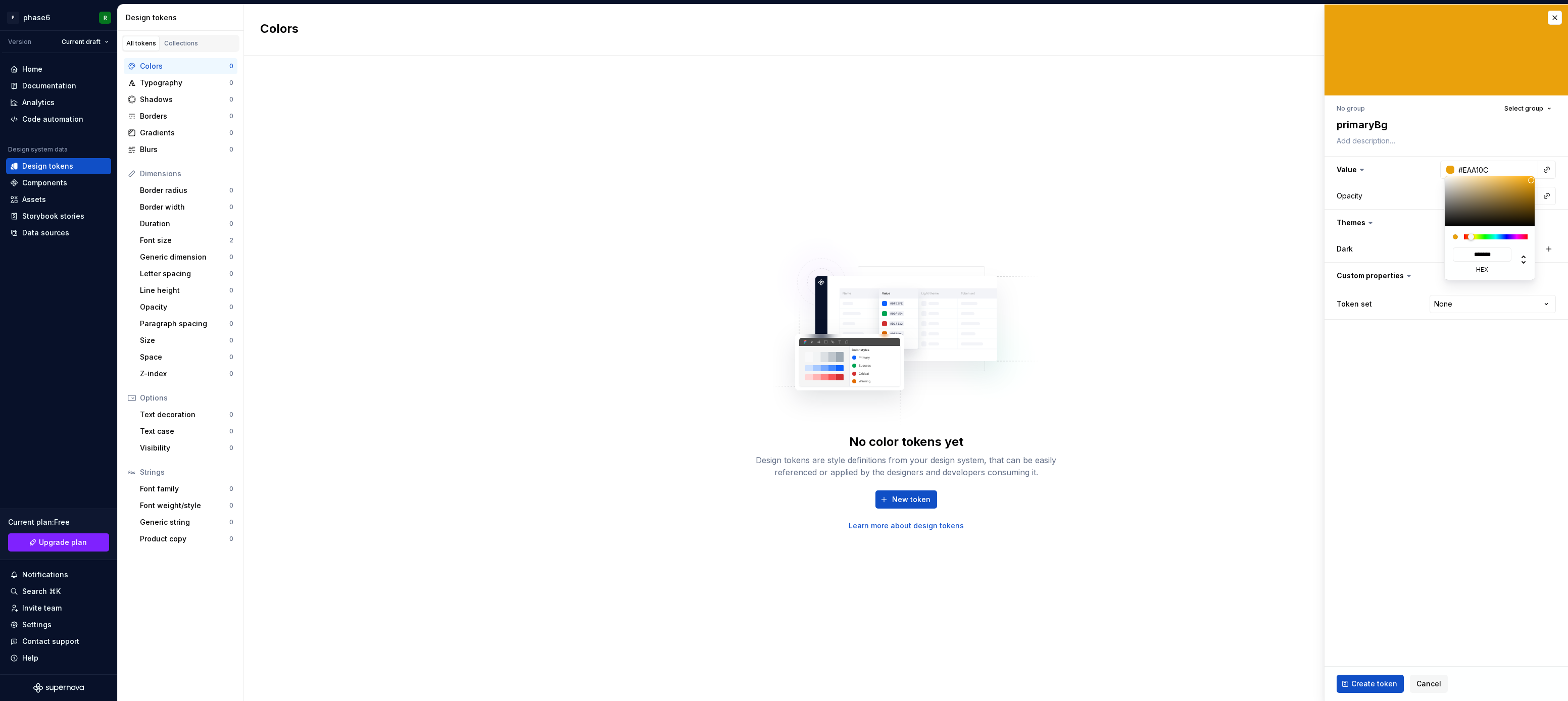
click at [1450, 395] on html "P phase6 R Version Current draft Home Documentation Analytics Code automation D…" at bounding box center [784, 350] width 1568 height 701
click at [1470, 331] on html "P phase6 R Version Current draft Home Documentation Analytics Code automation D…" at bounding box center [784, 350] width 1568 height 701
click at [1549, 247] on button "button" at bounding box center [1548, 248] width 14 height 14
click at [1491, 249] on div "#EAA10C" at bounding box center [1493, 248] width 30 height 10
type textarea "*"
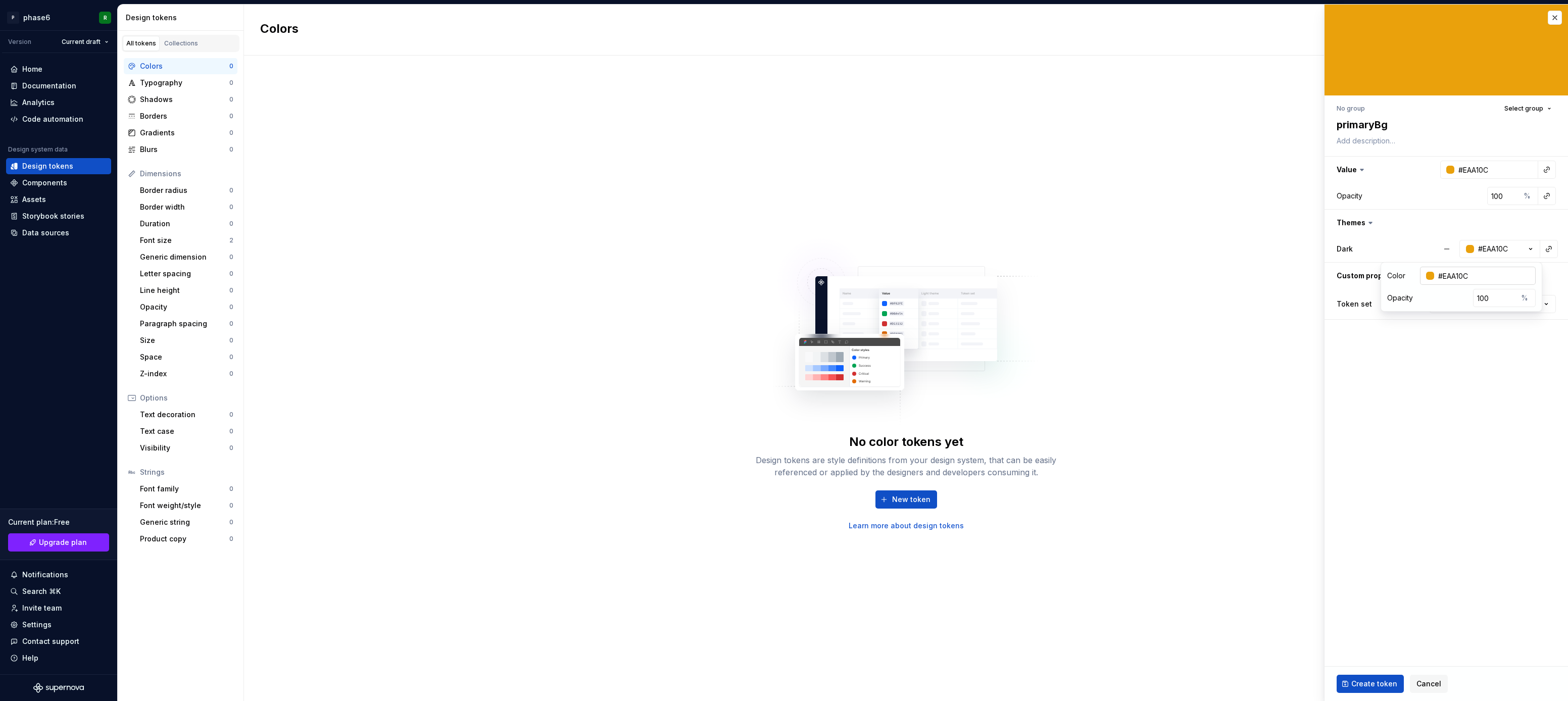
click at [1435, 275] on div at bounding box center [1430, 276] width 8 height 8
type input "#675A3F"
type input "*******"
type textarea "*"
type input "#5A4F38"
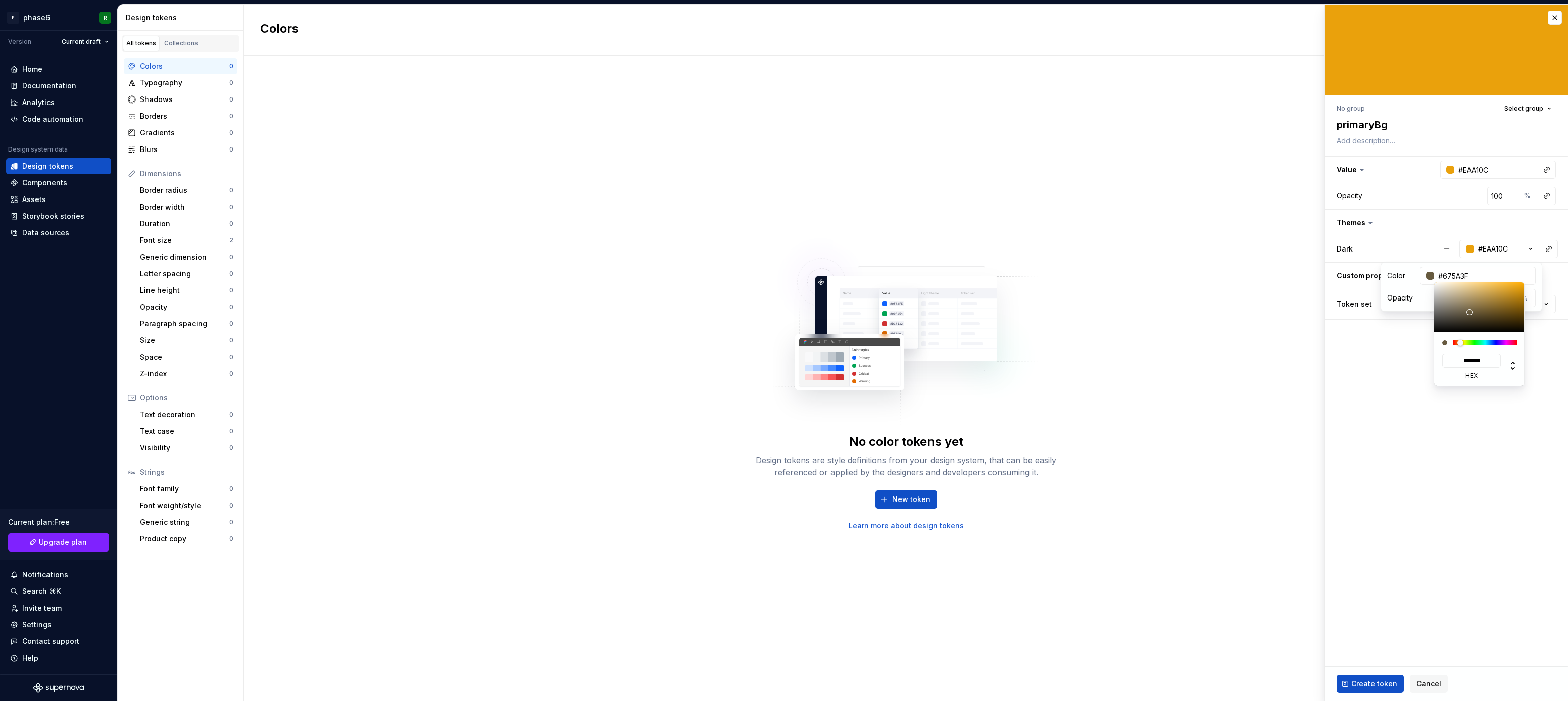
type input "*******"
type input "#504632"
type input "*******"
type input "#4D4430"
type input "*******"
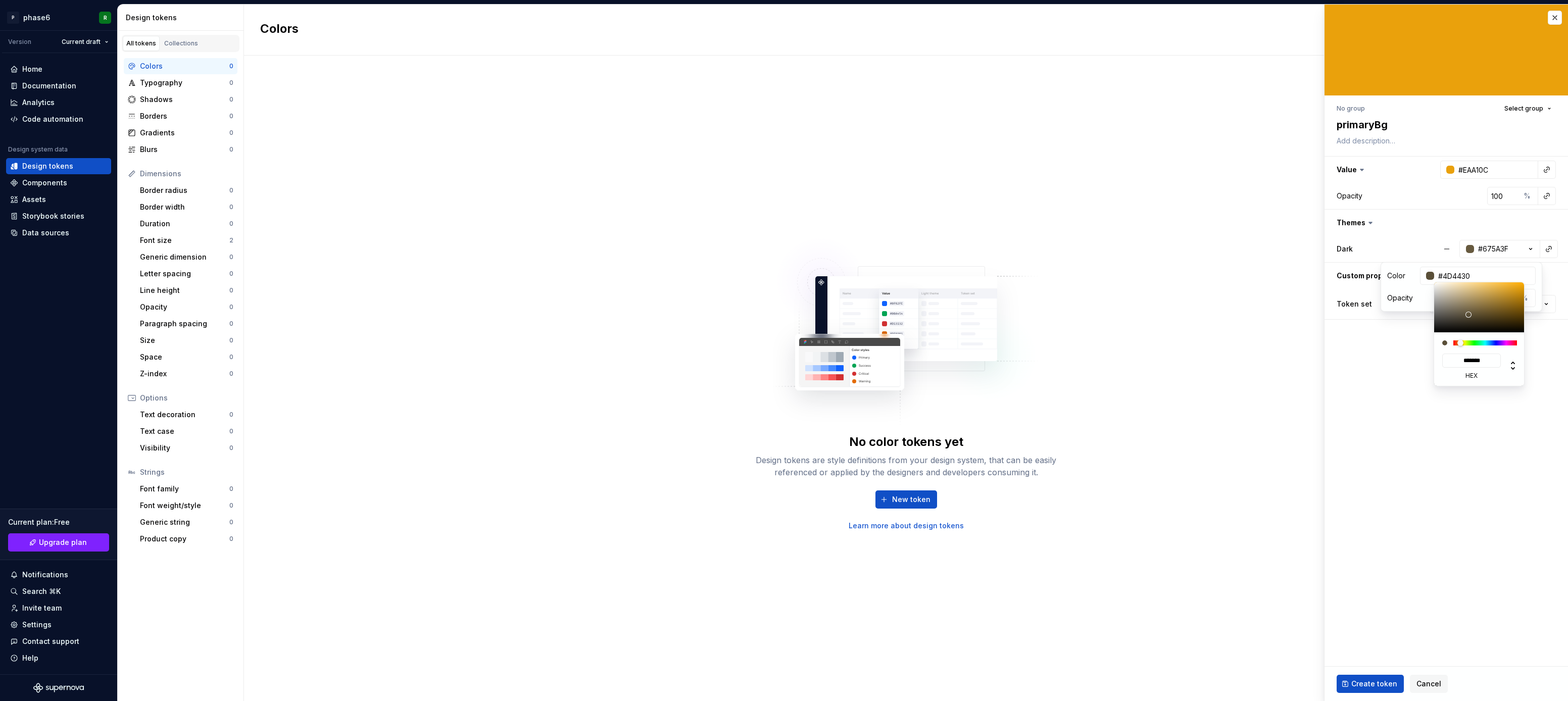
type input "#4B422E"
type input "*******"
type input "#4D4430"
type input "*******"
click at [1469, 318] on div at bounding box center [1480, 307] width 91 height 50
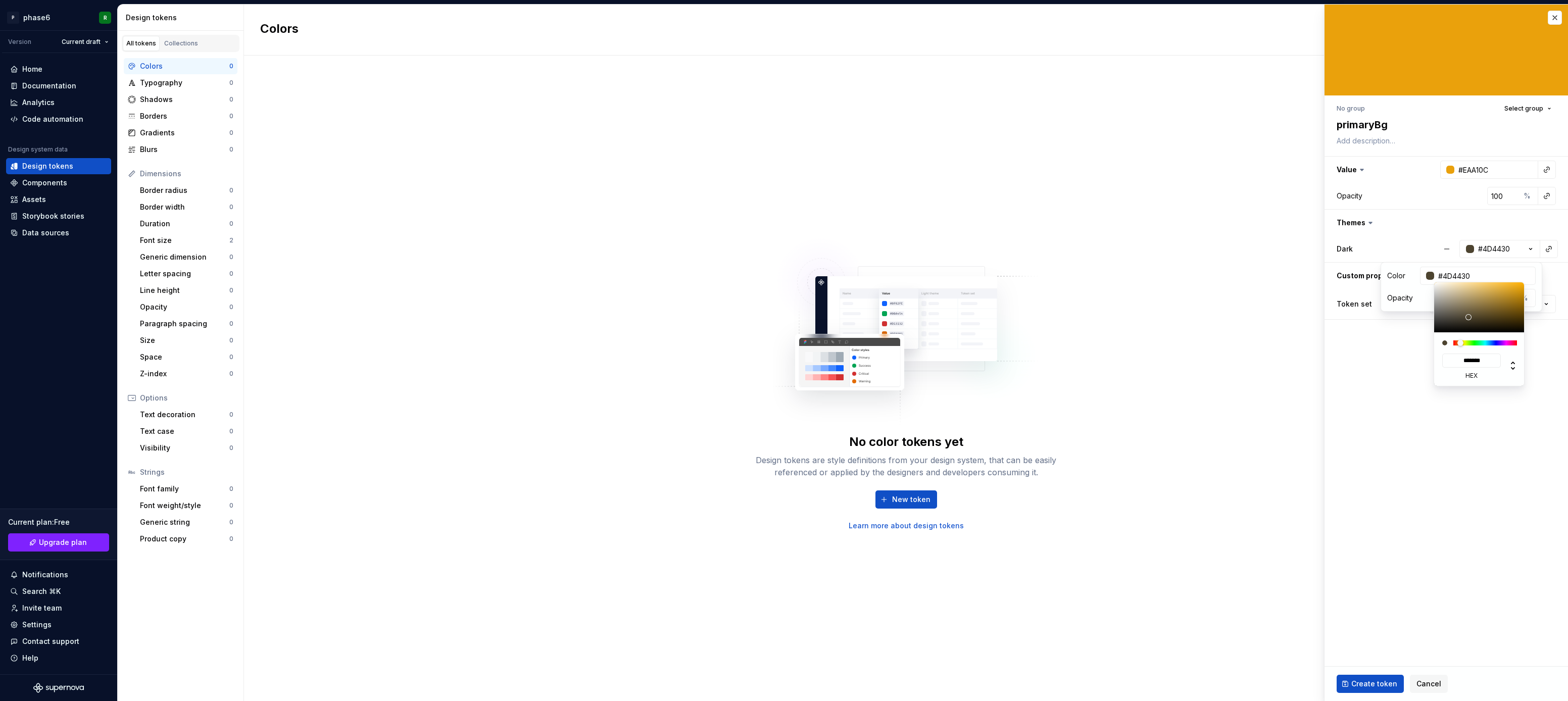
click at [1405, 386] on html "P phase6 R Version Current draft Home Documentation Analytics Code automation D…" at bounding box center [784, 350] width 1568 height 701
click at [1397, 385] on html "P phase6 R Version Current draft Home Documentation Analytics Code automation D…" at bounding box center [784, 350] width 1568 height 701
click at [1397, 385] on fieldset "No group Select group primaryBg Value #EAA10C Opacity 100 % Themes Dark #4D4430…" at bounding box center [1446, 352] width 244 height 696
click at [1406, 470] on fieldset "No group Select group primaryBg Value #EAA10C Opacity 100 % Themes Dark #4D4430…" at bounding box center [1446, 352] width 244 height 696
click at [1548, 304] on html "P phase6 R Version Current draft Home Documentation Analytics Code automation D…" at bounding box center [784, 350] width 1568 height 701
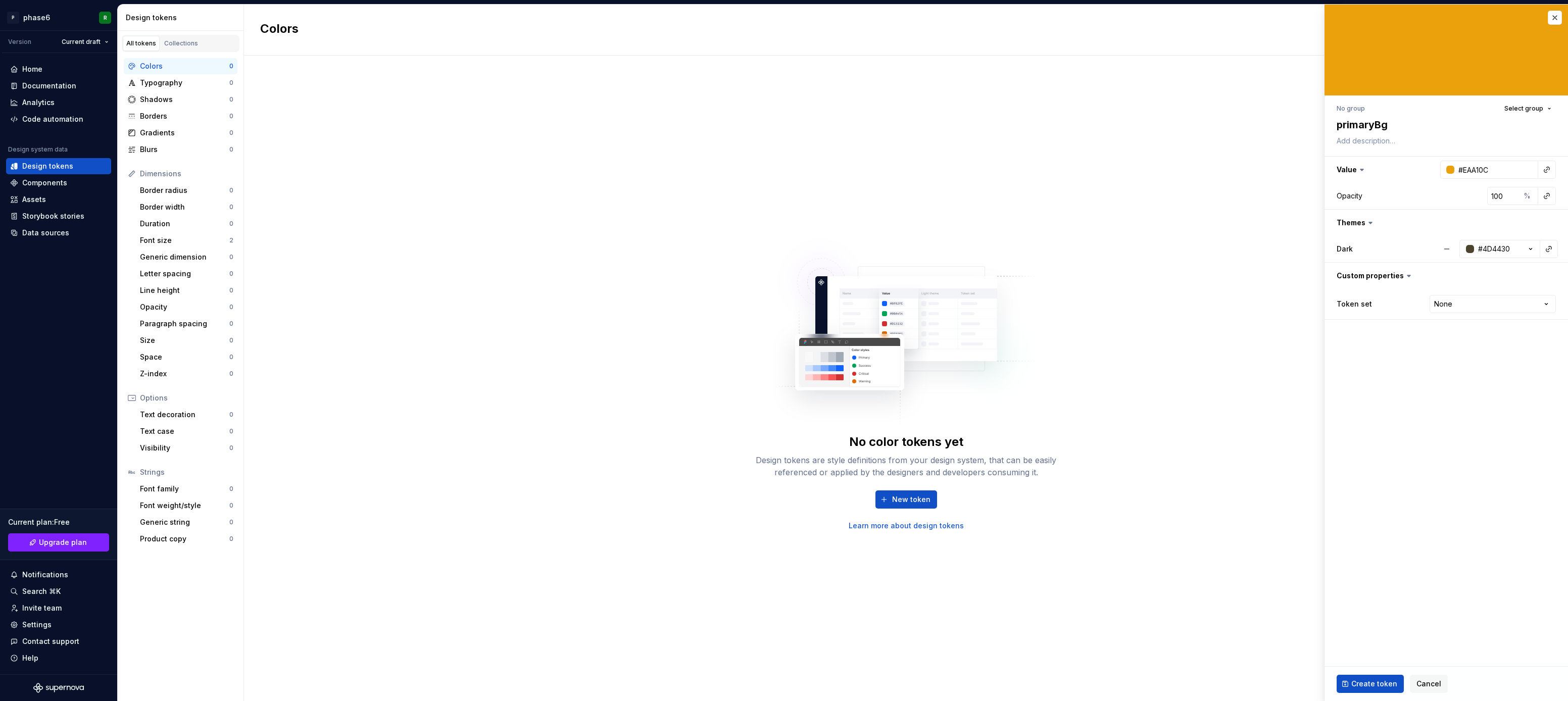
click at [1387, 417] on html "P phase6 R Version Current draft Home Documentation Analytics Code automation D…" at bounding box center [784, 350] width 1568 height 701
click at [1376, 685] on span "Create token" at bounding box center [1375, 684] width 46 height 10
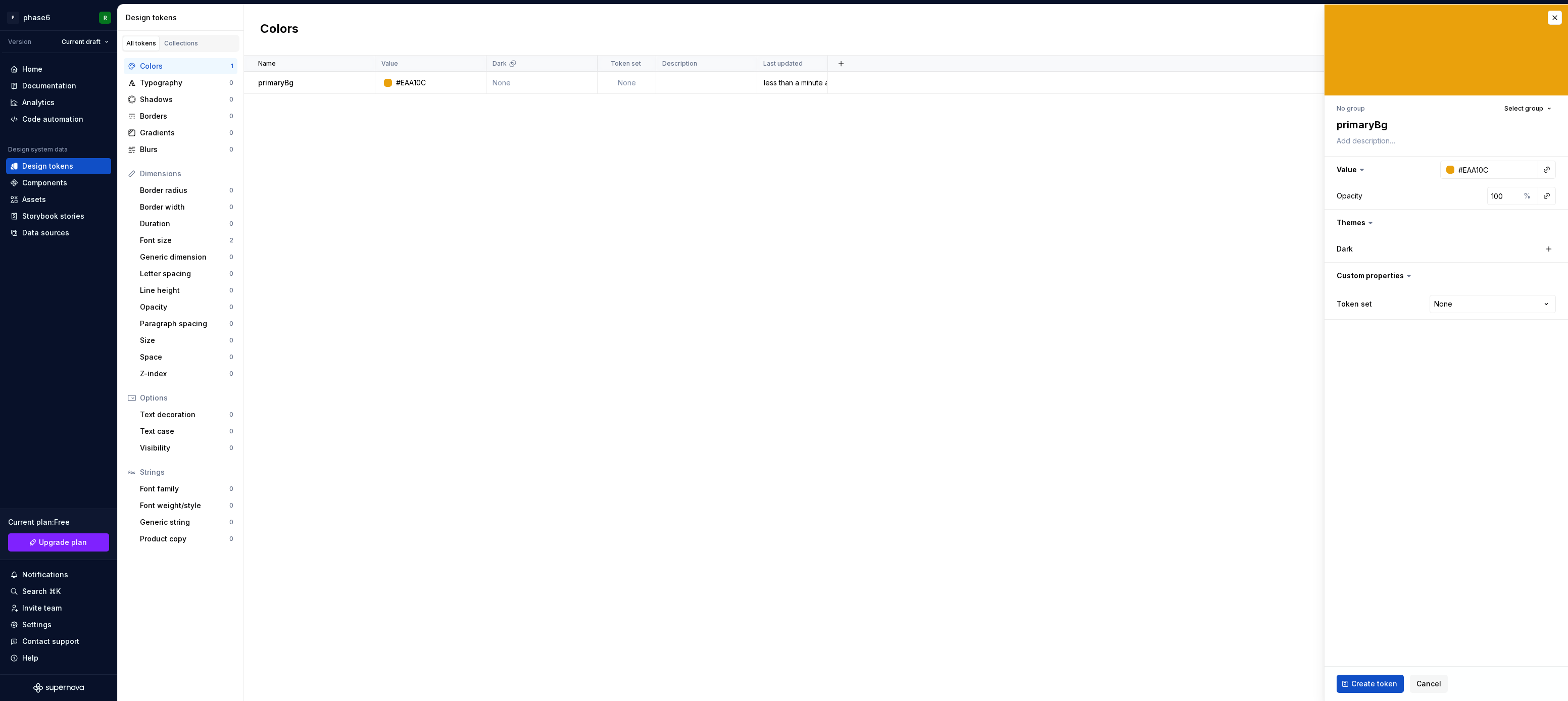
type textarea "*"
type input "#FFFFFF"
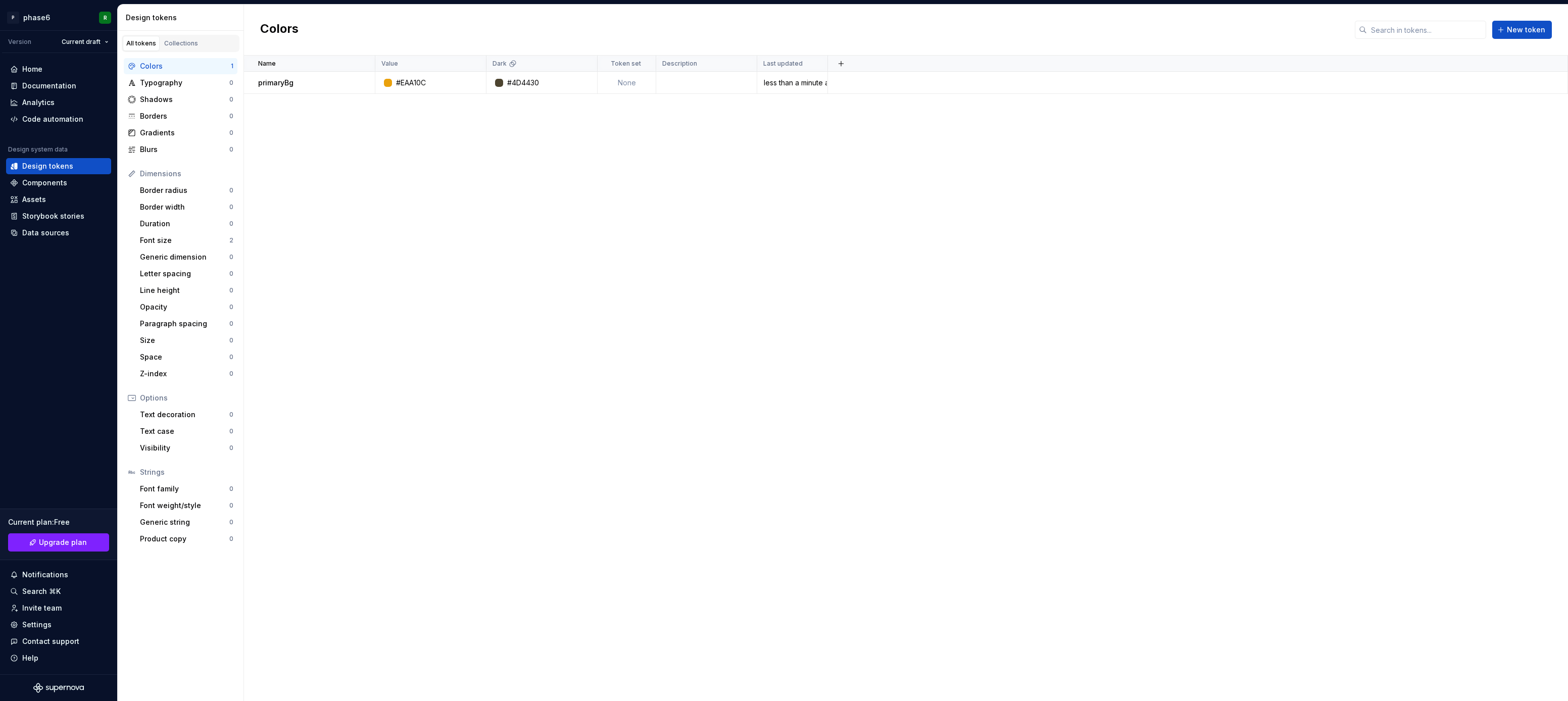
click at [322, 306] on div "Name Value Dark Token set Description Last updated primaryBg #EAA10C #4D4430 No…" at bounding box center [905, 378] width 1324 height 645
click at [103, 40] on html "P phase6 R Version Current draft Home Documentation Analytics Code automation D…" at bounding box center [784, 350] width 1568 height 701
click at [101, 114] on div "New version" at bounding box center [110, 114] width 66 height 10
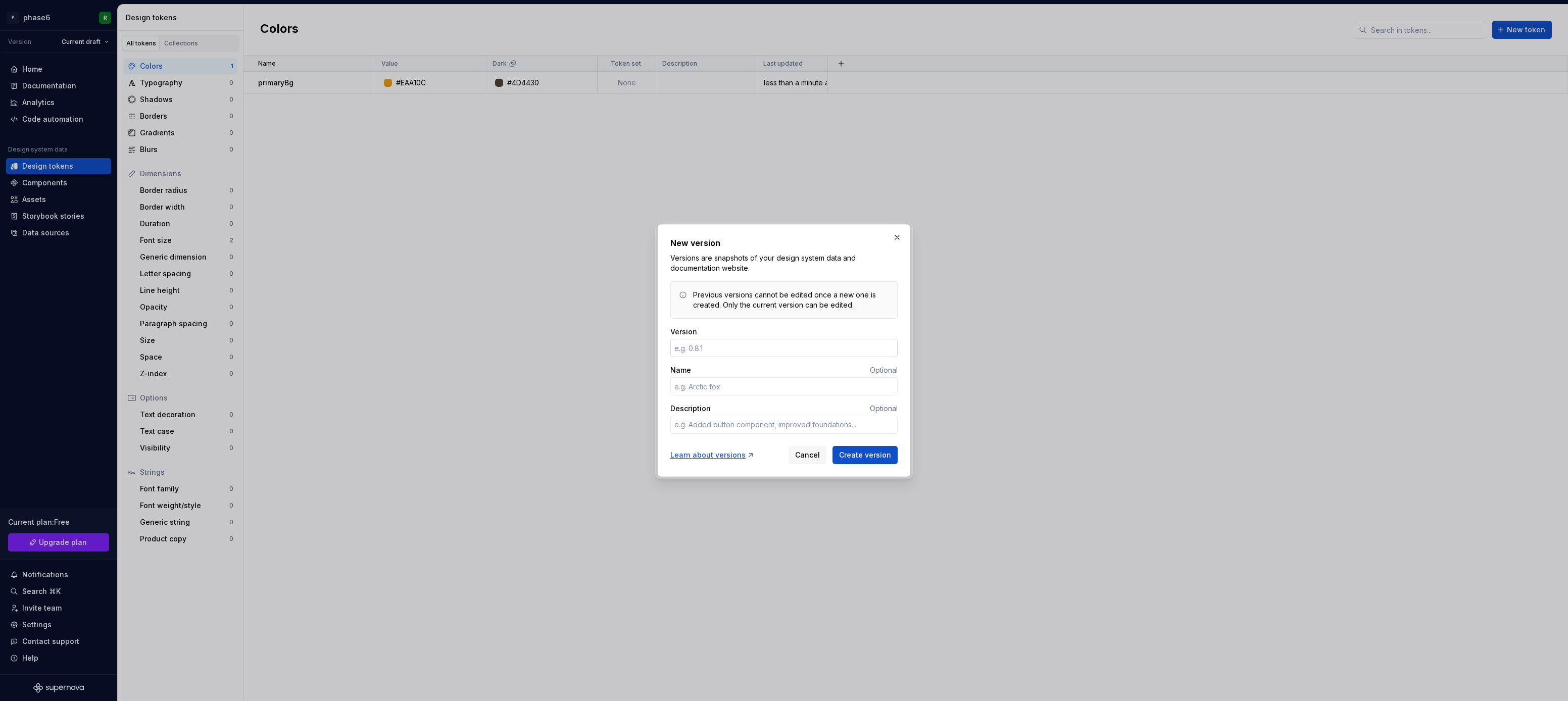
click at [713, 349] on input "Version" at bounding box center [784, 348] width 227 height 18
type textarea "*"
type input "0.3"
click at [726, 386] on input "Name" at bounding box center [784, 386] width 227 height 18
type textarea "*"
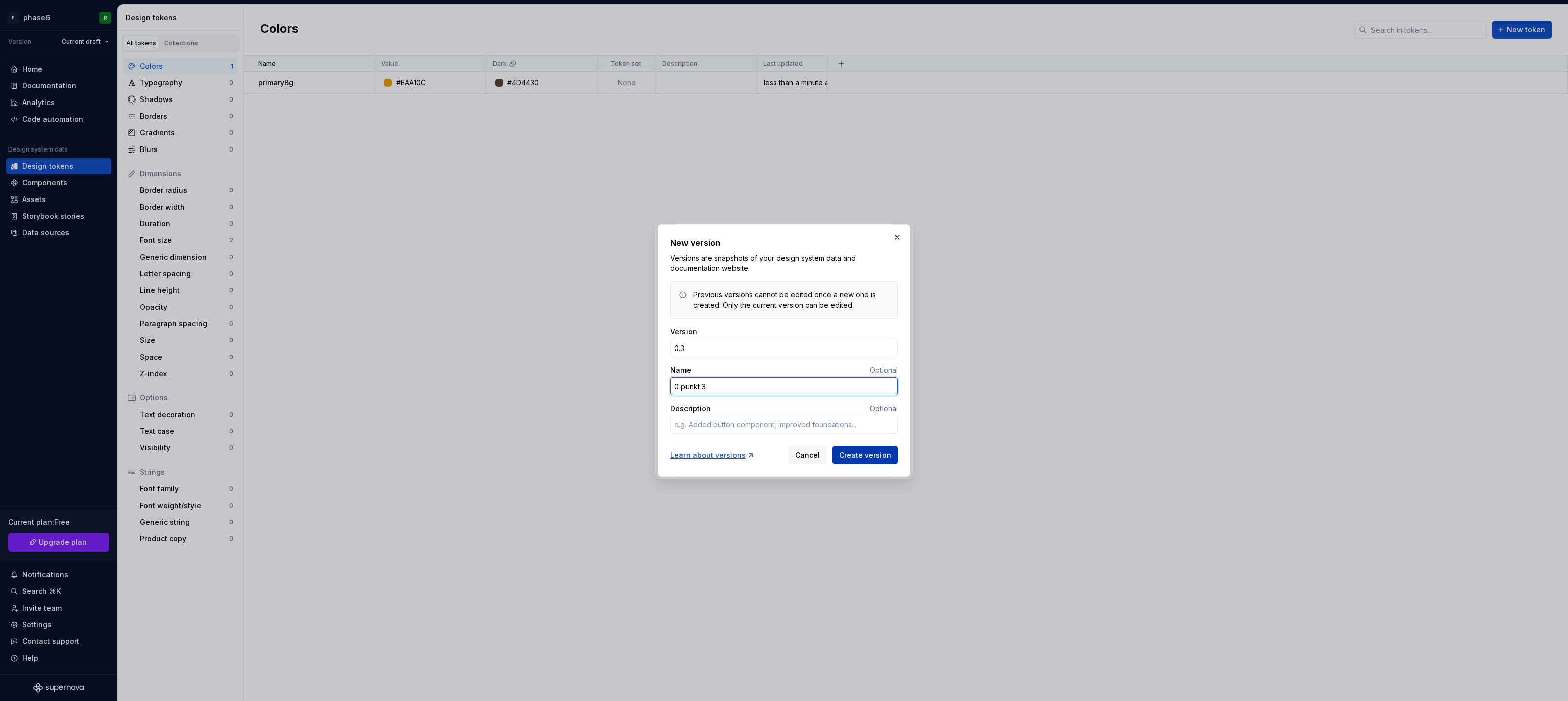
type input "0 punkt 3"
click at [861, 451] on span "Create version" at bounding box center [864, 455] width 52 height 10
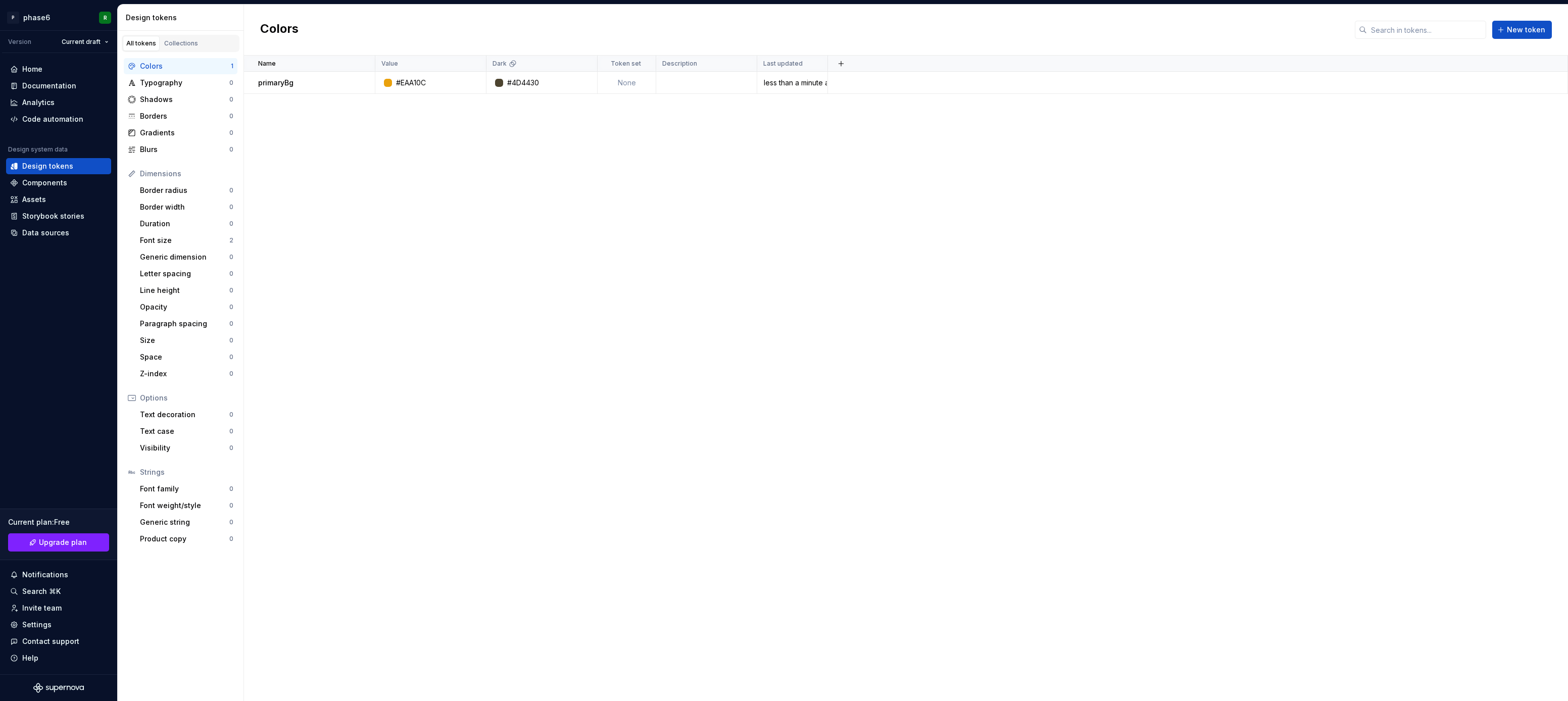
click at [631, 331] on div "Name Value Dark Token set Description Last updated primaryBg #EAA10C #4D4430 No…" at bounding box center [905, 378] width 1324 height 645
click at [541, 339] on div "Name Value Dark Token set Description Last updated primaryBg #EAA10C #4D4430 No…" at bounding box center [905, 378] width 1324 height 645
click at [578, 319] on div "Name Value Dark Token set Description Last updated primaryBg #EAA10C #4D4430 No…" at bounding box center [905, 378] width 1324 height 645
click at [493, 350] on div "Name Value Dark Token set Description Last updated primaryBg #EAA10C #4D4430 No…" at bounding box center [905, 378] width 1324 height 645
click at [346, 239] on div "Name Value Dark Token set Description Last updated primaryBg #EAA10C #4D4430 No…" at bounding box center [905, 378] width 1324 height 645
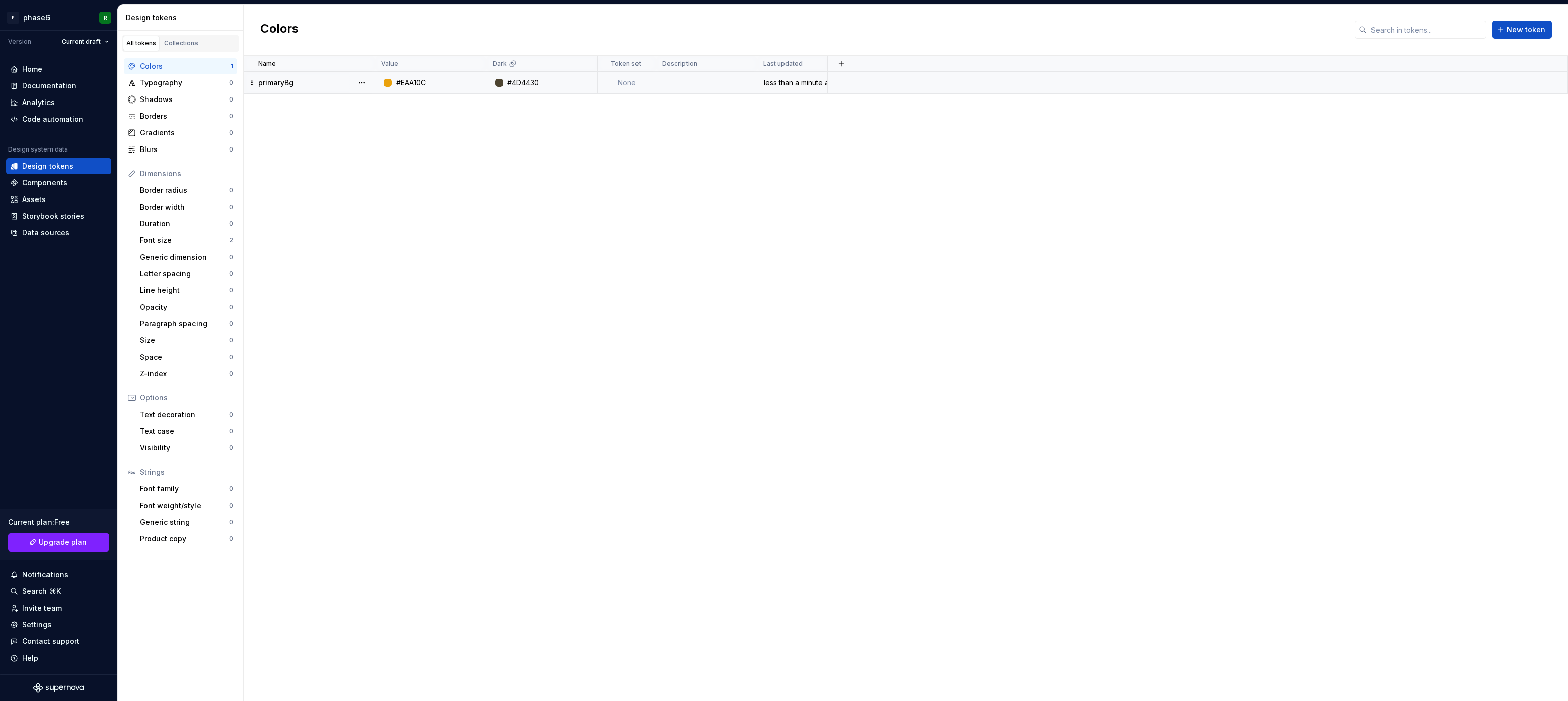
click at [329, 86] on div "primaryBg" at bounding box center [316, 82] width 116 height 10
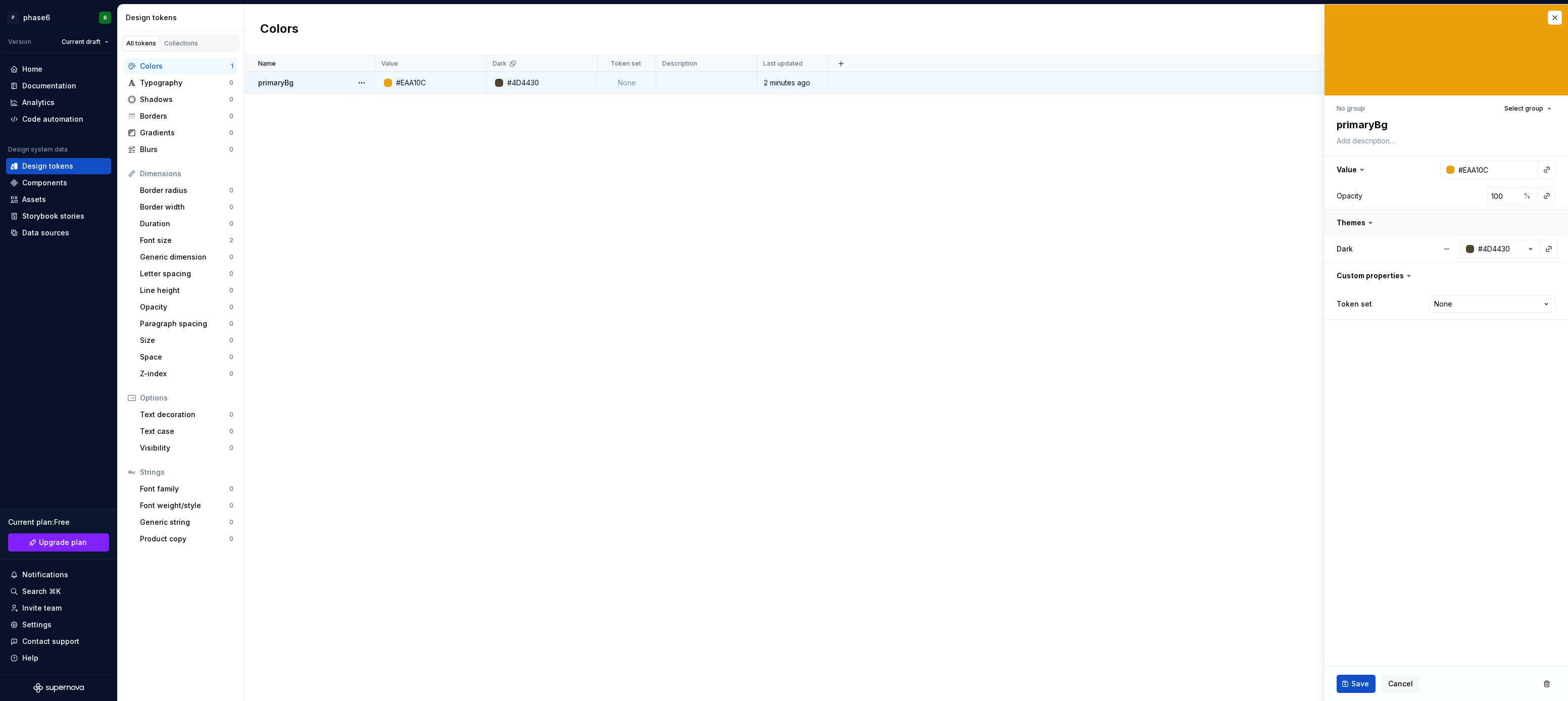
click at [1417, 223] on button "button" at bounding box center [1446, 223] width 244 height 26
type textarea "*"
click at [1488, 305] on html "P phase6 R Version Current draft Home Documentation Analytics Code automation D…" at bounding box center [784, 350] width 1568 height 701
select select "**********"
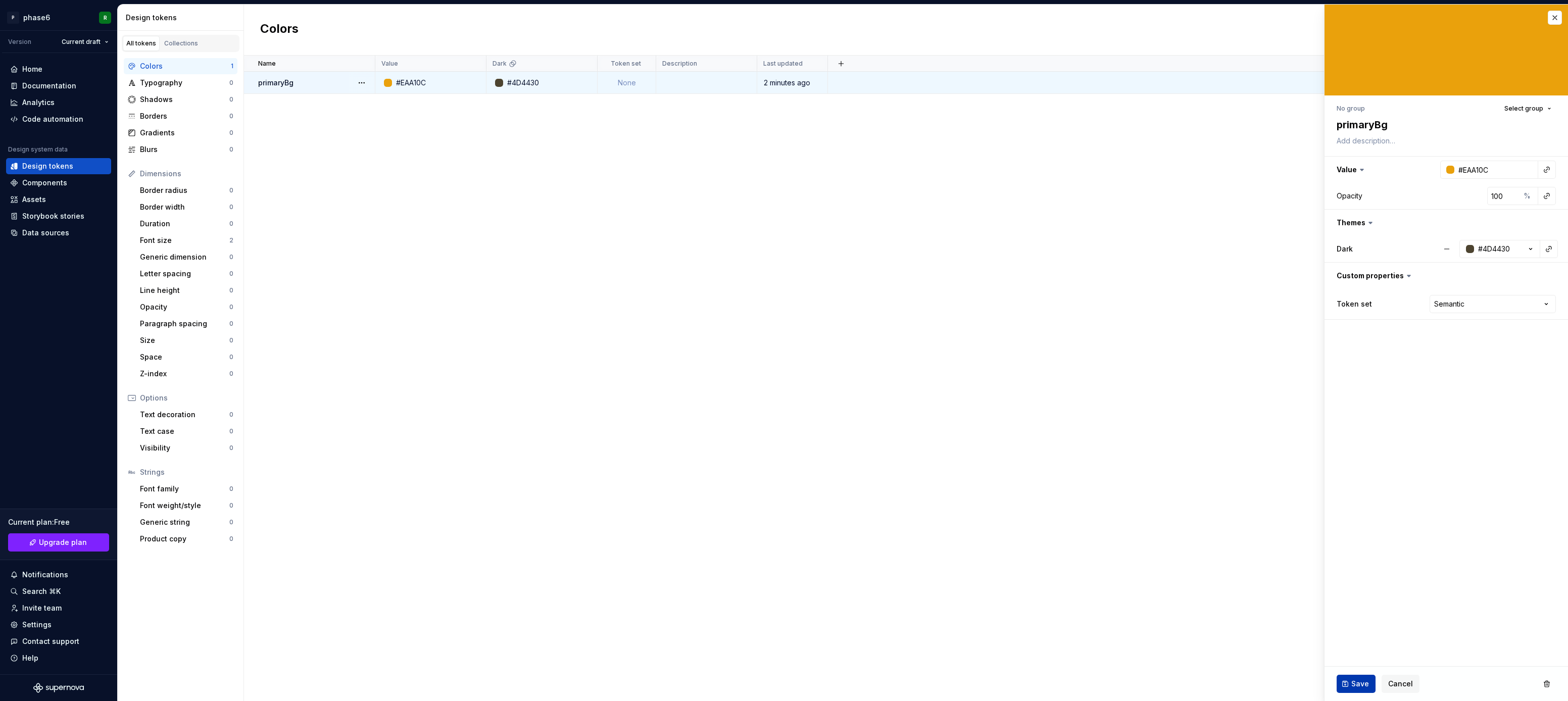
click at [1360, 688] on span "Save" at bounding box center [1360, 684] width 17 height 10
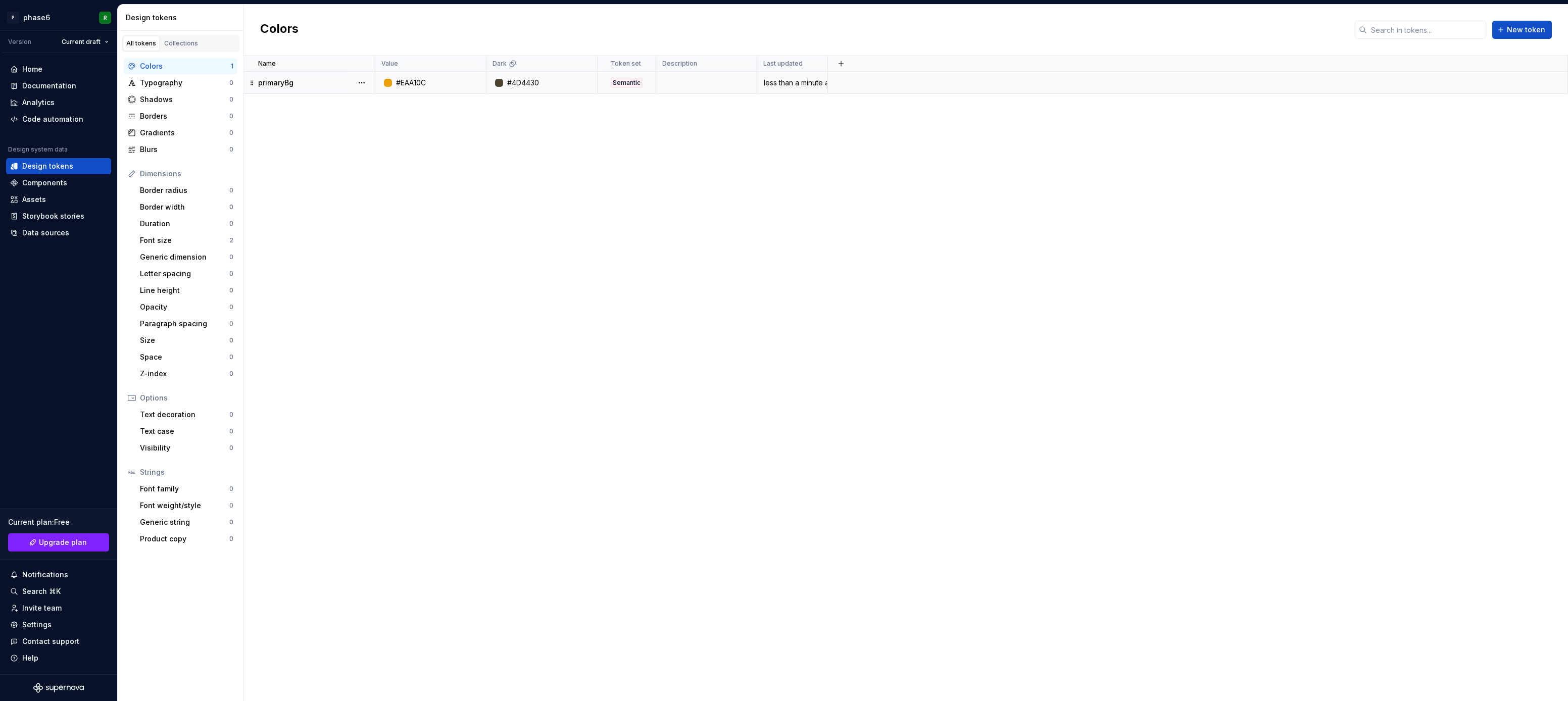
click at [587, 84] on div "#4D4430" at bounding box center [544, 82] width 103 height 10
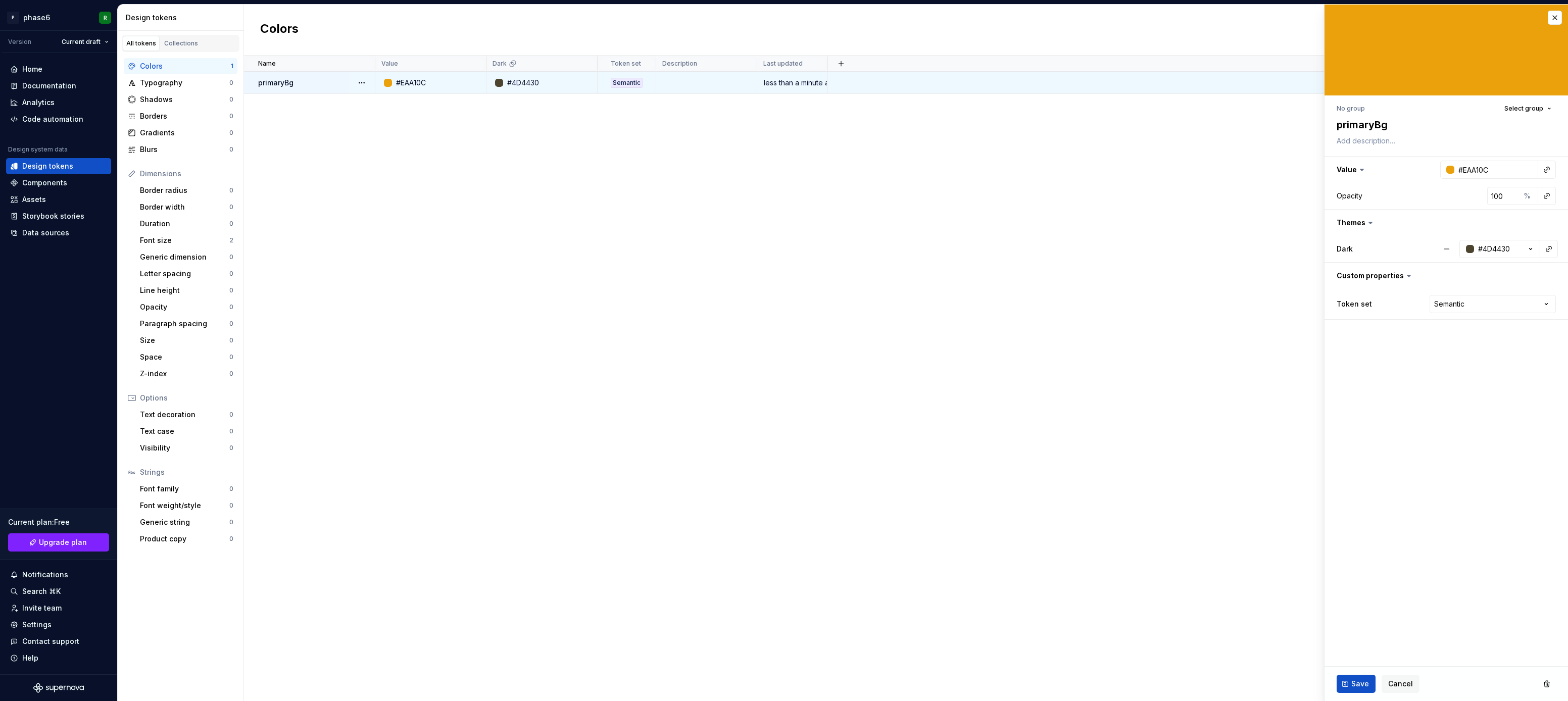
click at [625, 79] on div "Semantic" at bounding box center [626, 82] width 32 height 10
type textarea "*"
click at [1550, 304] on html "P phase6 R Version Current draft Home Documentation Analytics Code automation D…" at bounding box center [784, 350] width 1568 height 701
select select "**********"
click at [1358, 686] on span "Save" at bounding box center [1360, 684] width 17 height 10
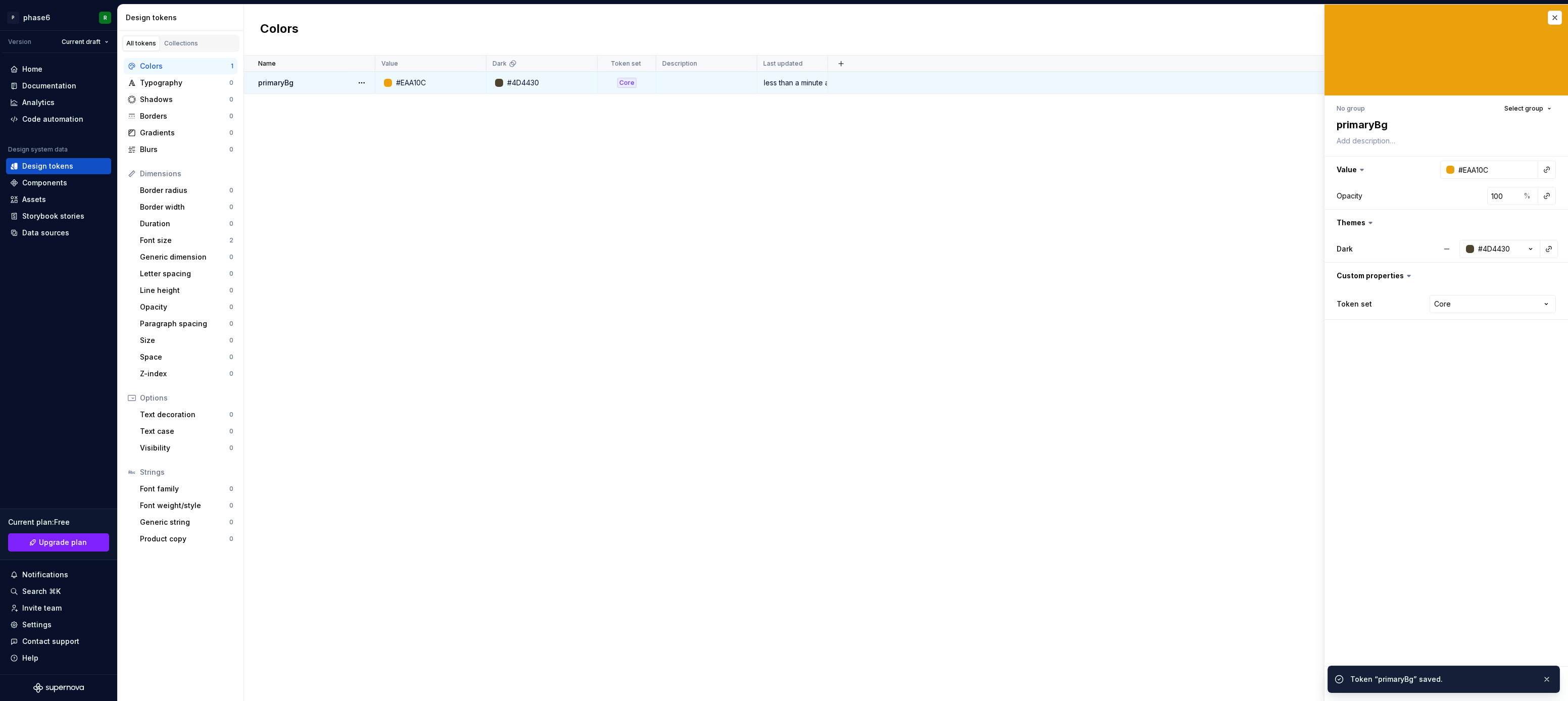
click at [796, 407] on div "Name Value Dark Token set Description Last updated primaryBg #EAA10C #4D4430 Co…" at bounding box center [905, 378] width 1324 height 645
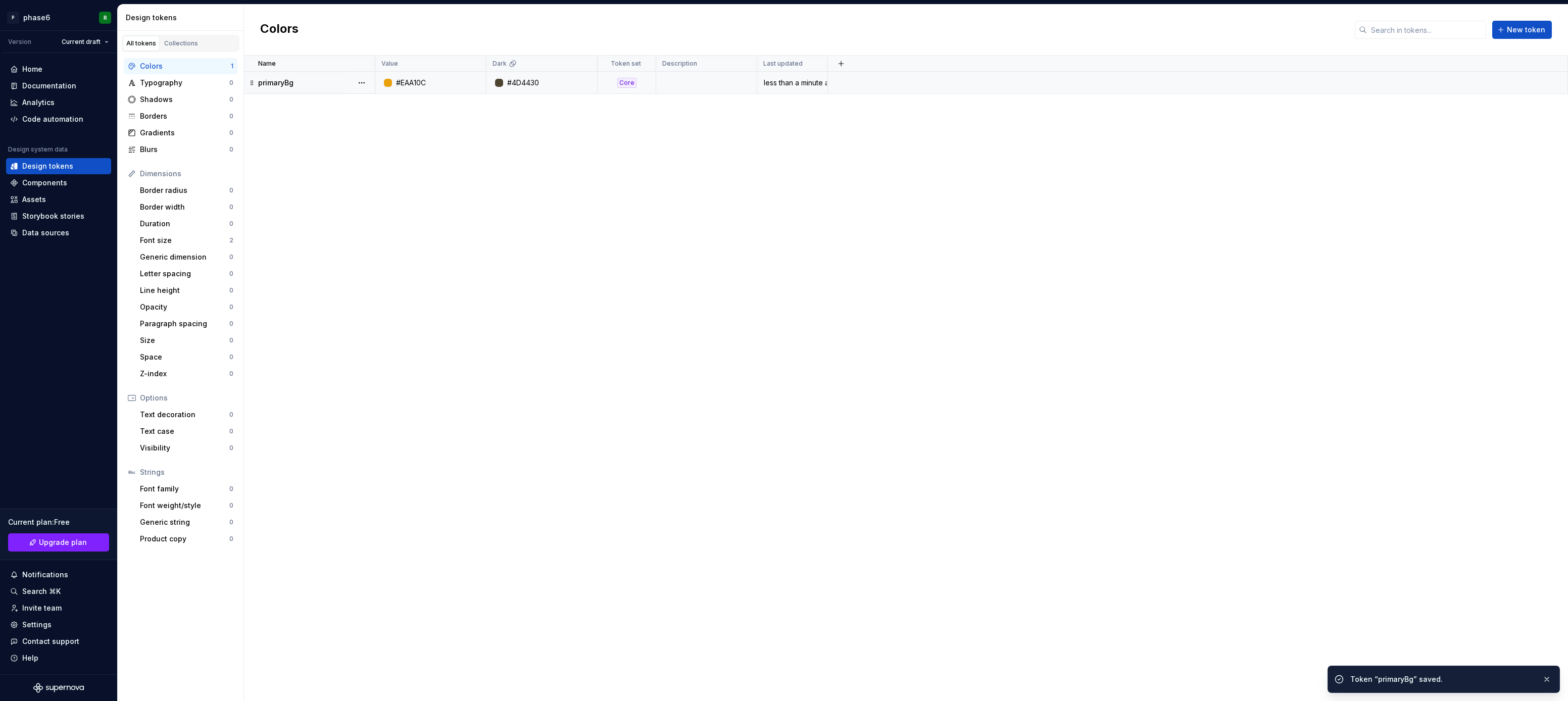
click at [824, 371] on div "Name Value Dark Token set Description Last updated primaryBg #EAA10C #4D4430 Co…" at bounding box center [905, 378] width 1324 height 645
click at [778, 374] on div "Name Value Dark Token set Description Last updated primaryBg #EAA10C #4D4430 Co…" at bounding box center [905, 378] width 1324 height 645
click at [789, 362] on div "Name Value Dark Token set Description Last updated primaryBg #EAA10C #4D4430 Co…" at bounding box center [905, 378] width 1324 height 645
click at [722, 387] on div "Name Value Dark Token set Description Last updated primaryBg #EAA10C #4D4430 Co…" at bounding box center [905, 378] width 1324 height 645
click at [346, 350] on div "Name Value Dark Token set Description Last updated primaryBg #EAA10C #4D4430 Co…" at bounding box center [905, 378] width 1324 height 645
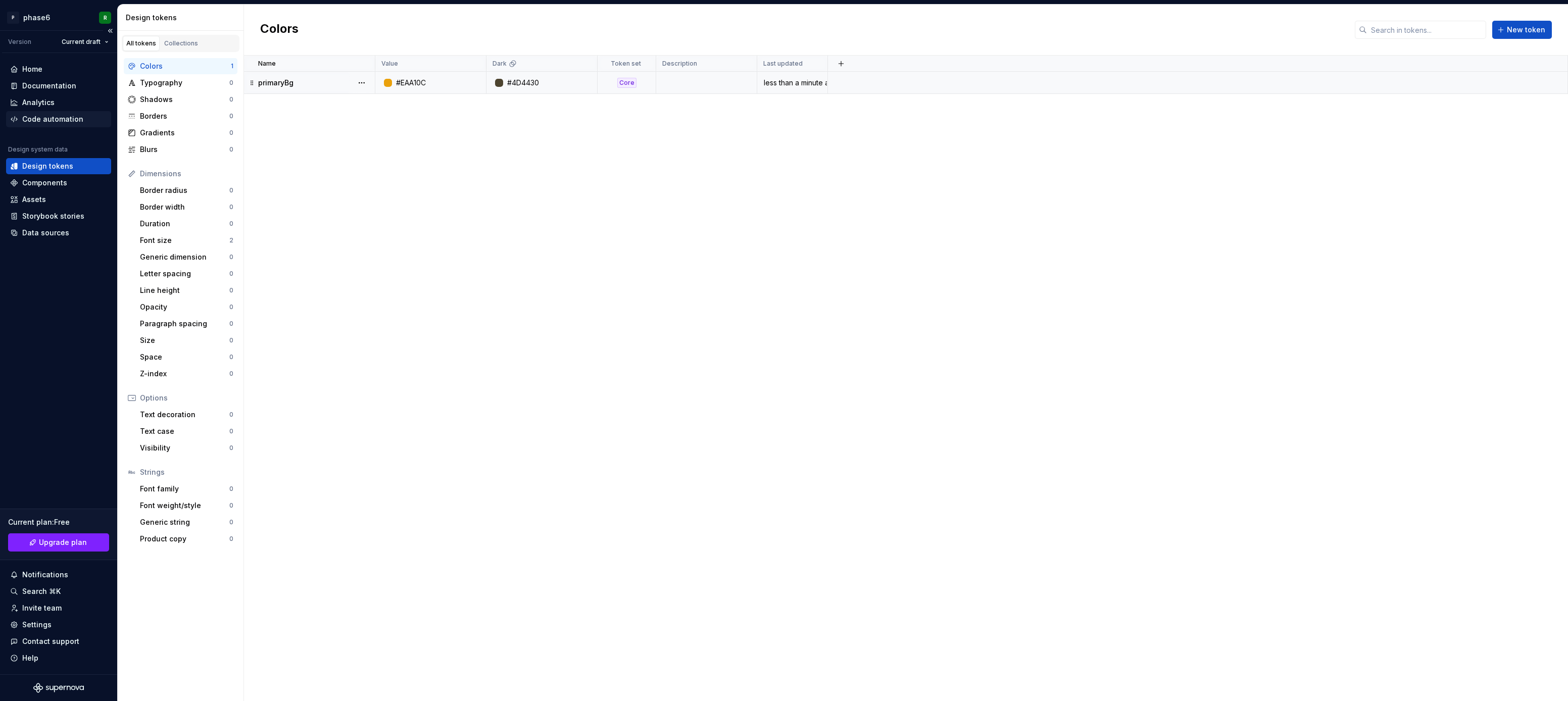
click at [53, 123] on div "Code automation" at bounding box center [52, 119] width 61 height 10
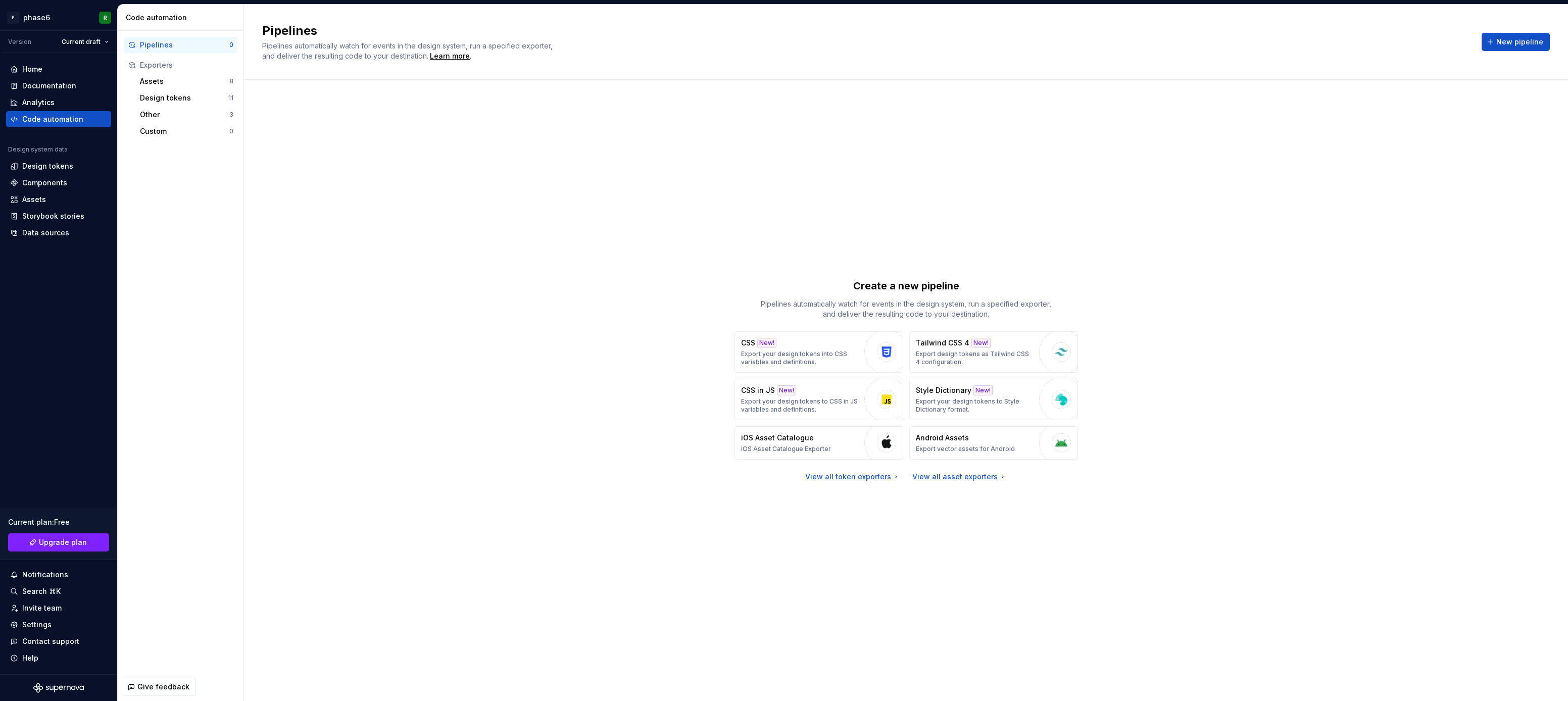
click at [237, 466] on div "Pipelines 0 Exporters Assets 8 Design tokens 11 Other 3 Custom 0" at bounding box center [181, 352] width 126 height 643
click at [319, 423] on div "Create a new pipeline Pipelines automatically watch for events in the design sy…" at bounding box center [905, 380] width 1288 height 565
click at [340, 333] on div "Create a new pipeline Pipelines automatically watch for events in the design sy…" at bounding box center [905, 380] width 1288 height 565
click at [393, 431] on div "Create a new pipeline Pipelines automatically watch for events in the design sy…" at bounding box center [905, 380] width 1288 height 565
click at [100, 43] on html "P phase6 R Version Current draft Home Documentation Analytics Code automation D…" at bounding box center [784, 350] width 1568 height 701
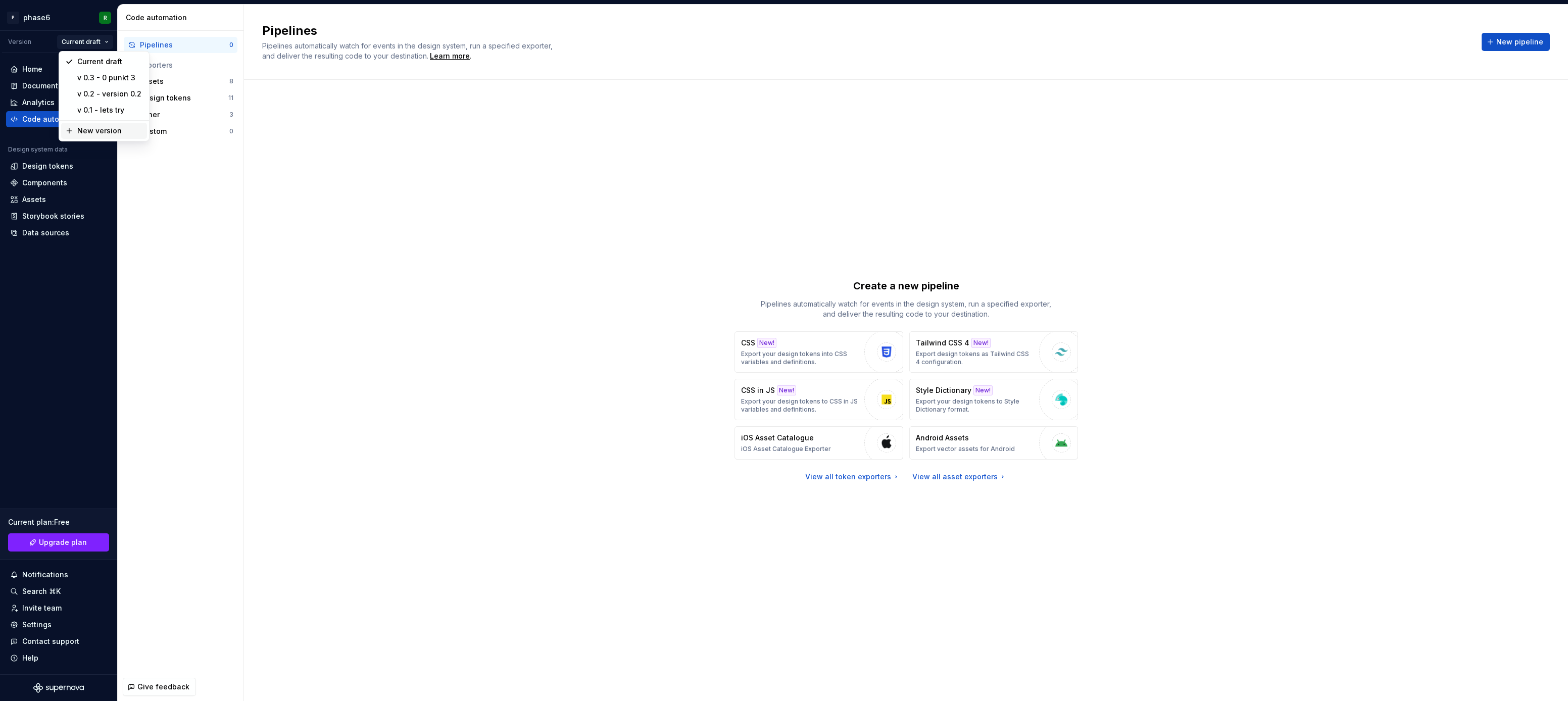
click at [99, 131] on div "New version" at bounding box center [110, 131] width 66 height 10
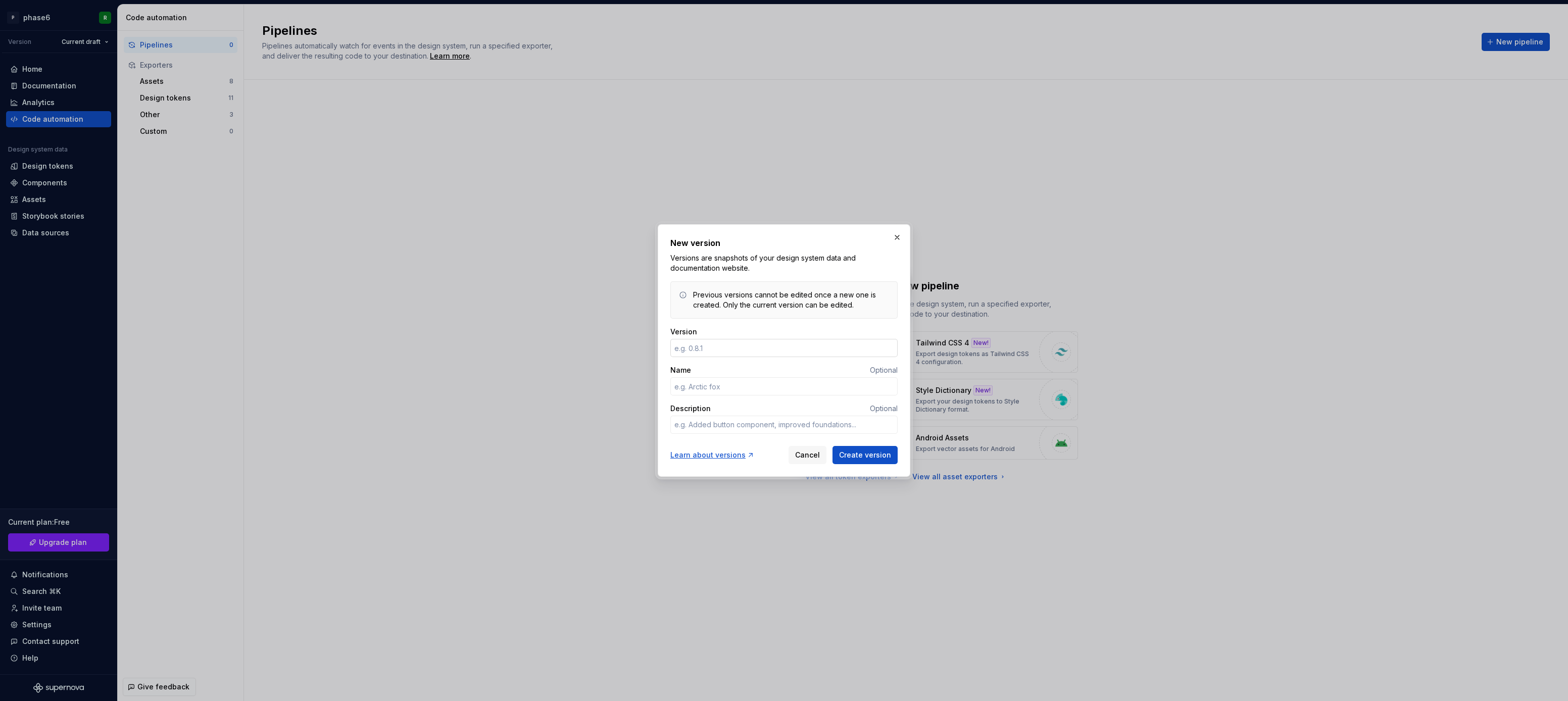
click at [724, 346] on input "Version" at bounding box center [784, 348] width 227 height 18
type textarea "*"
type input "0.4"
type textarea "*"
type input "neueste"
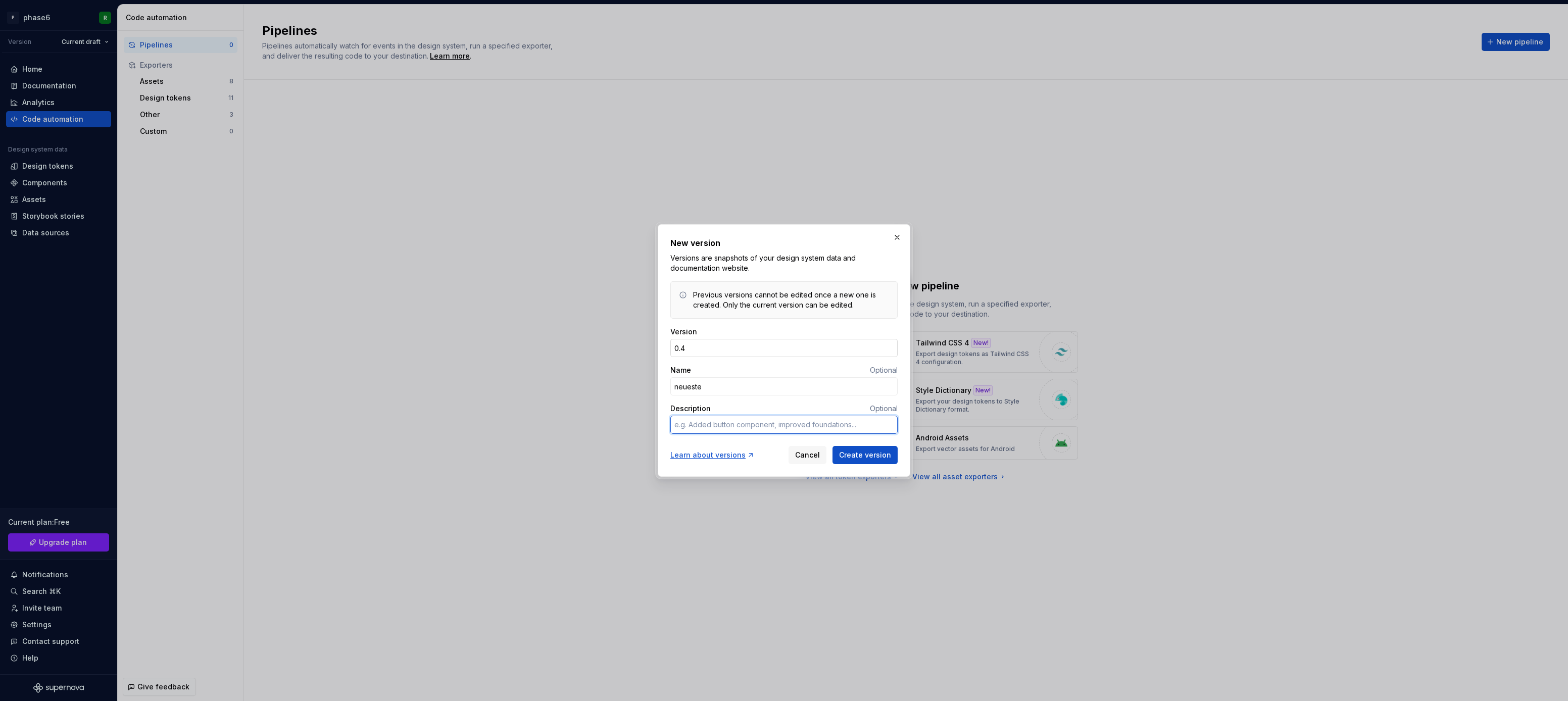
type textarea "*"
type textarea "-"
type textarea "*"
type textarea "-r"
type textarea "*"
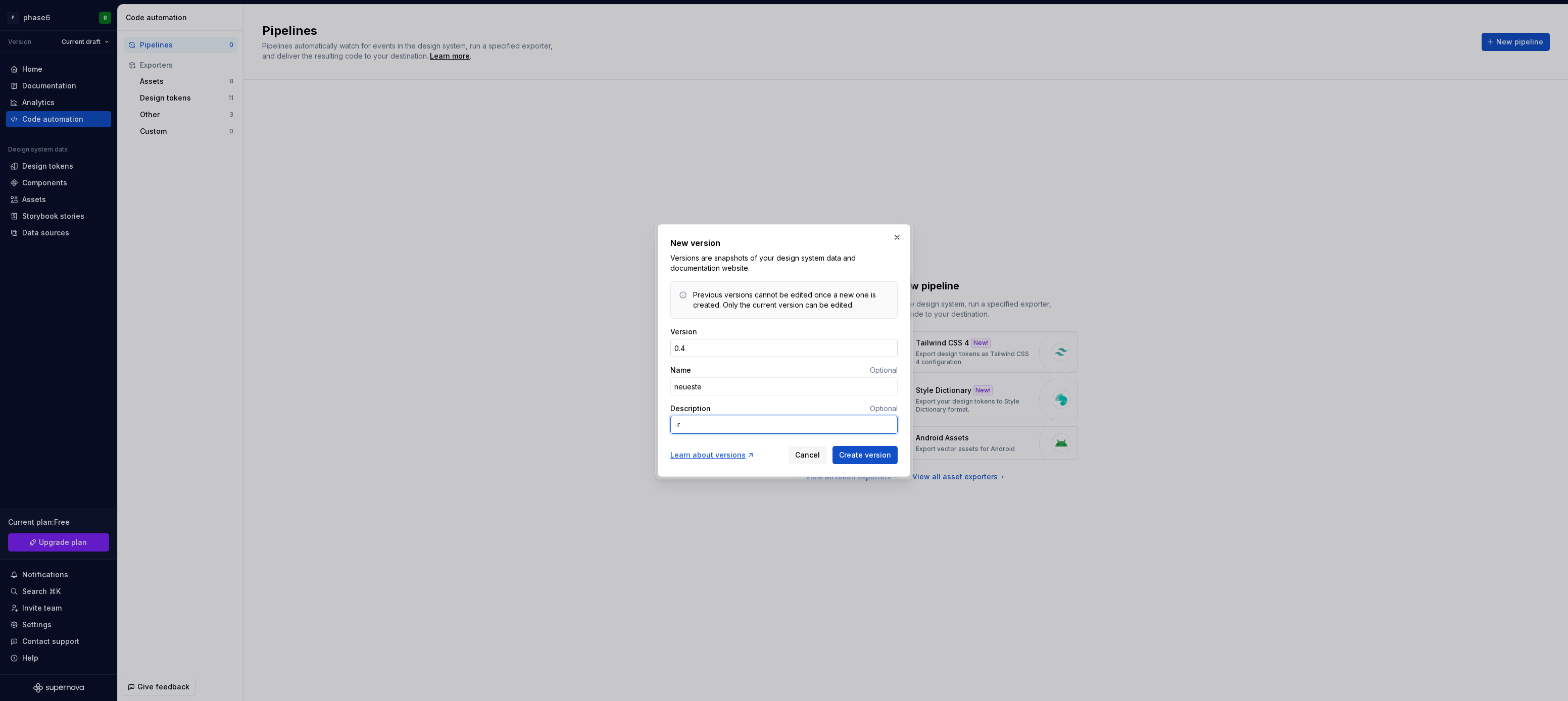
type textarea "-re"
type textarea "*"
type textarea "-rel"
type textarea "*"
type textarea "-rele"
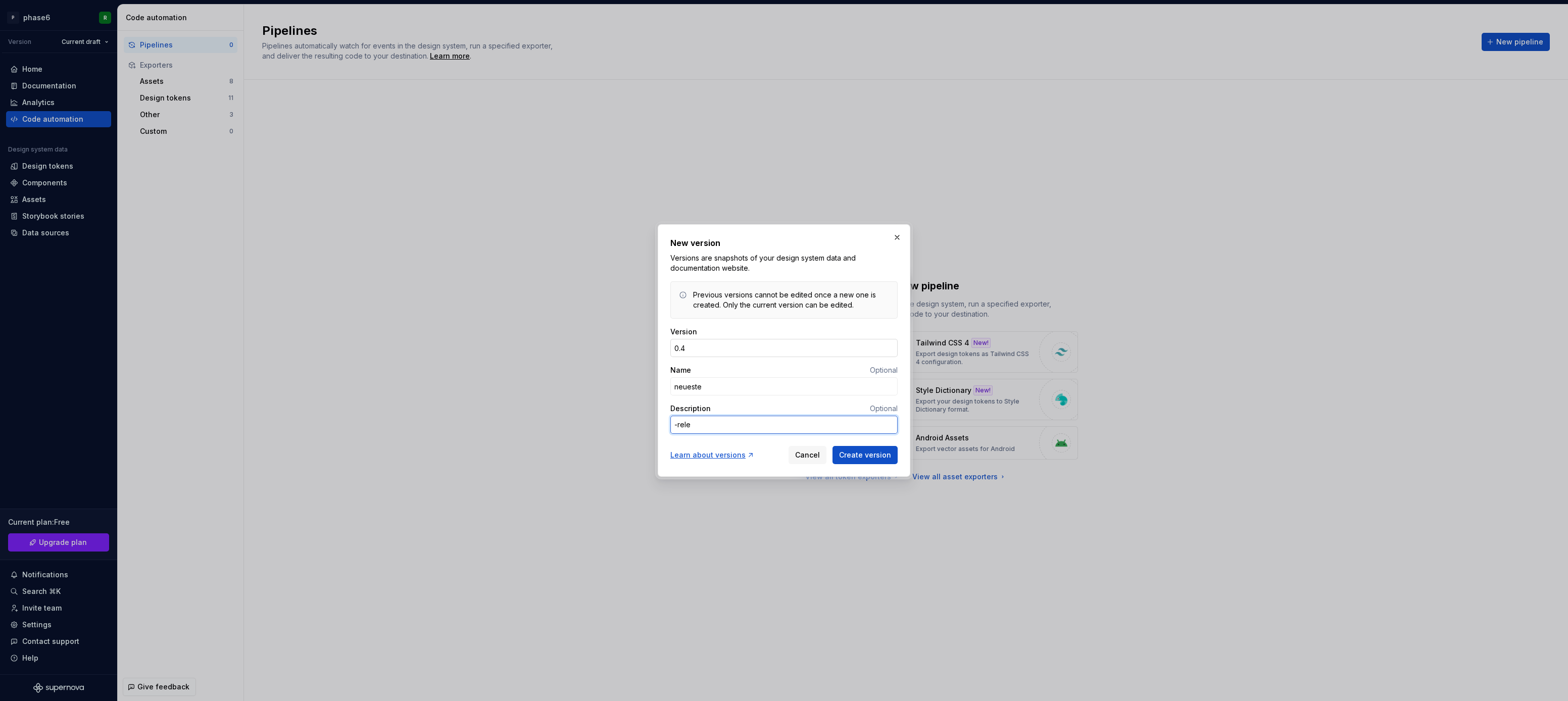
type textarea "*"
type textarea "-relea"
type textarea "*"
type textarea "-releas"
type textarea "*"
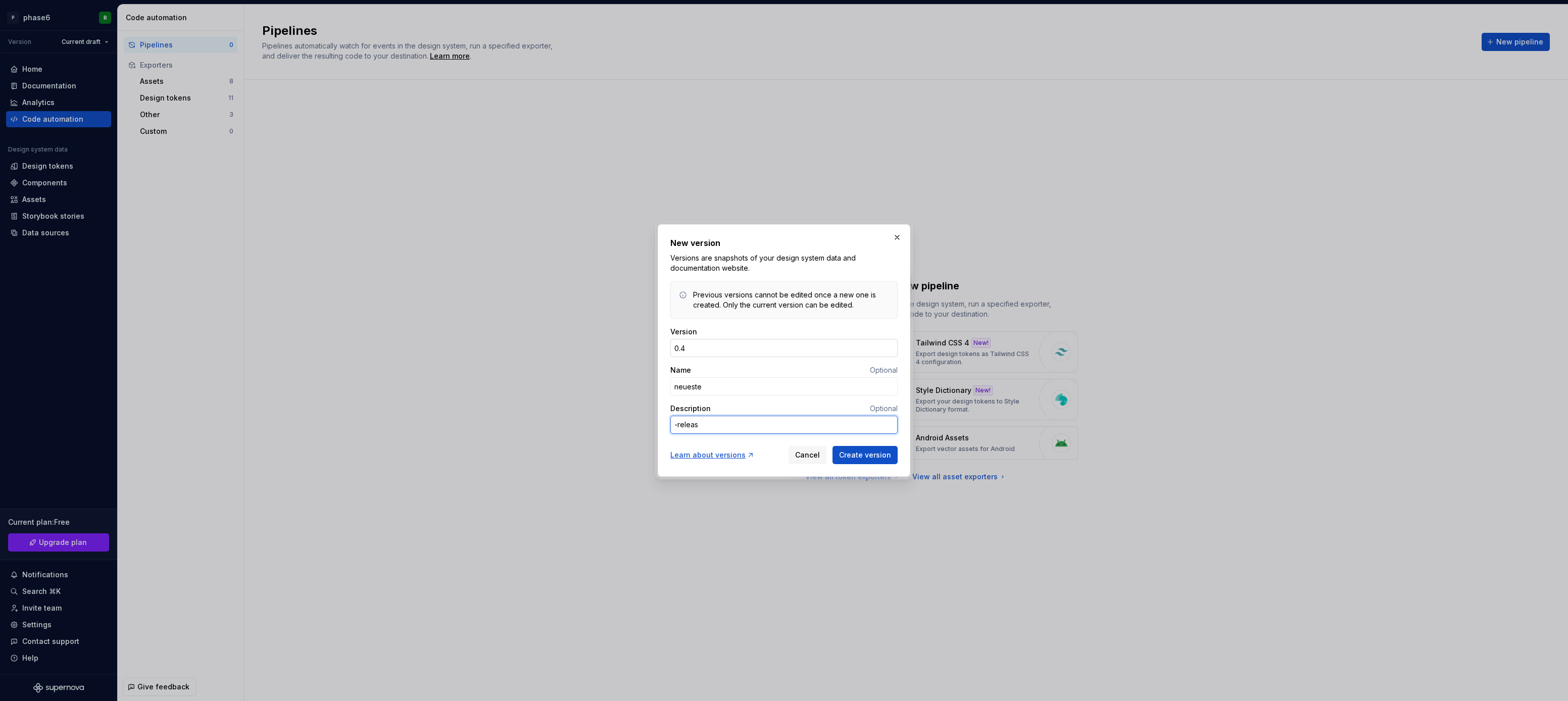
type textarea "-release"
type textarea "*"
type textarea "-release"
type textarea "*"
type textarea "-release n"
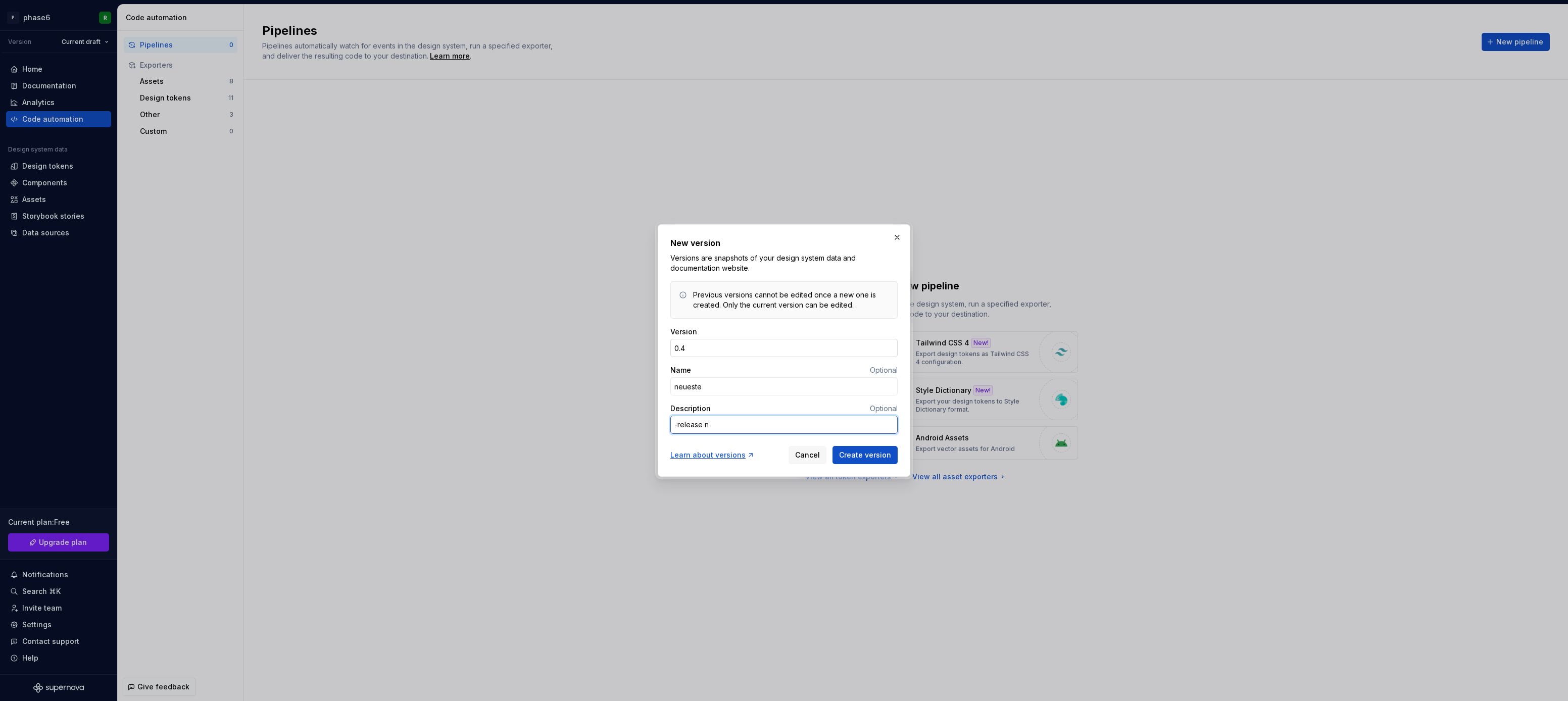
type textarea "*"
type textarea "-release no"
type textarea "*"
type textarea "-release not"
type textarea "*"
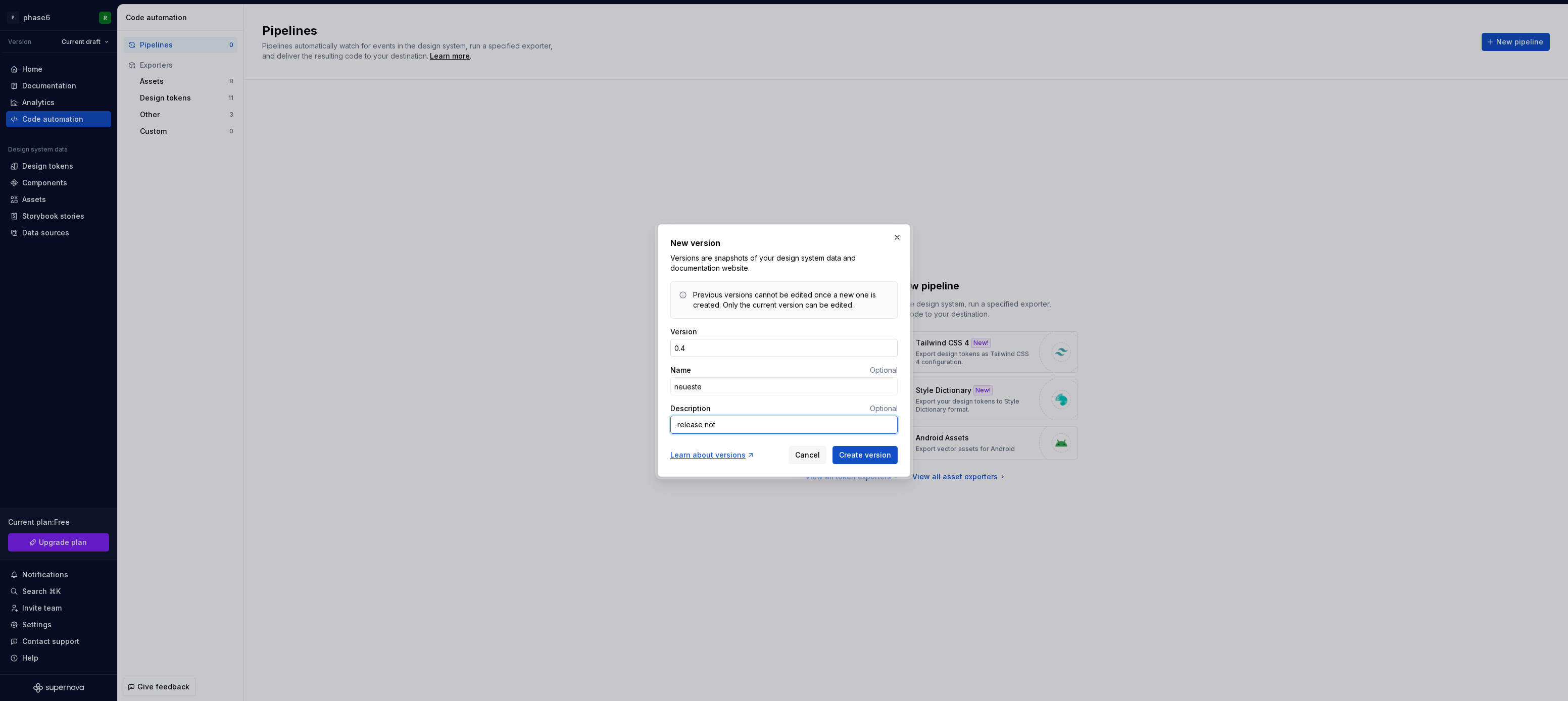
type textarea "-release note"
type textarea "*"
type textarea "-release notes"
type textarea "*"
type textarea "-release notes"
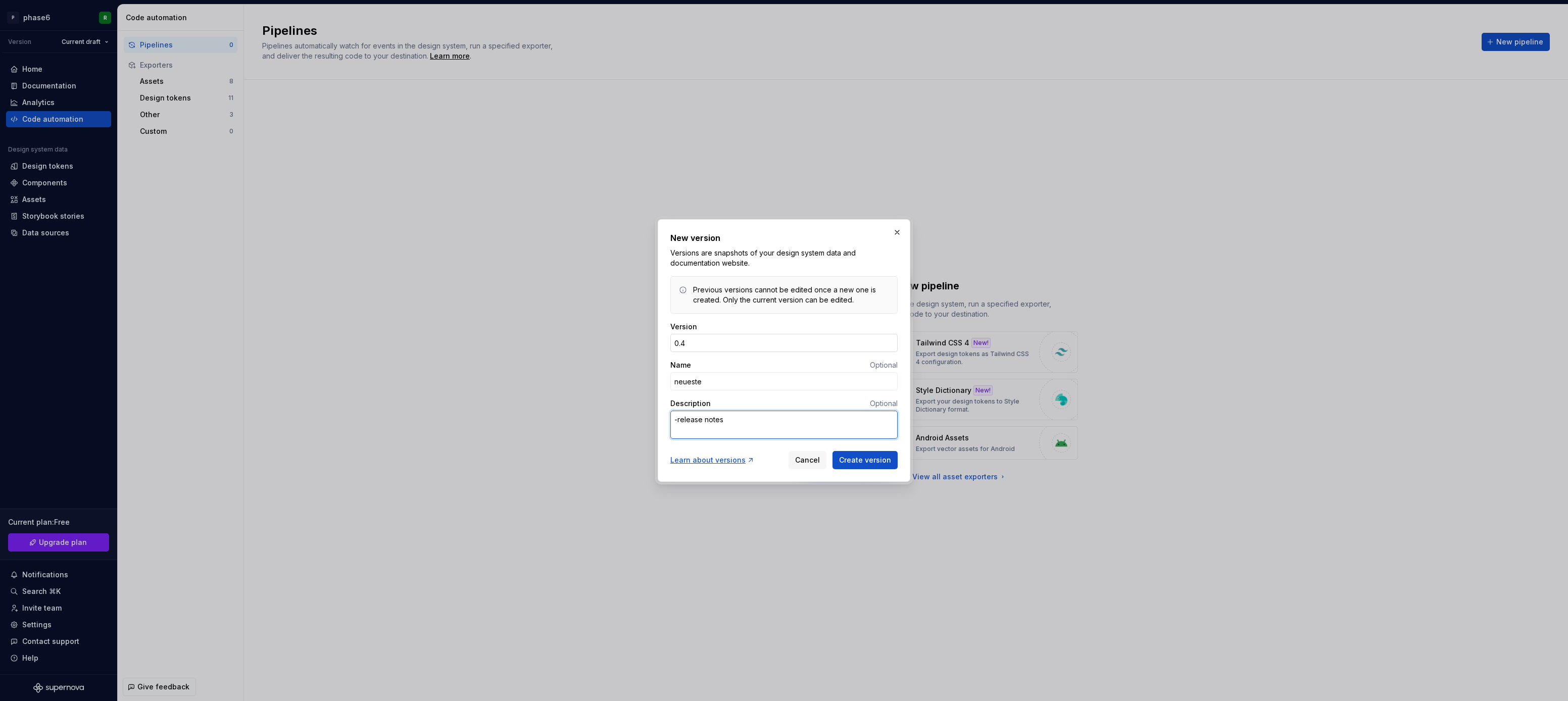
type textarea "*"
type textarea "-release notes -"
type textarea "*"
type textarea "-release notes -"
type textarea "*"
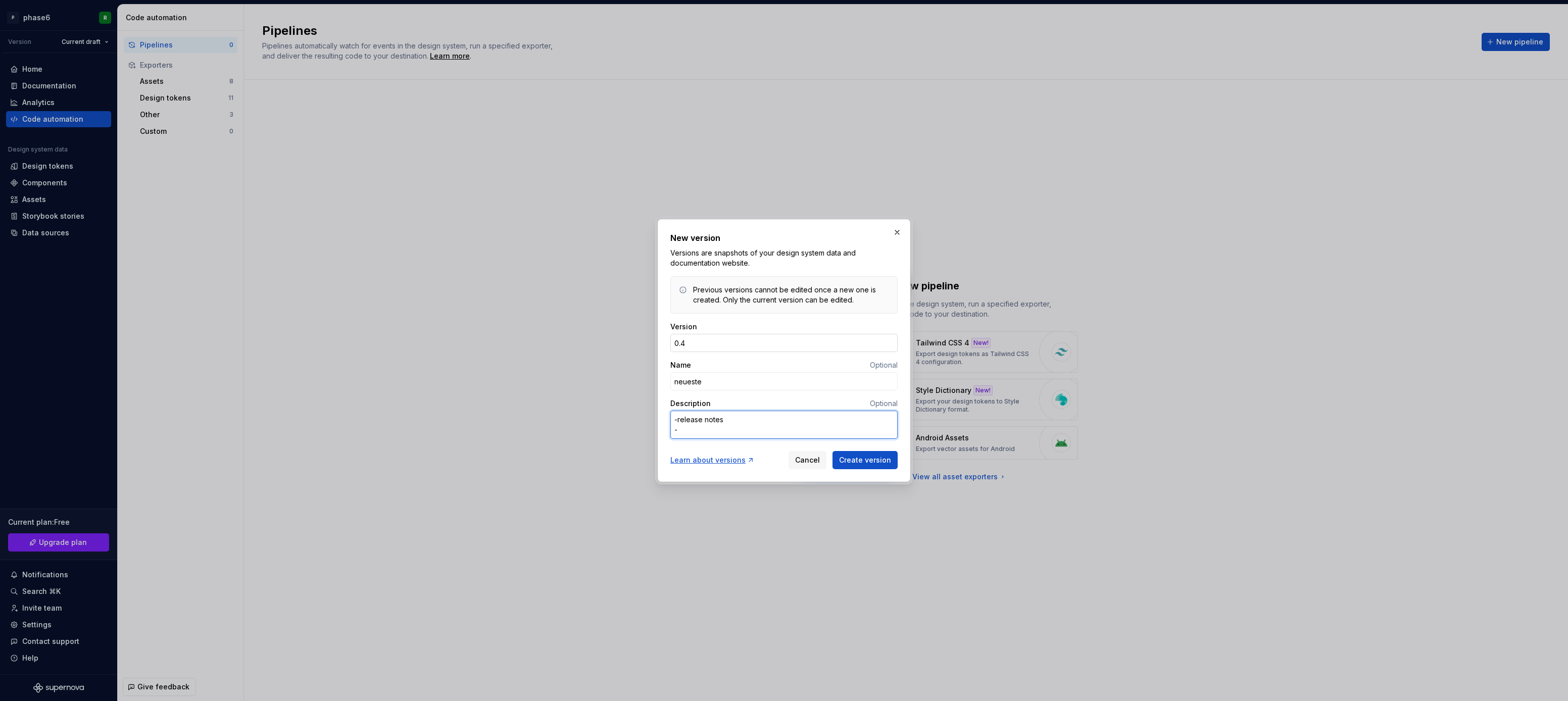
type textarea "-release notes - u"
type textarea "*"
type textarea "-release notes - un"
type textarea "*"
type textarea "-release notes - und"
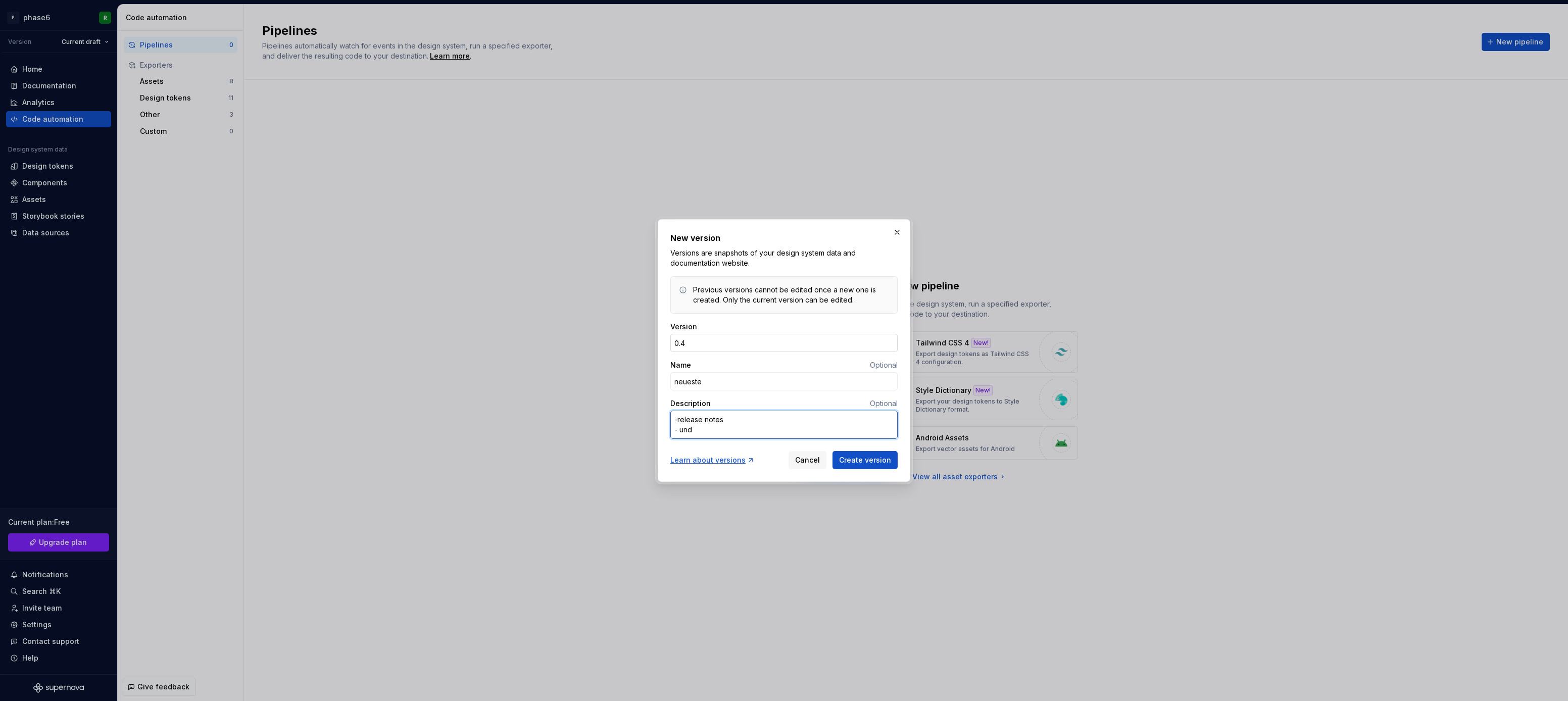
type textarea "*"
type textarea "-release notes - und"
type textarea "*"
type textarea "-release notes - und s"
type textarea "*"
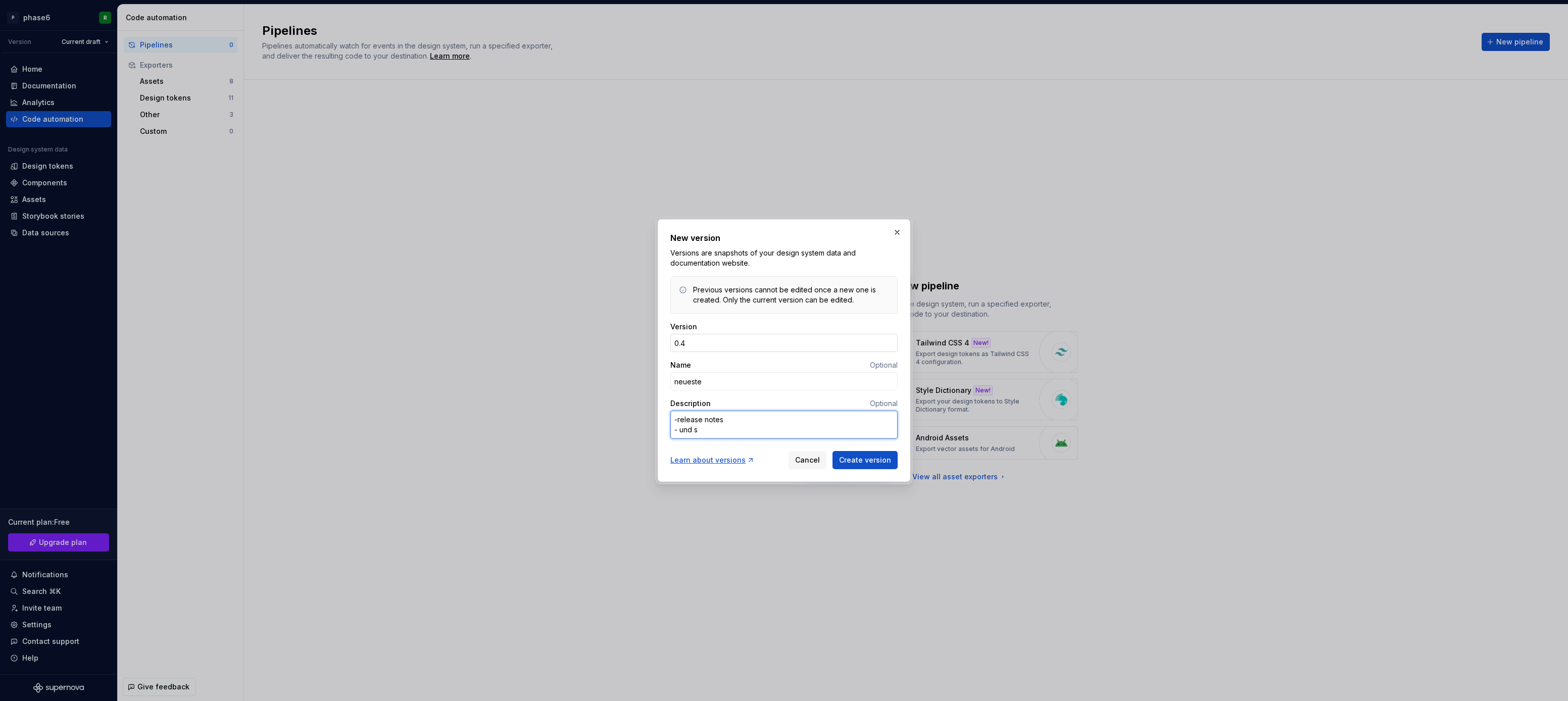
type textarea "-release notes - und so"
type textarea "*"
type textarea "-release notes - und so"
type textarea "*"
type textarea "-release notes - und so w"
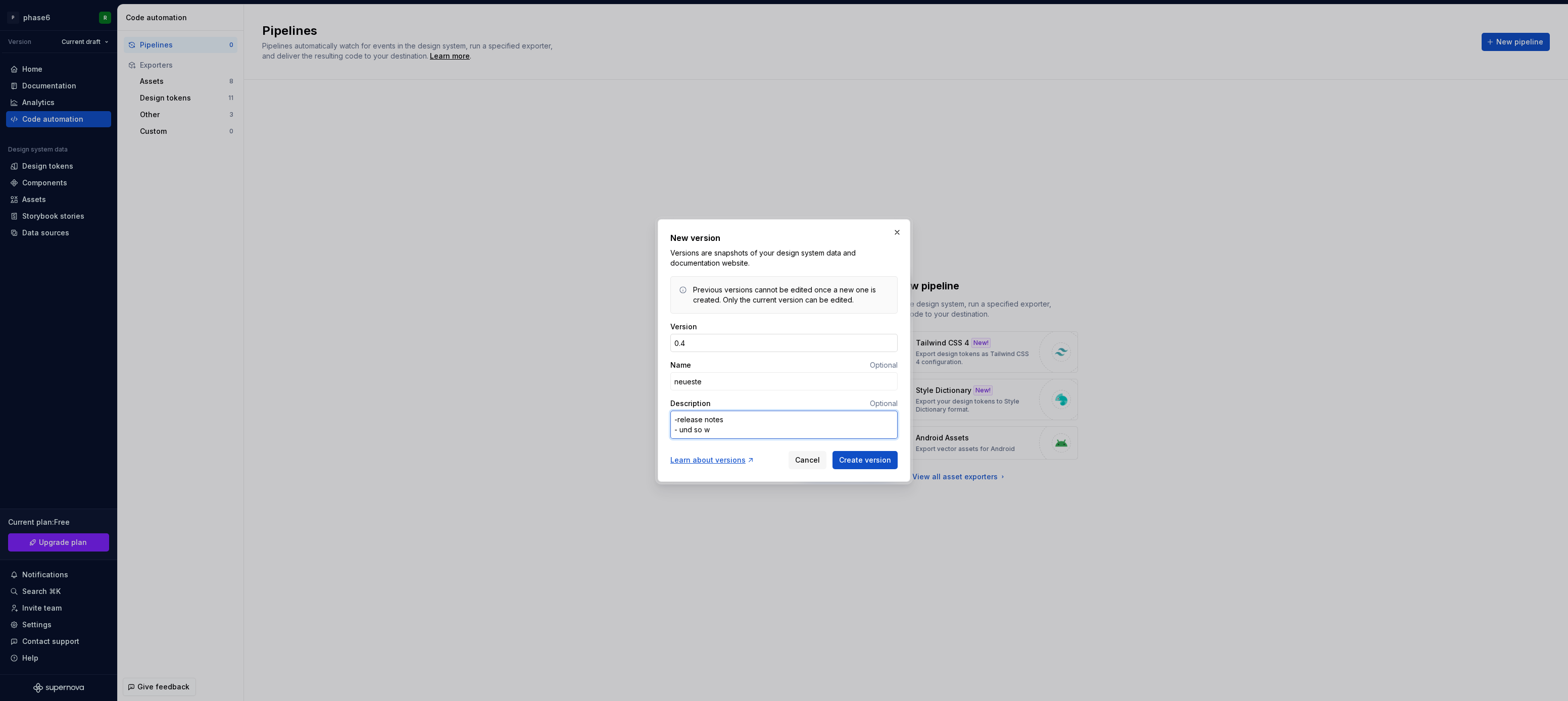
type textarea "*"
type textarea "-release notes - und so we"
type textarea "*"
type textarea "-release notes - und so wei"
type textarea "*"
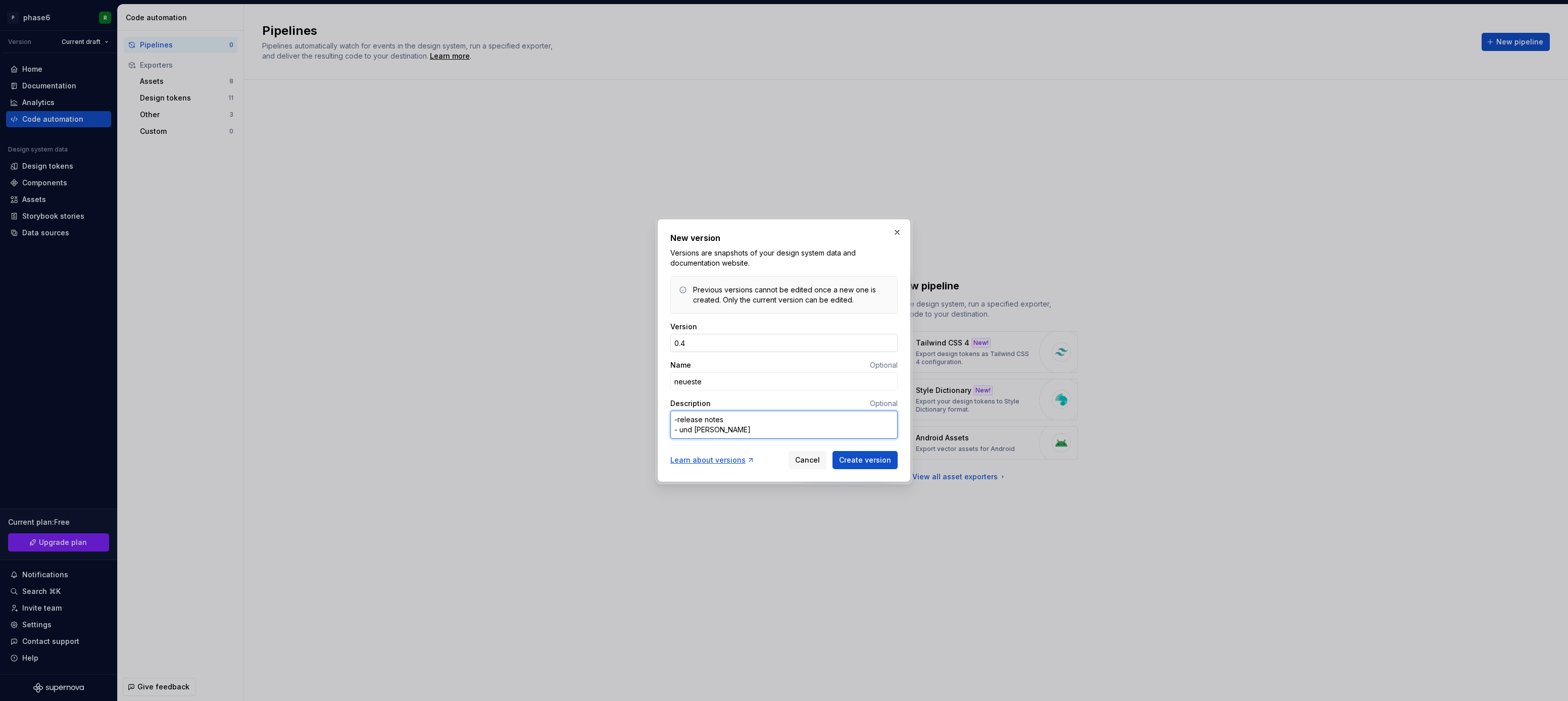
type textarea "-release notes - und so weit"
type textarea "*"
type textarea "-release notes - und so weite"
type textarea "*"
type textarea "-release notes - und so weiter"
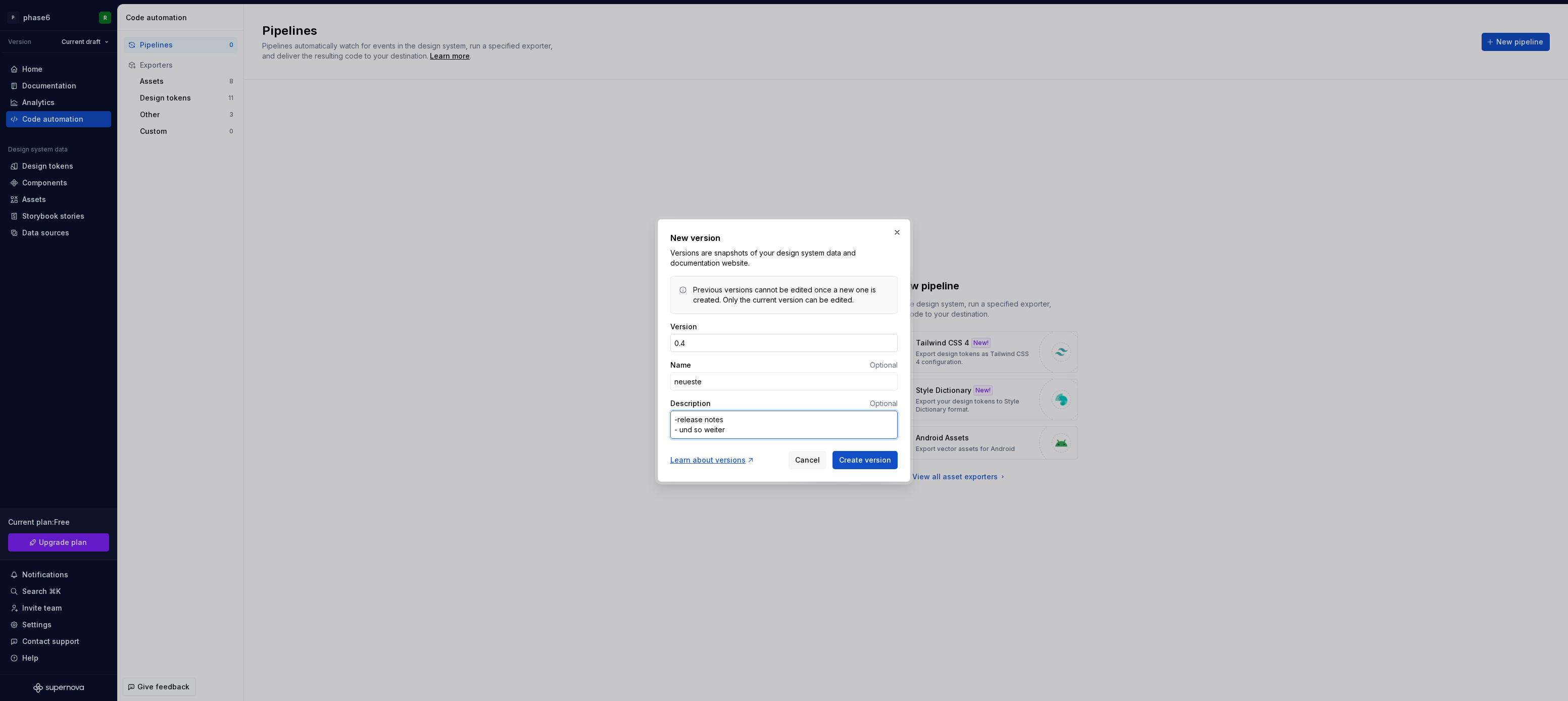
type textarea "*"
type textarea "- release notes - und so weiter"
click at [867, 461] on span "Create version" at bounding box center [864, 460] width 52 height 10
type textarea "*"
